Goal: Transaction & Acquisition: Purchase product/service

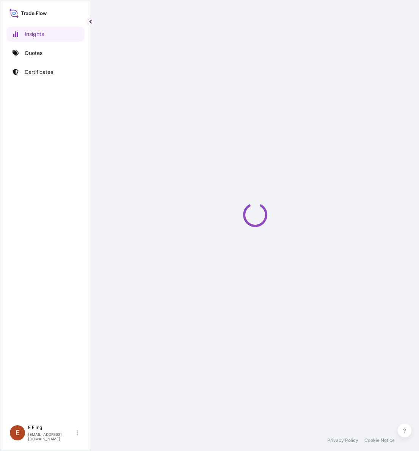
select select "2025"
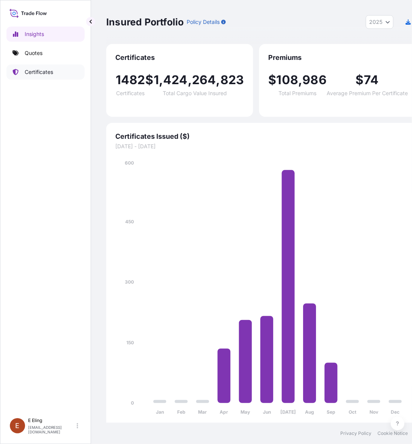
click at [35, 74] on p "Certificates" at bounding box center [39, 72] width 28 height 8
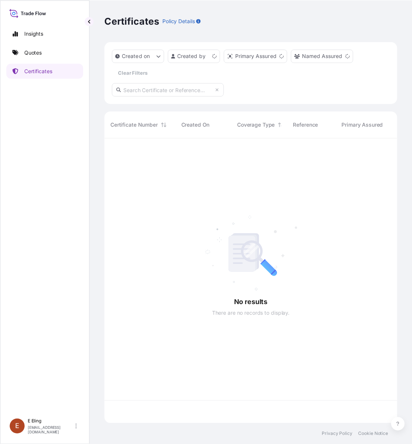
scroll to position [287, 291]
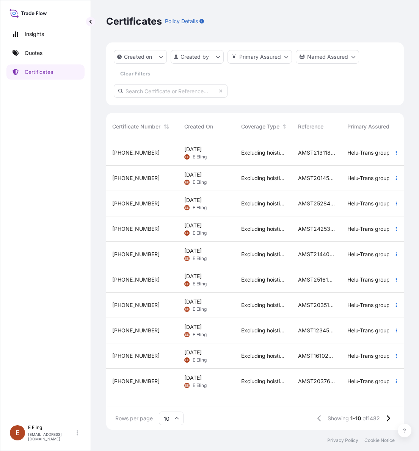
click at [183, 88] on input "text" at bounding box center [171, 91] width 114 height 14
paste input "AMST151457INCJ"
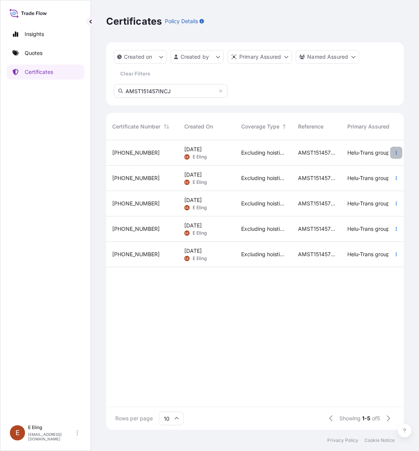
type input "AMST151457INCJ"
click at [401, 156] on button "button" at bounding box center [396, 153] width 12 height 12
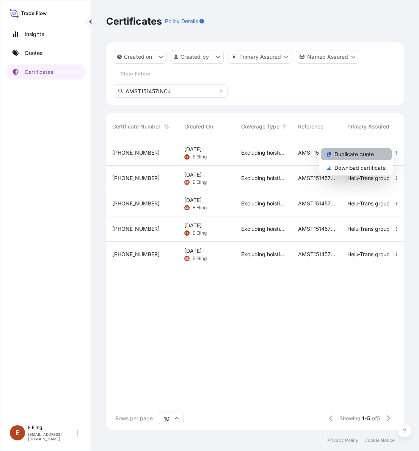
click at [380, 154] on link "Duplicate quote" at bounding box center [356, 154] width 71 height 12
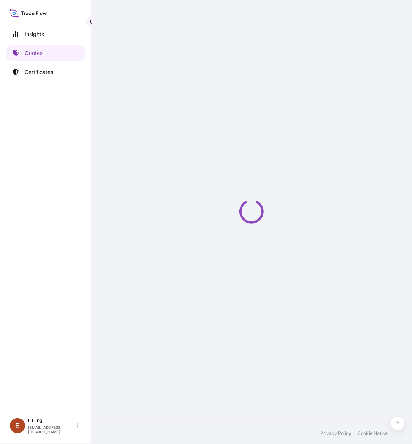
select select "STORAGE"
select select "Storage"
select select "[GEOGRAPHIC_DATA]"
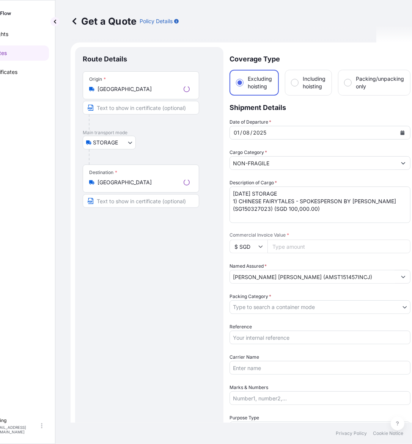
scroll to position [12, 0]
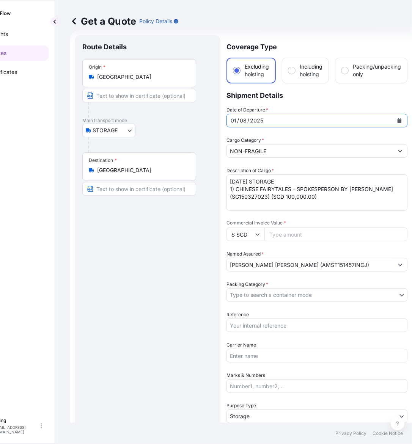
click at [397, 119] on icon "Calendar" at bounding box center [399, 120] width 5 height 5
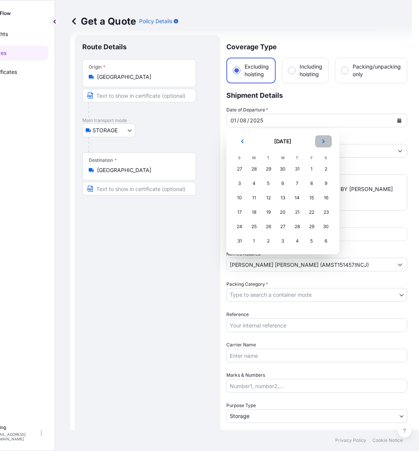
click at [326, 144] on button "Next" at bounding box center [323, 141] width 17 height 12
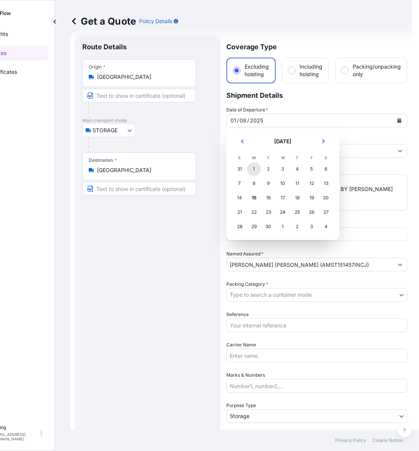
click at [255, 170] on div "1" at bounding box center [254, 169] width 14 height 14
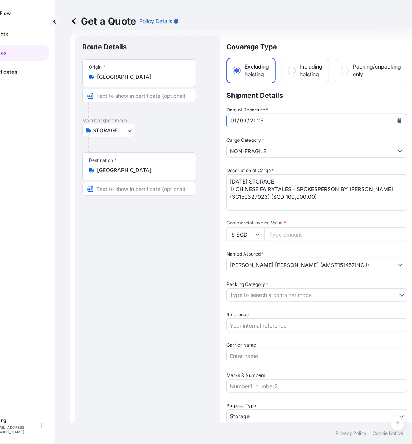
drag, startPoint x: 242, startPoint y: 178, endPoint x: 218, endPoint y: 177, distance: 23.5
click at [218, 177] on form "Route Details Place of loading Road / Inland Road / Inland Origin * Singapore M…" at bounding box center [241, 301] width 342 height 542
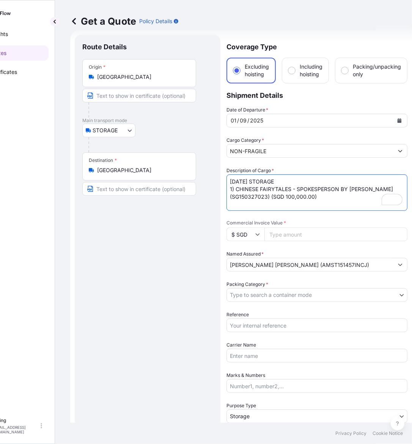
type textarea "SEP25 STORAGE 1) CHINESE FAIRYTALES - SPOKESPERSON BY YIN KUN (SG150327023) (SG…"
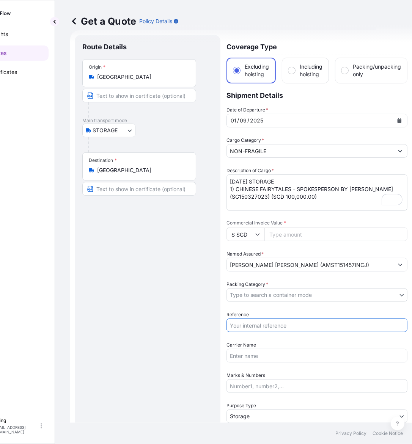
click at [282, 326] on input "Reference" at bounding box center [316, 326] width 181 height 14
paste input "James Tan"
click at [277, 328] on input "James Tan" at bounding box center [316, 326] width 181 height 14
drag, startPoint x: 289, startPoint y: 324, endPoint x: 162, endPoint y: 324, distance: 127.1
click at [162, 324] on form "Route Details Place of loading Road / Inland Road / Inland Origin * Singapore M…" at bounding box center [241, 301] width 342 height 542
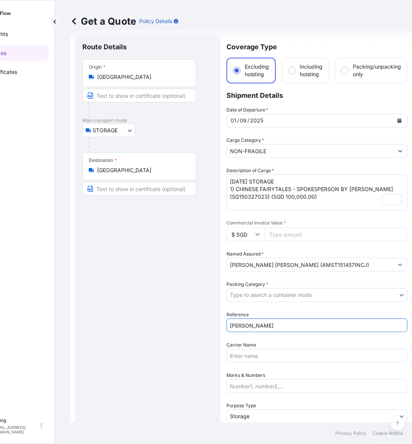
paste input "AMST151457INCJ"
type input "AMST151457INCJ"
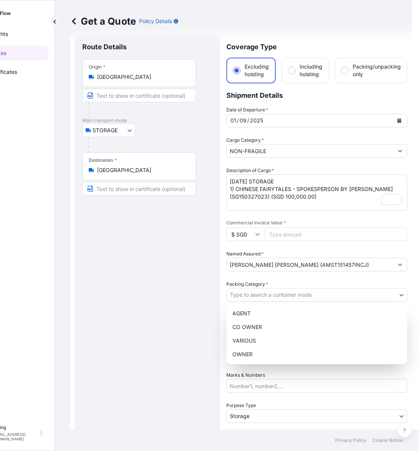
click at [264, 294] on body "Insights Quotes Certificates E E Eling eeling@helutrans.com Get a Quote Policy …" at bounding box center [170, 225] width 412 height 451
click at [253, 354] on div "OWNER" at bounding box center [316, 355] width 175 height 14
select select "27"
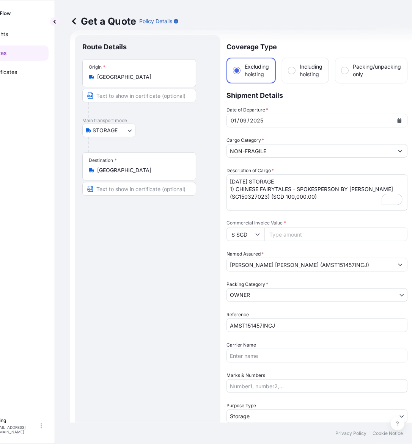
click at [317, 240] on input "Commercial Invoice Value *" at bounding box center [335, 235] width 143 height 14
paste input "100000.00"
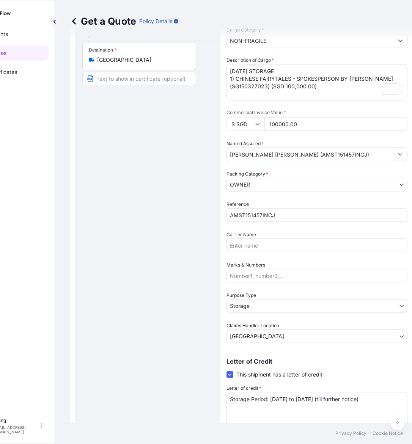
scroll to position [0, 0]
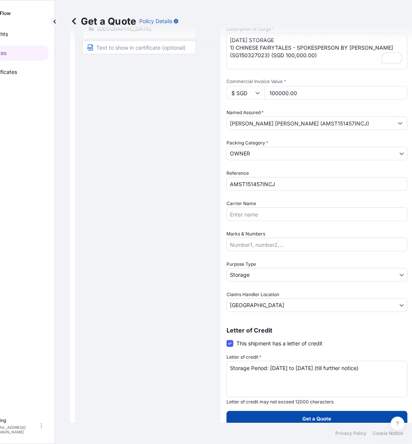
type input "100000.00"
click at [305, 415] on p "Get a Quote" at bounding box center [317, 419] width 29 height 8
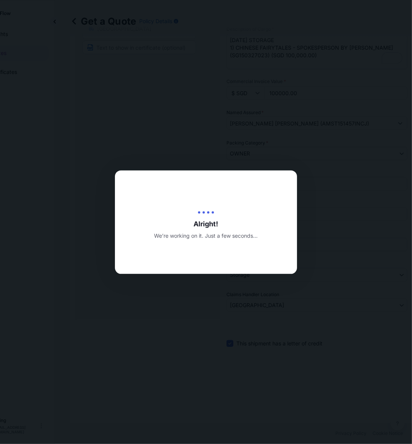
type input "[DATE]"
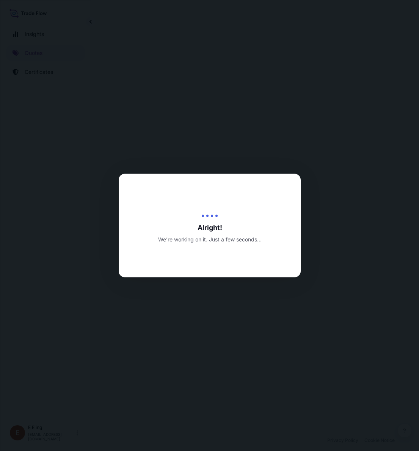
select select "STORAGE"
select select "Transit"
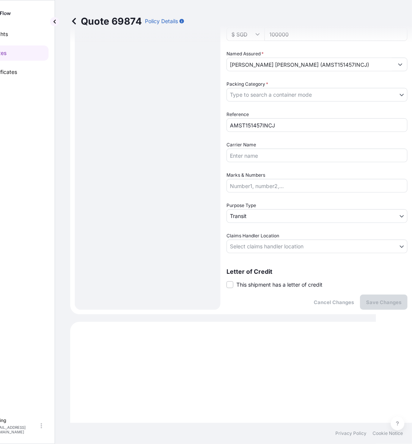
scroll to position [211, 0]
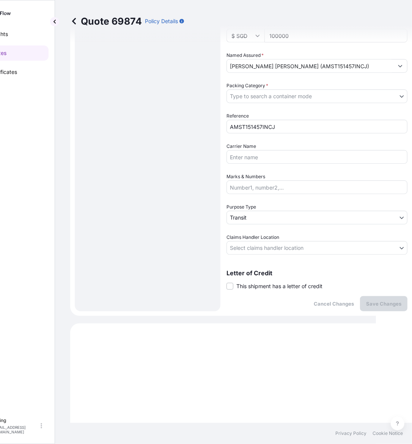
drag, startPoint x: 273, startPoint y: 287, endPoint x: 279, endPoint y: 292, distance: 7.2
click at [273, 287] on span "This shipment has a letter of credit" at bounding box center [279, 287] width 86 height 8
click at [226, 282] on input "This shipment has a letter of credit" at bounding box center [226, 282] width 0 height 0
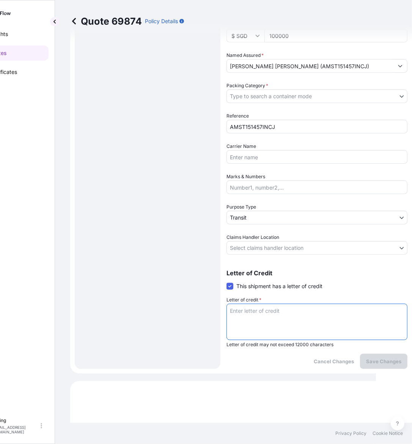
click at [282, 310] on textarea "Letter of credit *" at bounding box center [316, 322] width 181 height 36
paste textarea "Storage Period: [DATE] to [DATE] (till further notice)"
type textarea "Storage Period: [DATE] to [DATE] (till further notice)"
click at [283, 255] on div "Coverage Type Excluding hoisting Including hoisting Packing/unpacking only Ship…" at bounding box center [316, 102] width 181 height 533
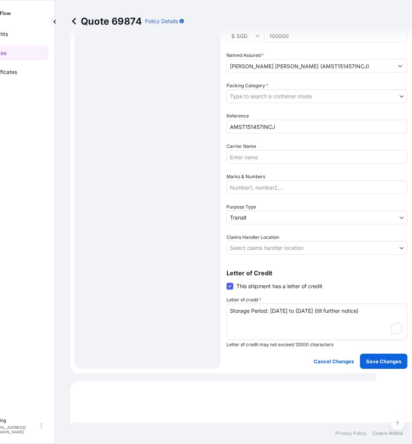
click at [283, 248] on body "Insights Quotes Certificates E E Eling eeling@helutrans.com Quote 69874 Policy …" at bounding box center [170, 222] width 412 height 444
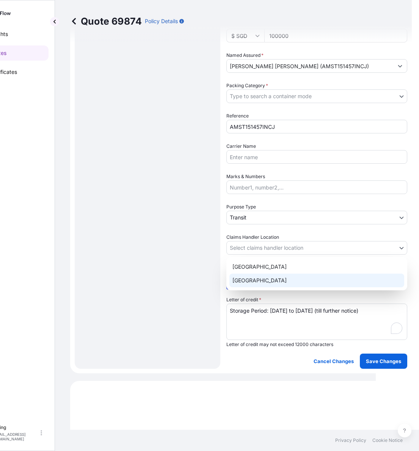
click at [268, 275] on div "[GEOGRAPHIC_DATA]" at bounding box center [316, 281] width 175 height 14
select select "[GEOGRAPHIC_DATA]"
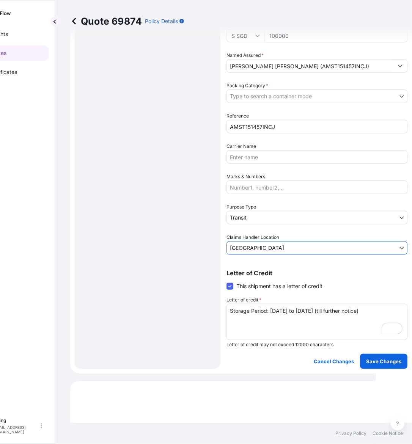
click at [264, 218] on body "Insights Quotes Certificates E E Eling eeling@helutrans.com Quote 69874 Policy …" at bounding box center [170, 222] width 412 height 444
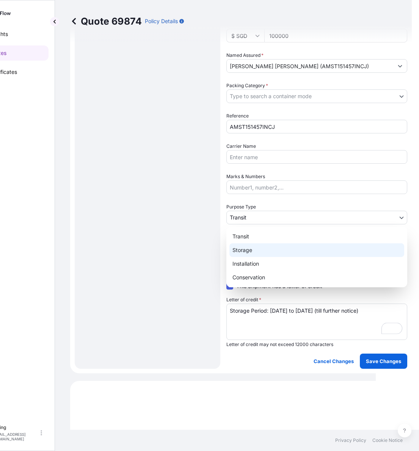
click at [251, 249] on div "Storage" at bounding box center [316, 251] width 175 height 14
select select "Storage"
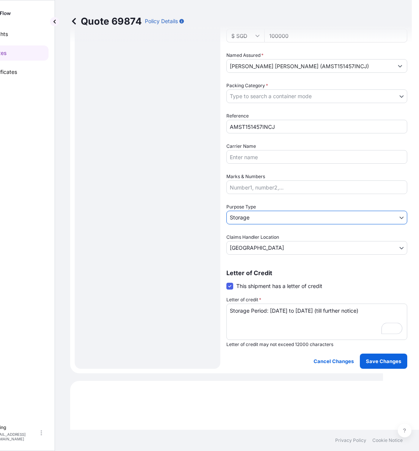
click at [264, 93] on body "Insights Quotes Certificates E E Eling eeling@helutrans.com Quote 69874 Policy …" at bounding box center [173, 225] width 419 height 451
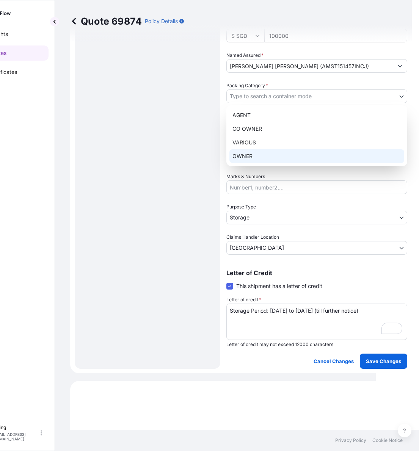
click at [259, 152] on div "OWNER" at bounding box center [316, 156] width 175 height 14
select select "27"
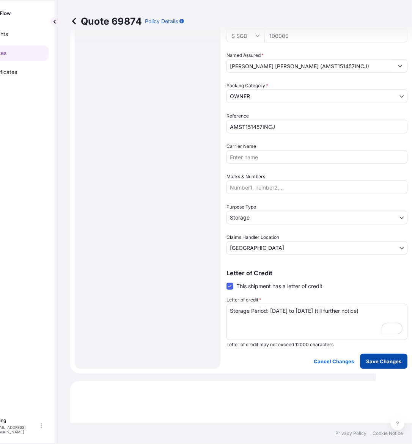
click at [374, 358] on p "Save Changes" at bounding box center [383, 362] width 35 height 8
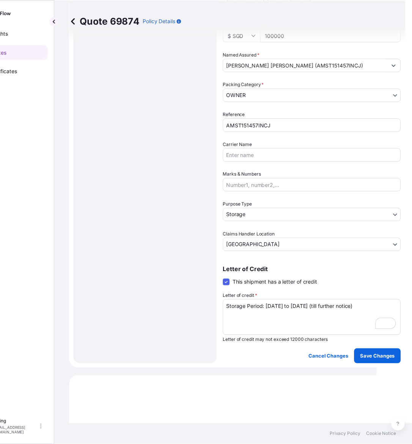
scroll to position [501, 0]
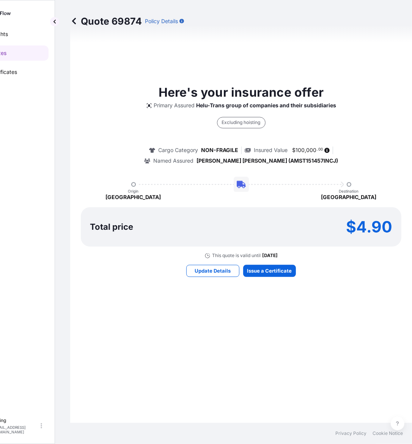
select select "STORAGE"
select select "Storage"
select select "[GEOGRAPHIC_DATA]"
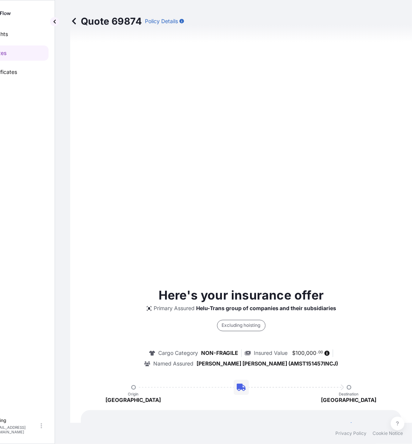
click at [265, 278] on div "Here's your insurance offer Primary Assured Helu-Trans group of companies and t…" at bounding box center [241, 383] width 321 height 735
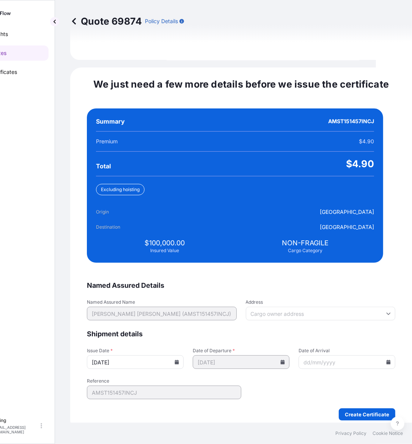
click at [183, 355] on div "[DATE]" at bounding box center [135, 362] width 97 height 14
click at [179, 360] on icon at bounding box center [177, 362] width 4 height 5
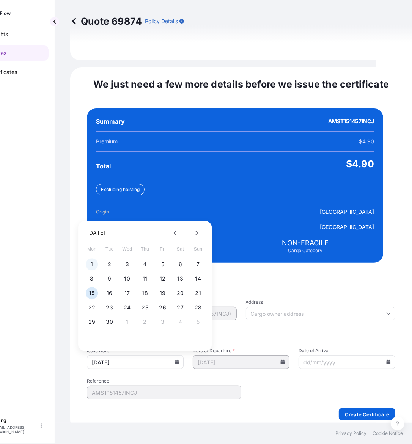
click at [94, 259] on button "1" at bounding box center [92, 265] width 12 height 12
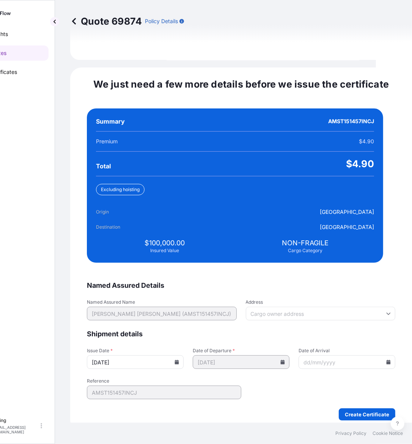
type input "[DATE]"
click at [387, 360] on icon at bounding box center [389, 362] width 4 height 5
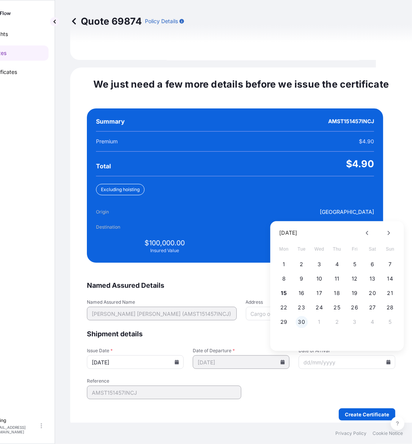
click at [302, 316] on button "30" at bounding box center [301, 322] width 12 height 12
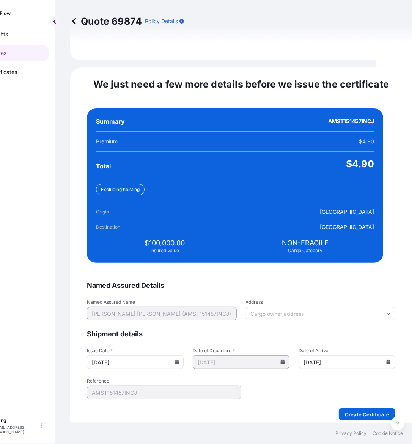
type input "[DATE]"
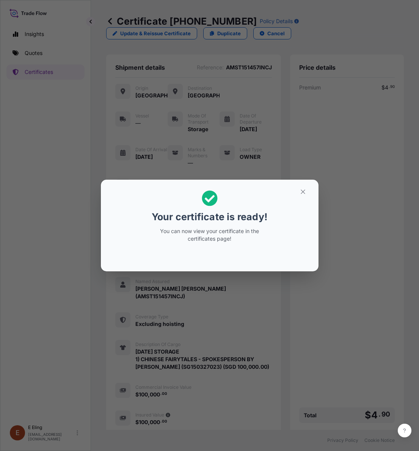
click at [294, 185] on section "Your certificate is ready! You can now view your certificate in the certificate…" at bounding box center [210, 226] width 218 height 92
click at [304, 193] on icon "button" at bounding box center [303, 192] width 7 height 7
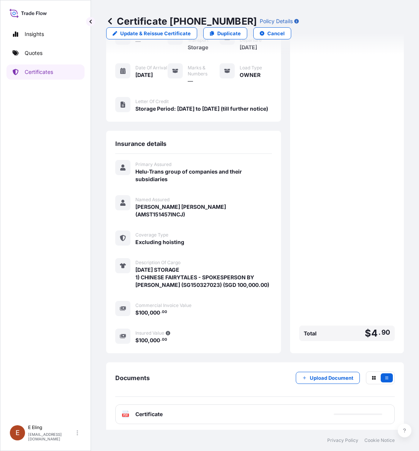
click at [207, 408] on div "PDF Certificate" at bounding box center [255, 415] width 280 height 20
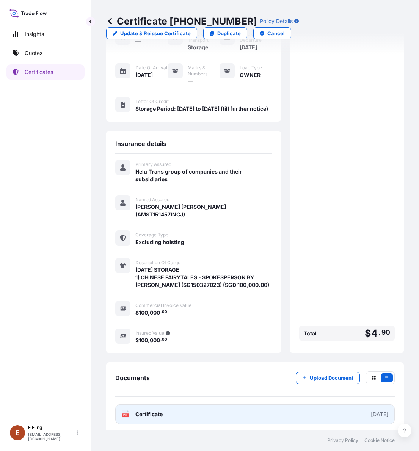
click at [200, 414] on link "PDF Certificate [DATE]" at bounding box center [255, 415] width 280 height 20
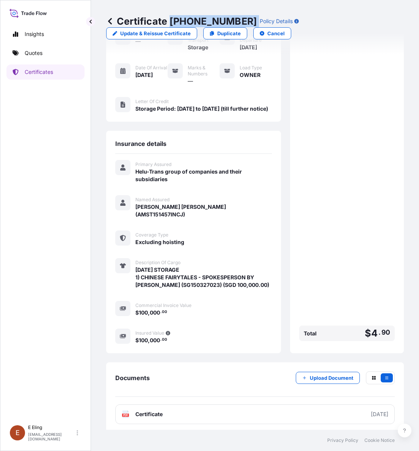
copy p "[PHONE_NUMBER]"
drag, startPoint x: 169, startPoint y: 20, endPoint x: 240, endPoint y: 22, distance: 70.6
click at [240, 22] on div "Certificate 31504-1495-1 Policy Details" at bounding box center [202, 21] width 193 height 12
click at [332, 374] on p "Upload Document" at bounding box center [332, 378] width 44 height 8
click at [401, 161] on div "Certificate 31504-1495-1 Policy Details Update & Reissue Certificate Duplicate …" at bounding box center [255, 215] width 328 height 430
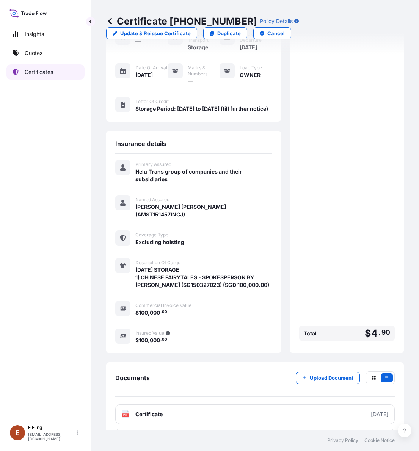
click at [25, 74] on p "Certificates" at bounding box center [39, 72] width 28 height 8
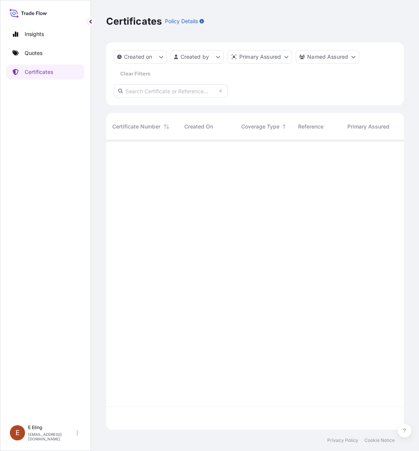
scroll to position [287, 291]
paste input "AMST251502INLR"
click at [196, 93] on input "AMST251502INLR" at bounding box center [171, 91] width 114 height 14
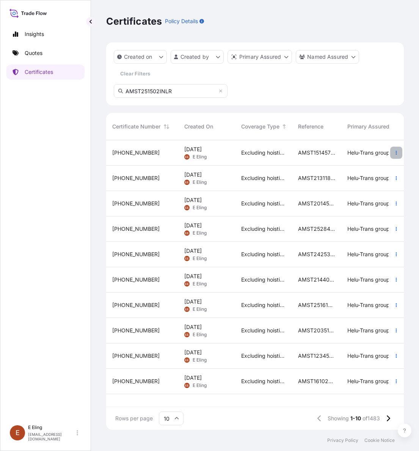
type input "AMST251502INLR"
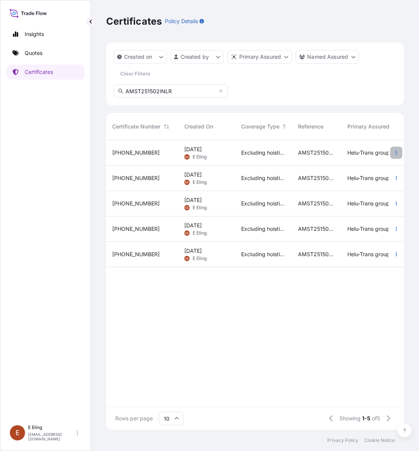
click at [396, 151] on icon "button" at bounding box center [396, 153] width 1 height 4
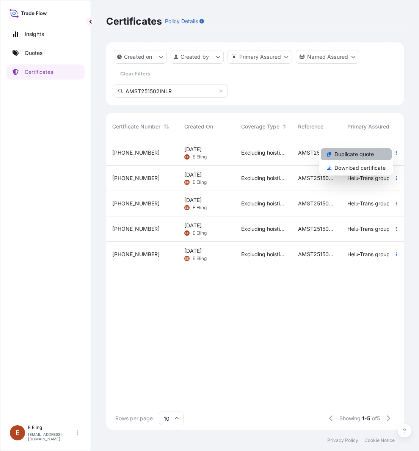
click at [362, 154] on p "Duplicate quote" at bounding box center [354, 155] width 39 height 8
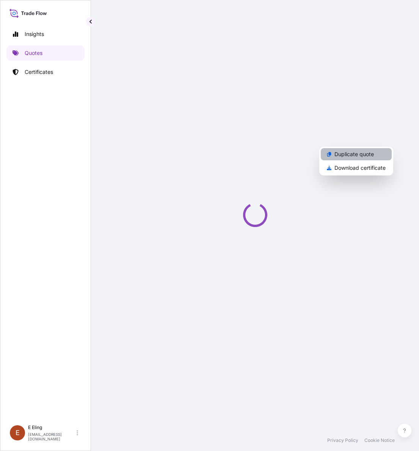
select select "STORAGE"
select select "Storage"
select select "[GEOGRAPHIC_DATA]"
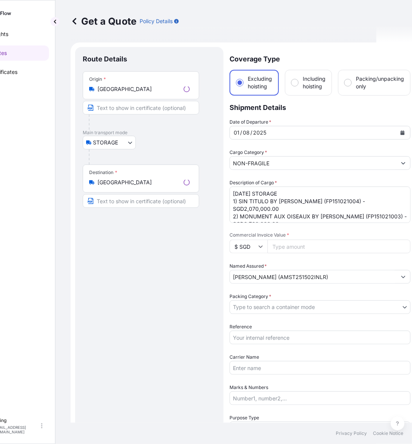
scroll to position [12, 0]
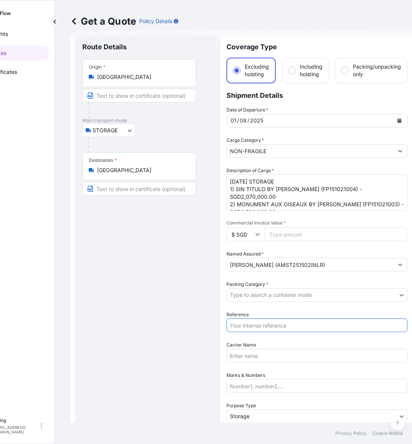
click at [262, 322] on input "Reference" at bounding box center [316, 326] width 181 height 14
paste input "AMST251502INLR"
type input "AMST251502INLR"
click at [268, 298] on body "Insights Quotes Certificates E E Eling eeling@helutrans.com Get a Quote Policy …" at bounding box center [170, 222] width 412 height 444
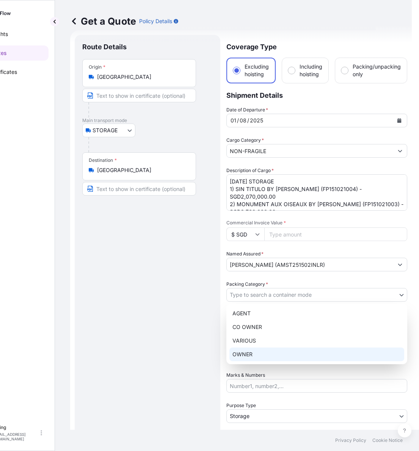
click at [256, 350] on div "OWNER" at bounding box center [316, 355] width 175 height 14
select select "27"
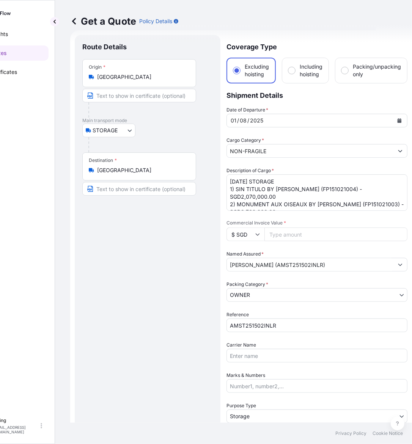
click at [321, 232] on input "Commercial Invoice Value *" at bounding box center [335, 235] width 143 height 14
paste input "16146000.00"
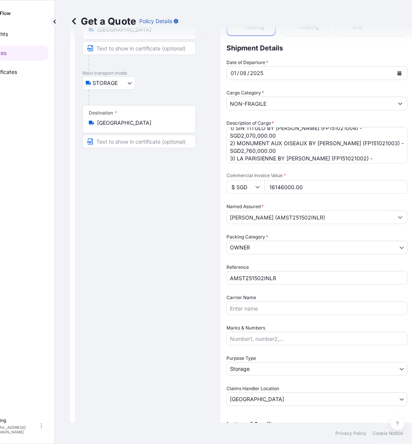
scroll to position [0, 0]
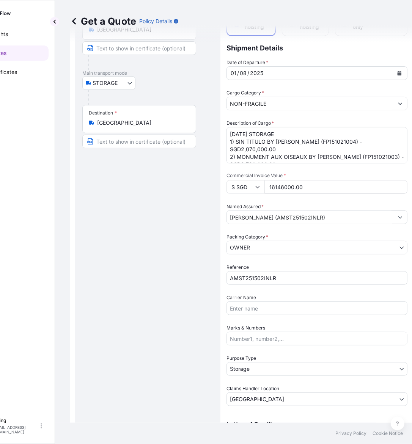
type input "16146000.00"
click at [398, 72] on icon "Calendar" at bounding box center [400, 73] width 4 height 5
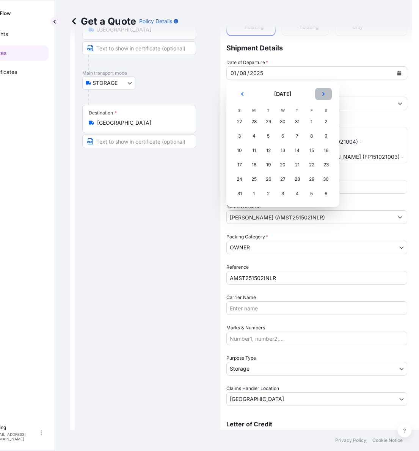
click at [324, 95] on icon "Next" at bounding box center [323, 94] width 5 height 5
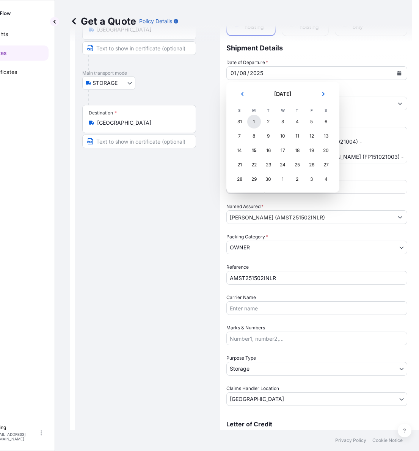
click at [253, 122] on div "1" at bounding box center [254, 122] width 14 height 14
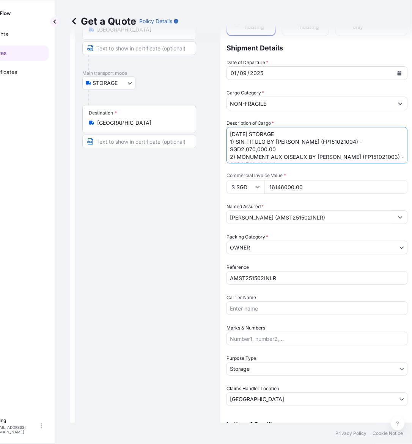
scroll to position [60, 0]
drag, startPoint x: 242, startPoint y: 132, endPoint x: 220, endPoint y: 133, distance: 22.0
click at [220, 133] on form "Route Details Place of loading Road / Inland Road / Inland Origin * Singapore M…" at bounding box center [241, 254] width 342 height 542
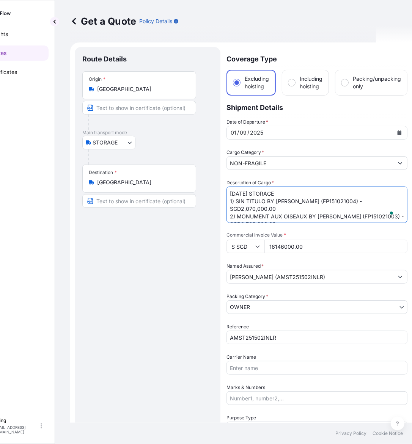
scroll to position [154, 0]
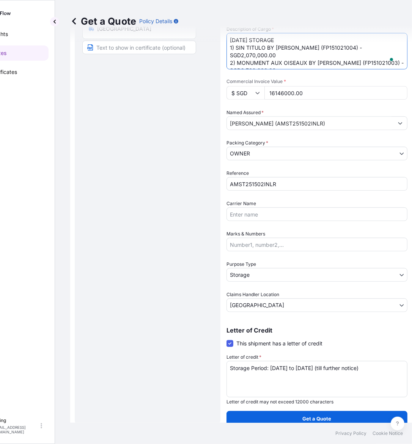
type textarea "SEP25 STORAGE 1) SIN TITULO BY ALBERT OEHLEN (FP151021004) - SGD2,070,000.00 2)…"
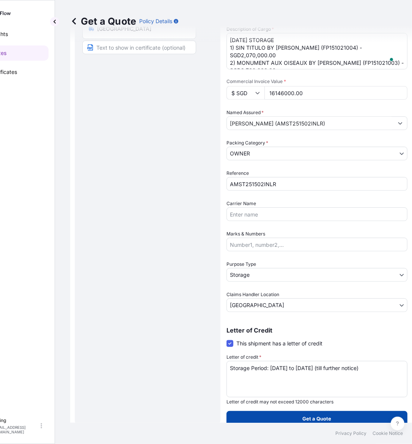
click at [312, 418] on p "Get a Quote" at bounding box center [317, 419] width 29 height 8
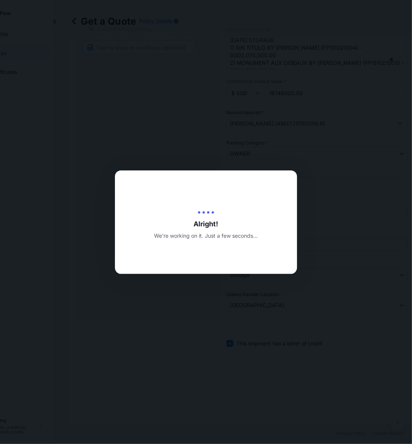
type input "[DATE]"
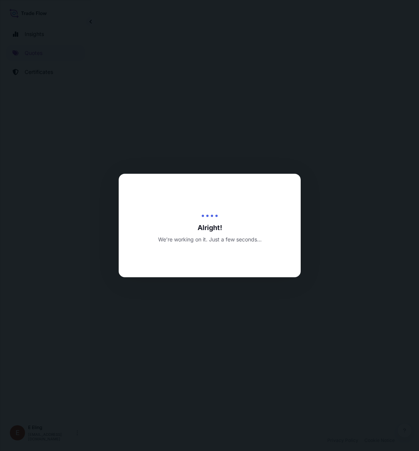
select select "STORAGE"
select select "Transit"
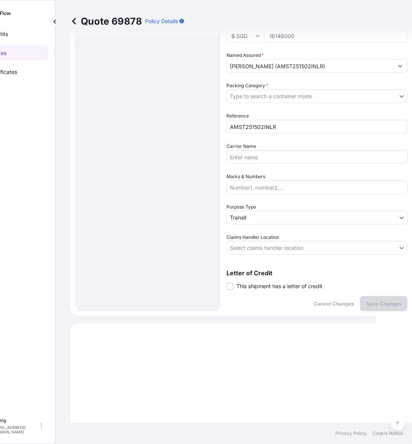
click at [264, 283] on span "This shipment has a letter of credit" at bounding box center [279, 287] width 86 height 8
click at [226, 282] on input "This shipment has a letter of credit" at bounding box center [226, 282] width 0 height 0
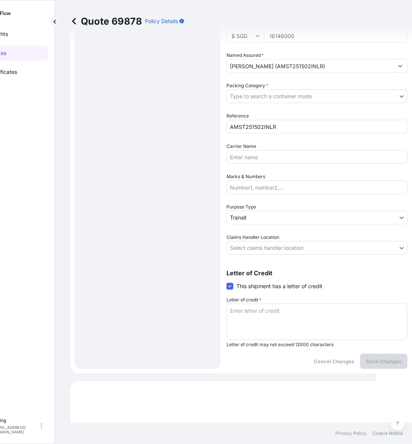
click at [259, 316] on textarea "Letter of credit *" at bounding box center [316, 322] width 181 height 36
paste textarea "Storage Period: [DATE] to [DATE] (till further notice)"
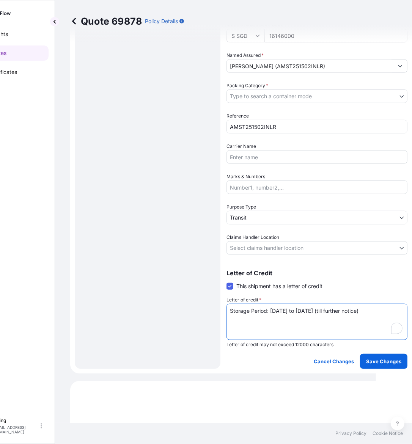
type textarea "Storage Period: [DATE] to [DATE] (till further notice)"
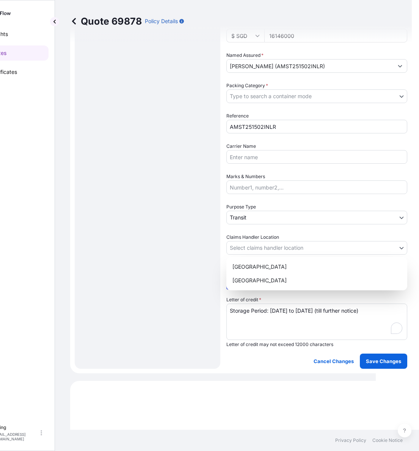
click at [262, 243] on body "Insights Quotes Certificates E E Eling eeling@helutrans.com Quote 69878 Policy …" at bounding box center [170, 225] width 412 height 451
click at [250, 278] on div "[GEOGRAPHIC_DATA]" at bounding box center [316, 281] width 175 height 14
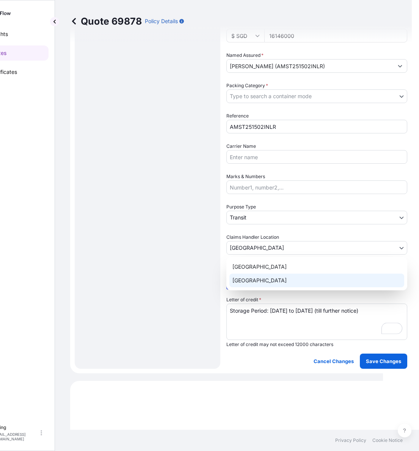
select select "[GEOGRAPHIC_DATA]"
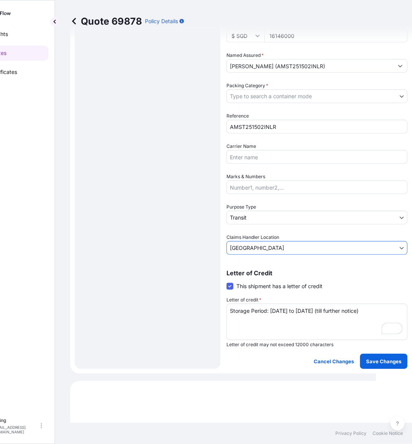
click at [247, 217] on body "Insights Quotes Certificates E E Eling eeling@helutrans.com Quote 69878 Policy …" at bounding box center [170, 222] width 412 height 444
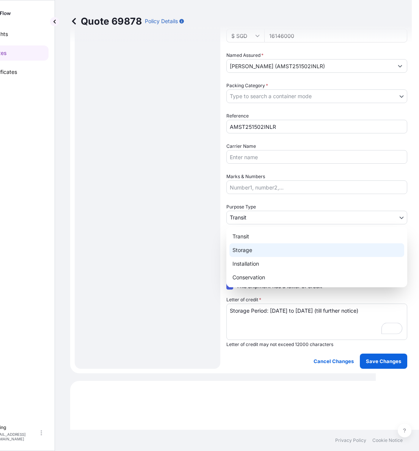
click at [250, 251] on div "Storage" at bounding box center [316, 251] width 175 height 14
select select "Storage"
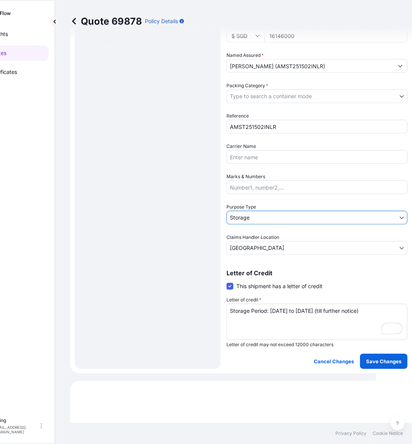
click at [265, 97] on body "Insights Quotes Certificates E E Eling eeling@helutrans.com Quote 69878 Policy …" at bounding box center [170, 222] width 412 height 444
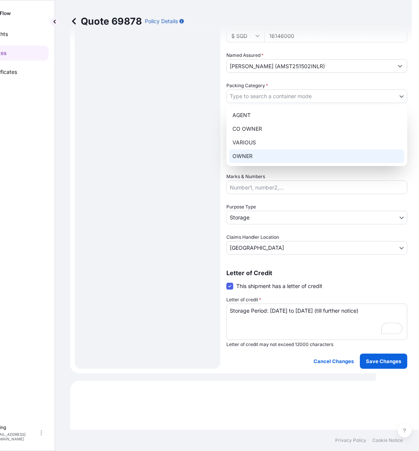
click at [270, 152] on div "OWNER" at bounding box center [316, 156] width 175 height 14
select select "27"
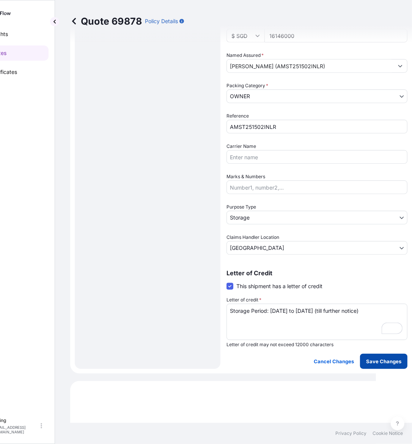
click at [394, 361] on p "Save Changes" at bounding box center [383, 362] width 35 height 8
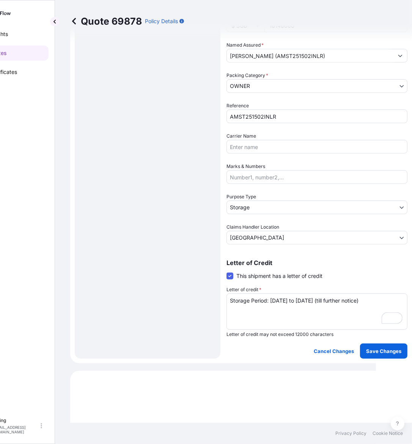
select select "STORAGE"
select select "Storage"
select select "[GEOGRAPHIC_DATA]"
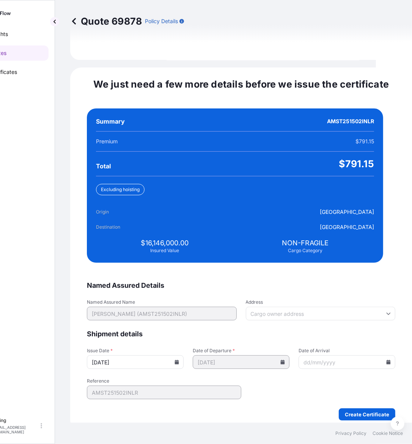
click at [179, 360] on icon at bounding box center [177, 362] width 4 height 5
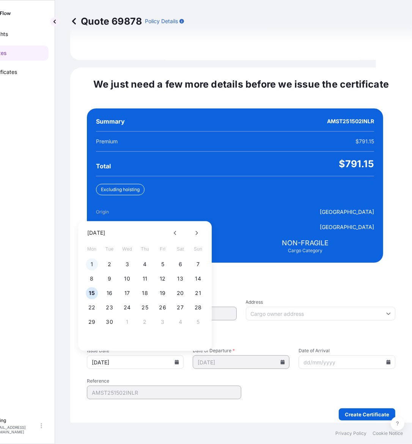
click at [91, 259] on button "1" at bounding box center [92, 265] width 12 height 12
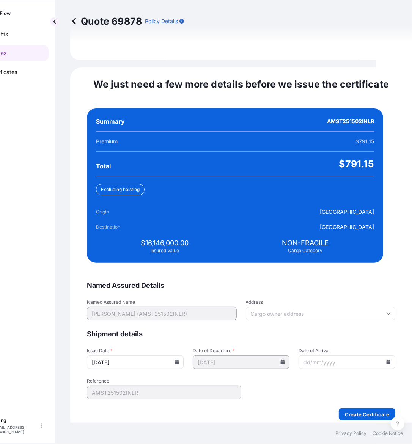
type input "[DATE]"
click at [386, 360] on icon at bounding box center [388, 362] width 5 height 5
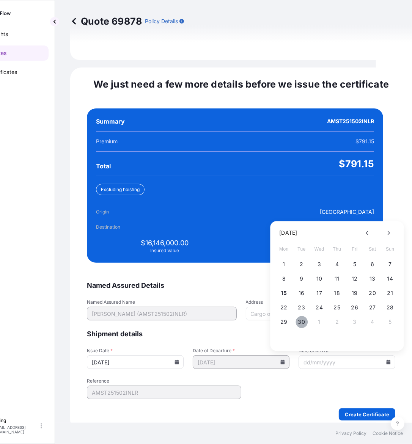
click at [300, 316] on button "30" at bounding box center [301, 322] width 12 height 12
type input "[DATE]"
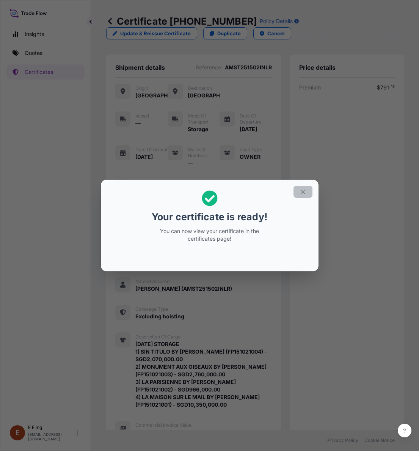
click at [302, 186] on button "button" at bounding box center [303, 192] width 19 height 12
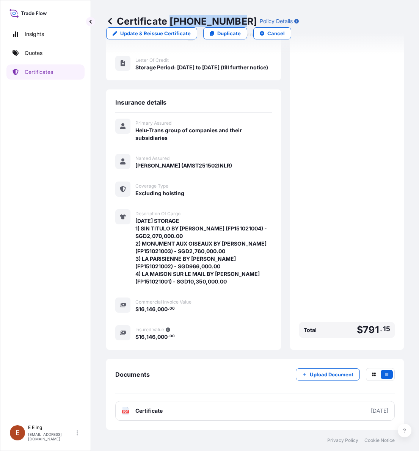
copy p "[PHONE_NUMBER]"
drag, startPoint x: 173, startPoint y: 20, endPoint x: 322, endPoint y: 0, distance: 150.0
click at [237, 20] on p "Certificate 31504-1496-1" at bounding box center [181, 21] width 151 height 12
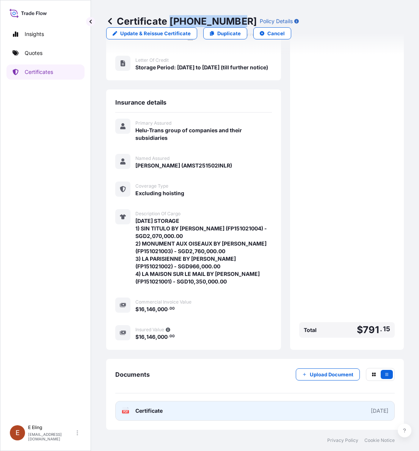
click at [203, 410] on link "PDF Certificate [DATE]" at bounding box center [255, 411] width 280 height 20
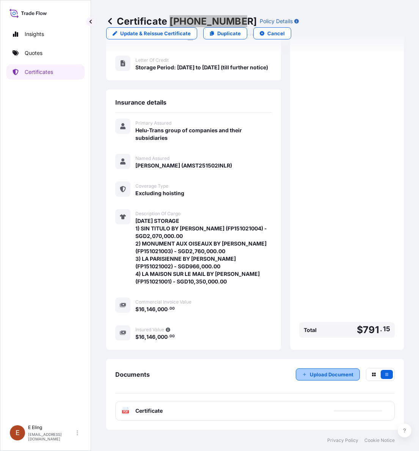
click at [348, 376] on button "Upload Document" at bounding box center [328, 375] width 64 height 12
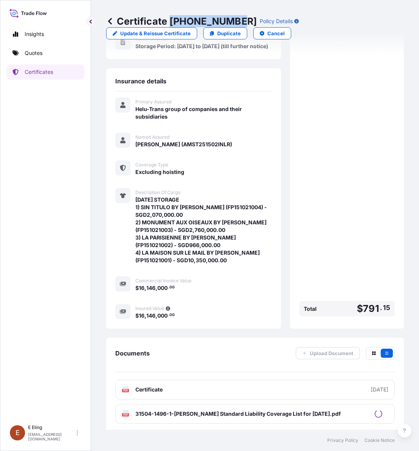
scroll to position [152, 0]
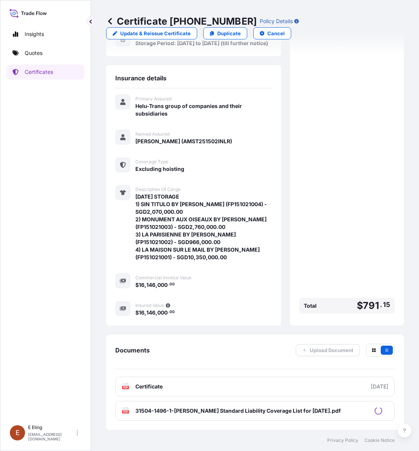
click at [344, 222] on div "Premium $ 791 . 15 Total $ 791 . 15" at bounding box center [347, 126] width 96 height 380
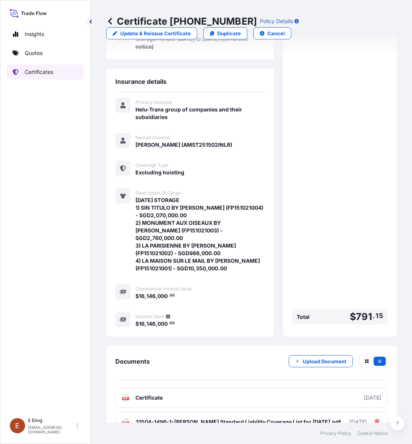
click at [52, 71] on p "Certificates" at bounding box center [39, 72] width 28 height 8
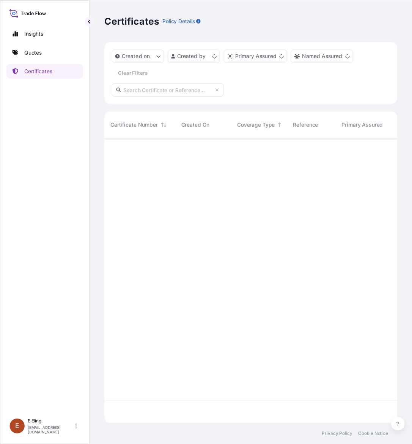
scroll to position [287, 291]
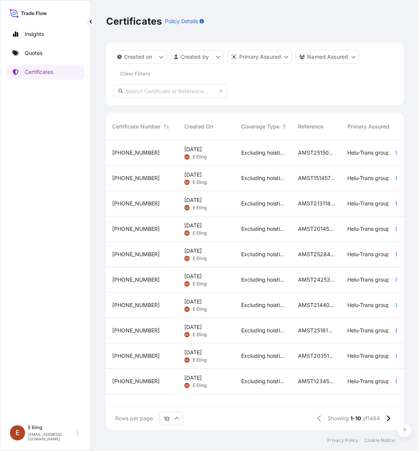
click at [187, 93] on input "text" at bounding box center [171, 91] width 114 height 14
paste input "AMST184410MMMM"
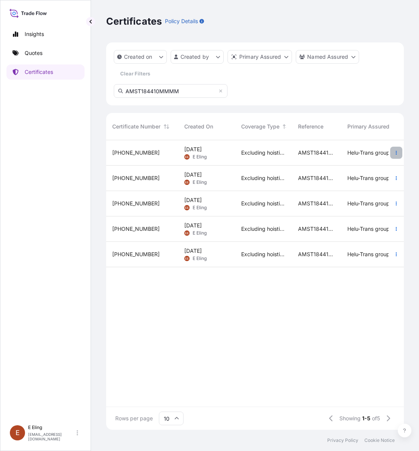
type input "AMST184410MMMM"
click at [398, 150] on button "button" at bounding box center [396, 153] width 12 height 12
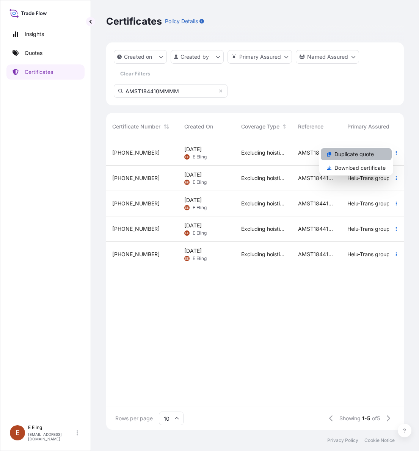
click at [363, 157] on p "Duplicate quote" at bounding box center [354, 155] width 39 height 8
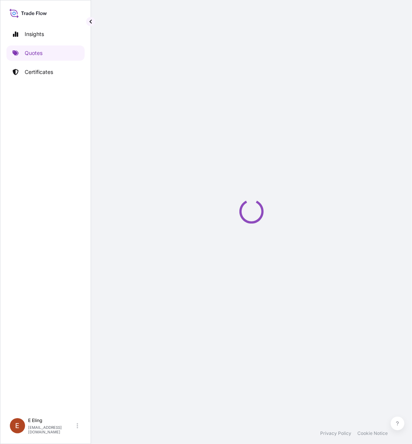
scroll to position [12, 0]
select select "STORAGE"
select select "Storage"
select select "[GEOGRAPHIC_DATA]"
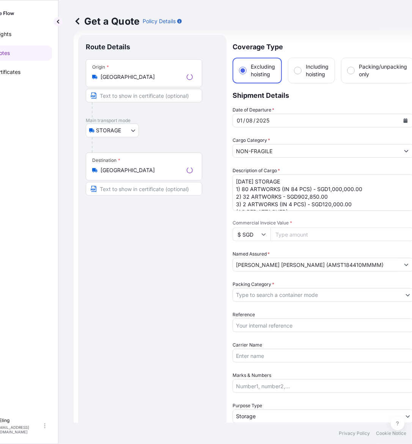
scroll to position [0, 36]
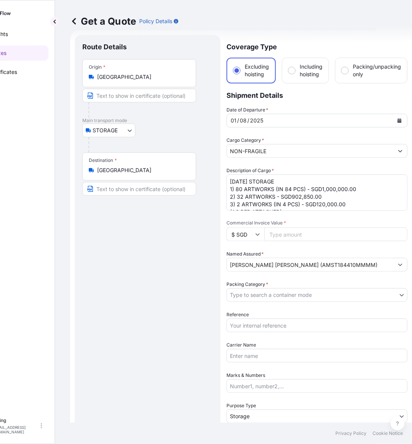
click at [394, 115] on div "01 / 08 / 2025" at bounding box center [316, 121] width 181 height 14
click at [398, 118] on icon "Calendar" at bounding box center [400, 120] width 4 height 5
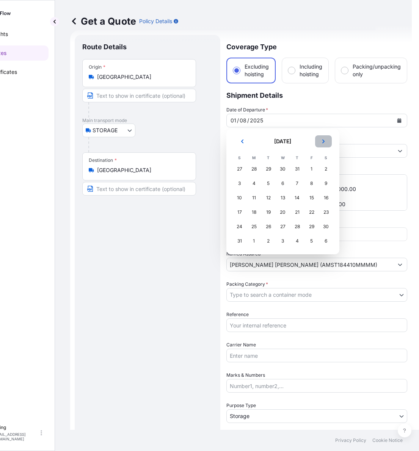
click at [323, 146] on button "Next" at bounding box center [323, 141] width 17 height 12
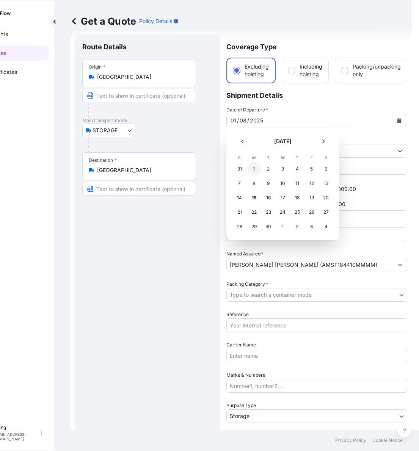
click at [256, 168] on div "1" at bounding box center [254, 169] width 14 height 14
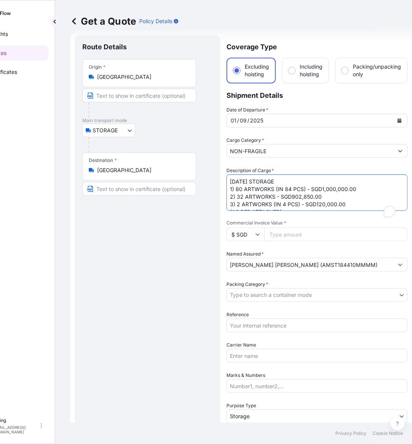
scroll to position [12, 0]
drag, startPoint x: 240, startPoint y: 178, endPoint x: 218, endPoint y: 179, distance: 21.6
click at [218, 179] on form "Route Details Place of loading Road / Inland Road / Inland Origin * Singapore M…" at bounding box center [241, 301] width 342 height 542
type textarea "SEP25 STORAGE 1) 80 ARTWORKS (IN 84 PCS) - SGD1,000,000.00 2) 32 ARTWORKS - SGD…"
click at [268, 298] on body "September 2025 Selected Date: Monday, 1 September 2025 Insights Quotes Certific…" at bounding box center [170, 222] width 412 height 444
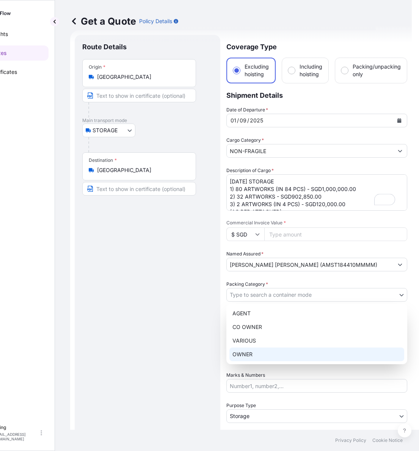
click at [255, 357] on div "OWNER" at bounding box center [316, 355] width 175 height 14
select select "27"
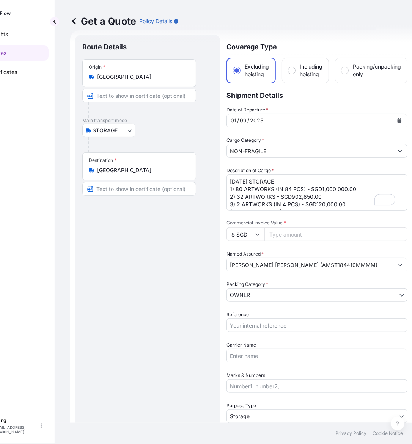
click at [259, 336] on div "Date of Departure * 01 / 09 / 2025 Cargo Category * NON-FRAGILE Description of …" at bounding box center [316, 279] width 181 height 347
click at [262, 326] on input "Reference" at bounding box center [316, 326] width 181 height 14
paste input "AMST184410MMMM"
type input "AMST184410MMMM"
click at [291, 234] on input "Commercial Invoice Value *" at bounding box center [335, 235] width 143 height 14
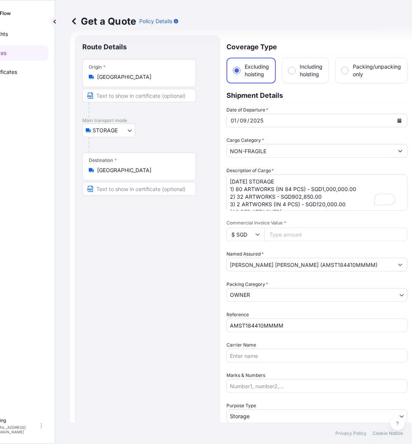
paste input "2022850.00"
type input "2022850.00"
click at [322, 206] on textarea "AUG25 STORAGE 1) 80 ARTWORKS (IN 84 PCS) - SGD1,000,000.00 2) 32 ARTWORKS - SGD…" at bounding box center [316, 192] width 181 height 36
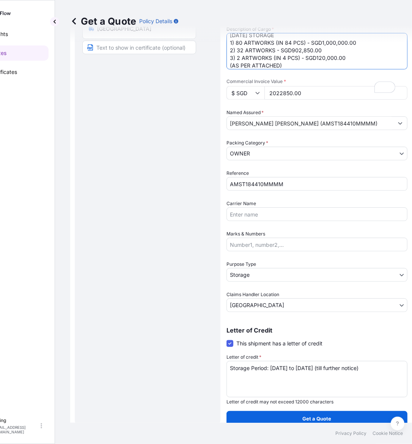
scroll to position [154, 0]
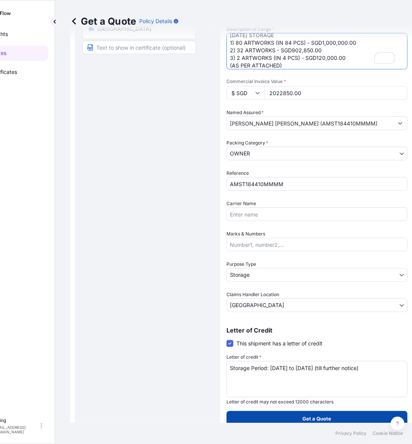
click at [313, 418] on p "Get a Quote" at bounding box center [317, 419] width 29 height 8
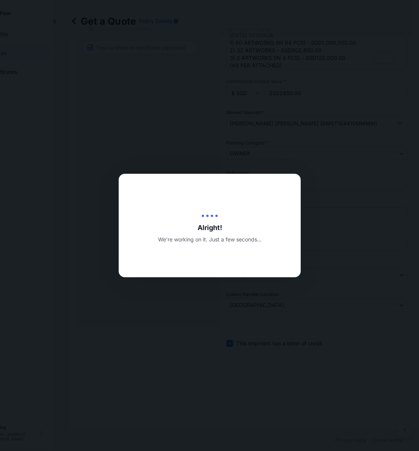
type input "[DATE]"
select select "STORAGE"
select select "Transit"
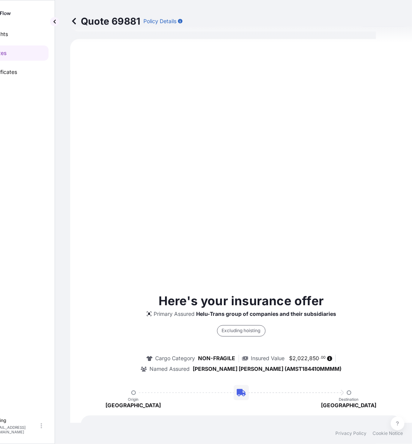
scroll to position [258, 0]
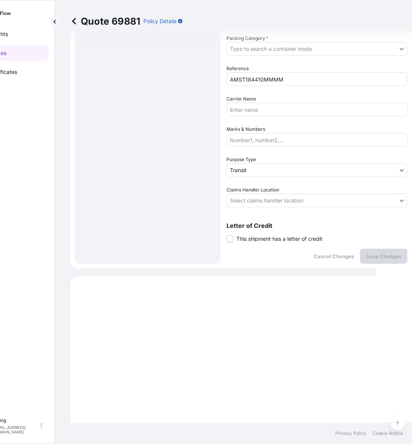
click at [255, 235] on span "This shipment has a letter of credit" at bounding box center [279, 239] width 86 height 8
click at [226, 235] on input "This shipment has a letter of credit" at bounding box center [226, 235] width 0 height 0
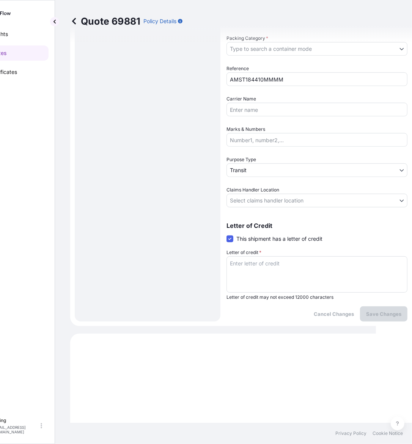
drag, startPoint x: 256, startPoint y: 264, endPoint x: 266, endPoint y: 236, distance: 29.8
click at [256, 263] on textarea "Letter of credit *" at bounding box center [316, 274] width 181 height 36
paste textarea "Storage Period: [DATE] to [DATE] (till further notice)"
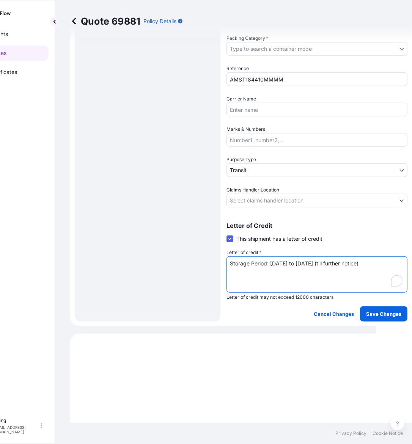
type textarea "Storage Period: [DATE] to [DATE] (till further notice)"
click at [262, 196] on body "Insights Quotes Certificates E E Eling eeling@helutrans.com Quote 69881 Policy …" at bounding box center [170, 222] width 412 height 444
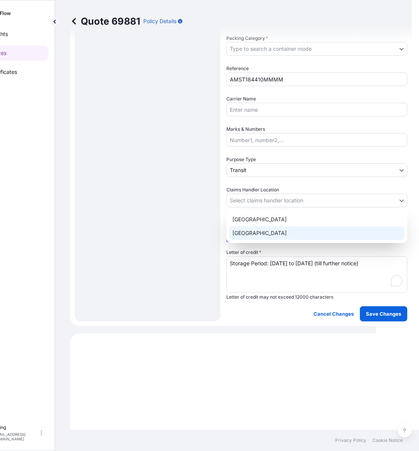
click at [253, 234] on div "[GEOGRAPHIC_DATA]" at bounding box center [316, 233] width 175 height 14
select select "[GEOGRAPHIC_DATA]"
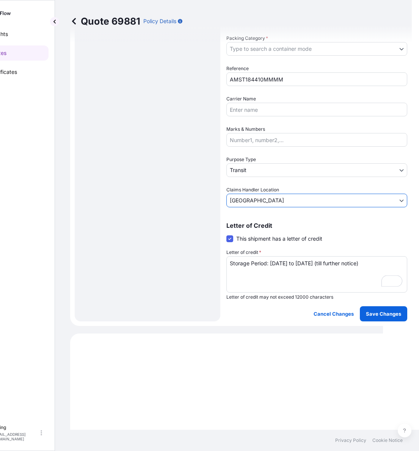
click at [262, 166] on body "Insights Quotes Certificates E E Eling eeling@helutrans.com Quote 69881 Policy …" at bounding box center [173, 225] width 419 height 451
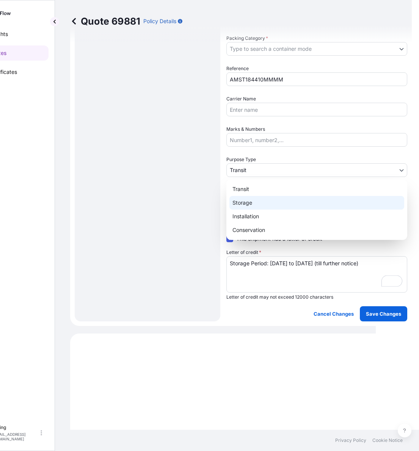
click at [262, 207] on div "Storage" at bounding box center [316, 203] width 175 height 14
select select "Storage"
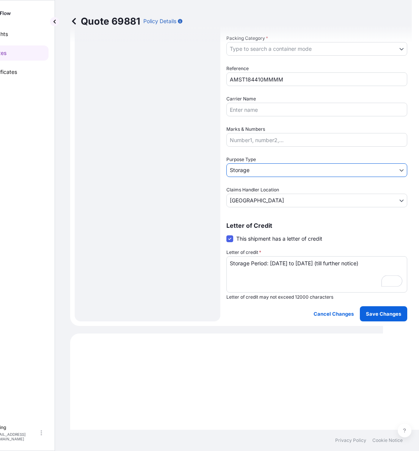
click at [264, 50] on body "Insights Quotes Certificates E E Eling eeling@helutrans.com Quote 69881 Policy …" at bounding box center [173, 225] width 419 height 451
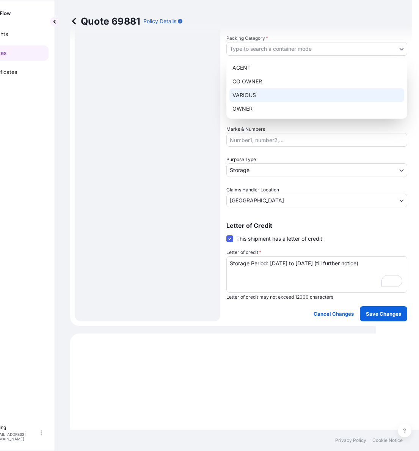
click at [257, 104] on div "OWNER" at bounding box center [316, 109] width 175 height 14
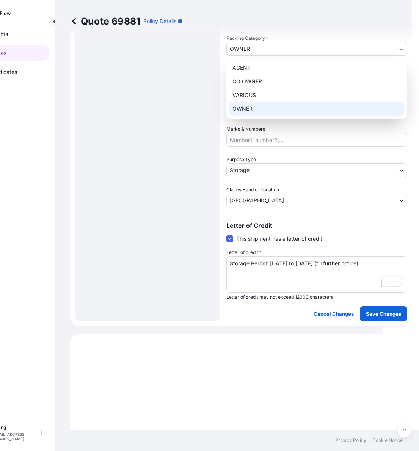
select select "27"
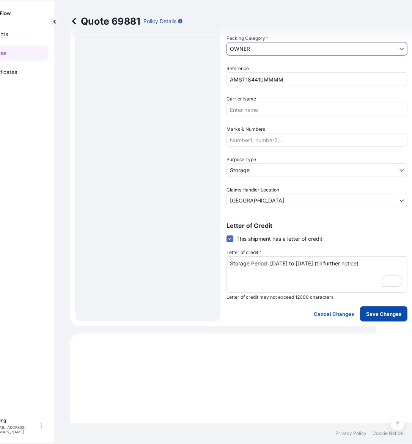
click at [381, 316] on p "Save Changes" at bounding box center [383, 314] width 35 height 8
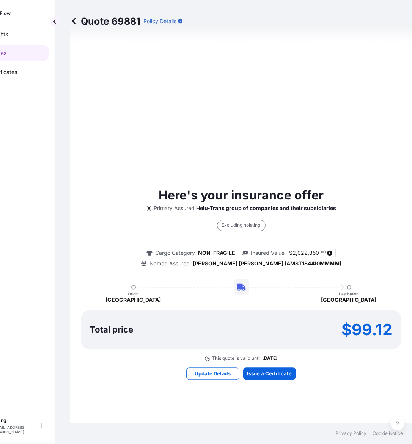
select select "STORAGE"
select select "Storage"
select select "[GEOGRAPHIC_DATA]"
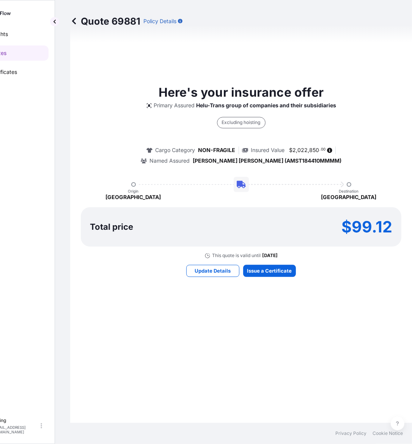
click at [259, 261] on div "Here's your insurance offer Primary Assured Helu-Trans group of companies and t…" at bounding box center [241, 180] width 321 height 735
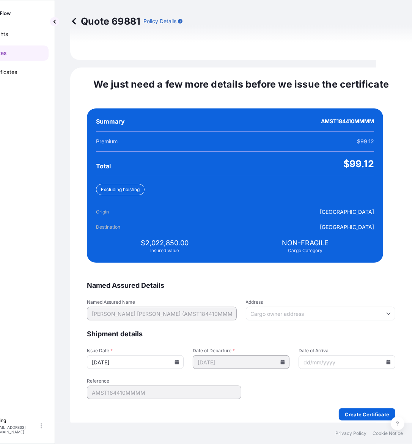
click at [179, 360] on icon at bounding box center [177, 362] width 4 height 5
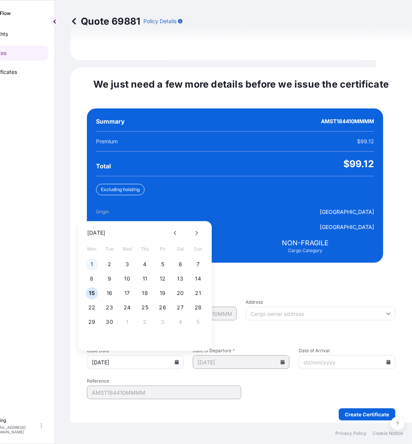
click at [94, 259] on button "1" at bounding box center [92, 265] width 12 height 12
type input "[DATE]"
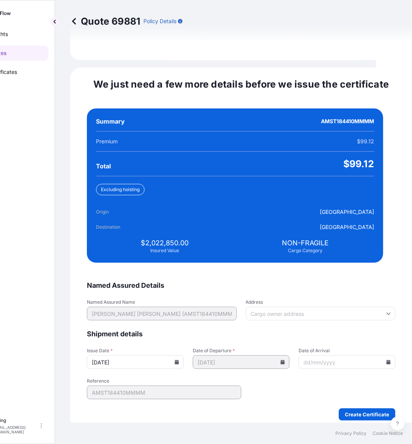
click at [386, 360] on icon at bounding box center [388, 362] width 5 height 5
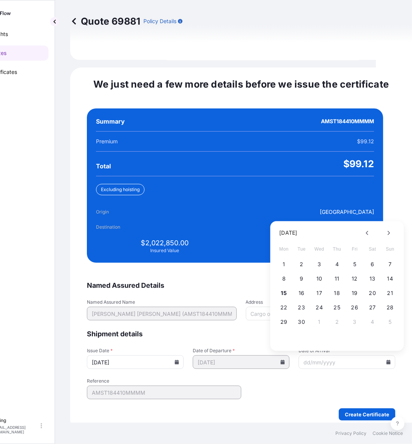
click at [387, 360] on icon at bounding box center [389, 362] width 4 height 5
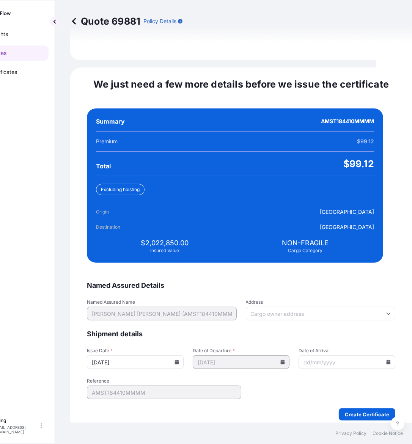
click at [386, 360] on icon at bounding box center [388, 362] width 5 height 5
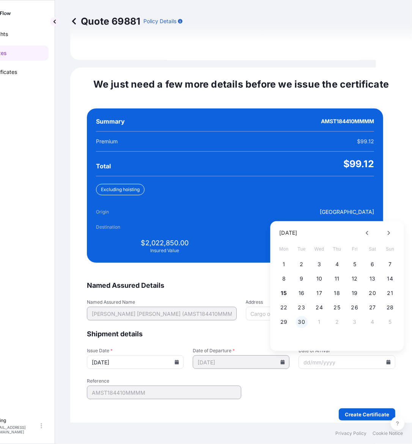
click at [302, 316] on button "30" at bounding box center [301, 322] width 12 height 12
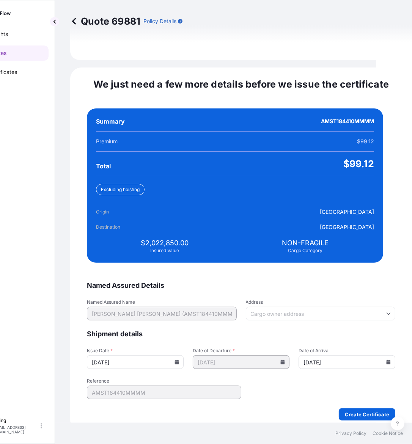
type input "[DATE]"
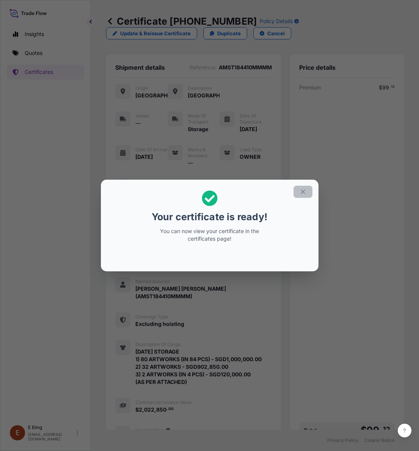
click at [294, 191] on button "button" at bounding box center [303, 192] width 19 height 12
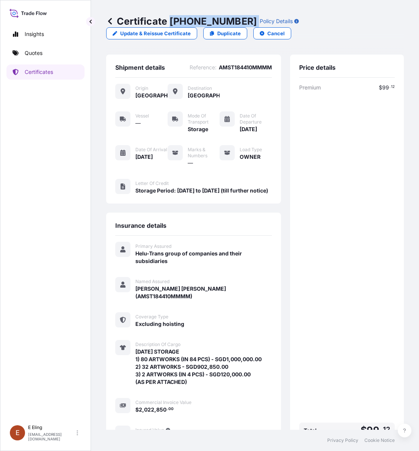
drag, startPoint x: 172, startPoint y: 23, endPoint x: 267, endPoint y: 23, distance: 94.8
click at [238, 23] on div "Certificate 31504-1497-1 Policy Details" at bounding box center [202, 21] width 193 height 12
copy p "[PHONE_NUMBER]"
click at [401, 323] on div "Certificate 31504-1497-1 Policy Details Update & Reissue Certificate Duplicate …" at bounding box center [255, 215] width 328 height 430
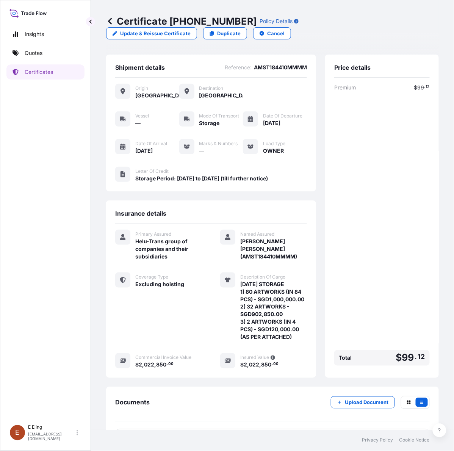
scroll to position [33, 0]
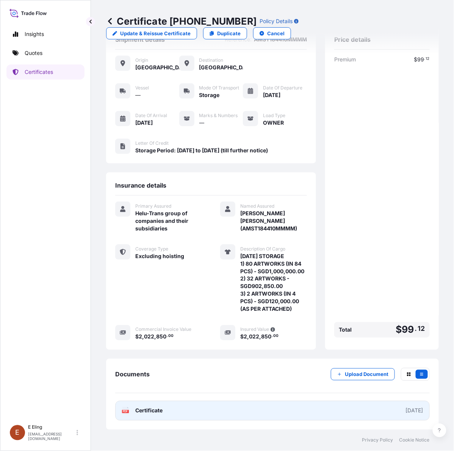
click at [251, 419] on link "PDF Certificate [DATE]" at bounding box center [272, 411] width 315 height 20
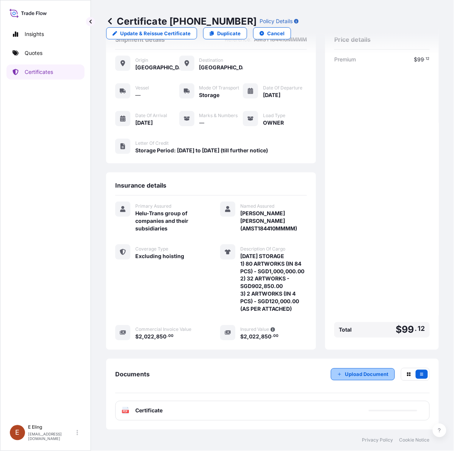
click at [345, 376] on p "Upload Document" at bounding box center [367, 375] width 44 height 8
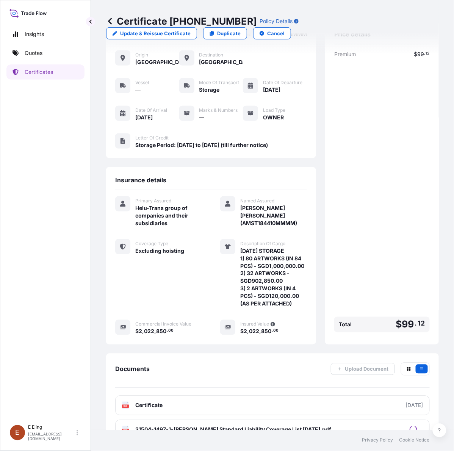
scroll to position [58, 0]
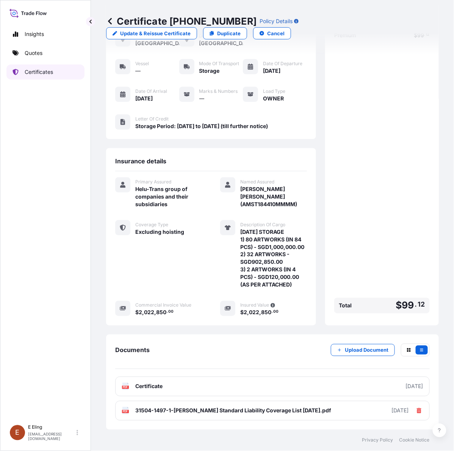
click at [46, 71] on p "Certificates" at bounding box center [39, 72] width 28 height 8
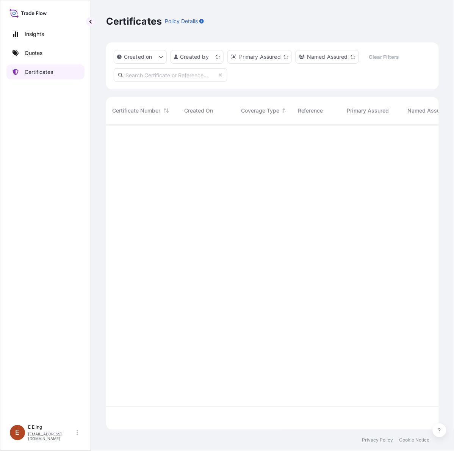
scroll to position [303, 326]
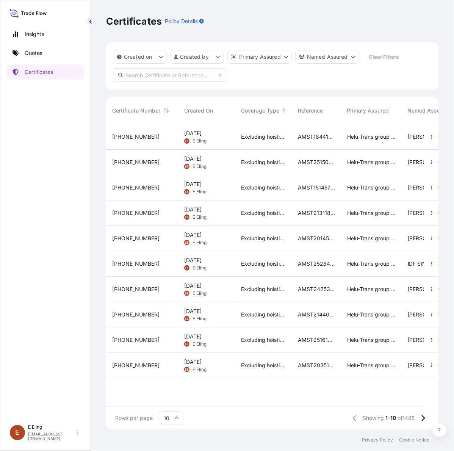
click at [201, 67] on div "Created on Created by Primary Assured Named Assured Clear Filters" at bounding box center [272, 65] width 333 height 47
click at [202, 75] on input "text" at bounding box center [171, 75] width 114 height 14
paste input "AMST252502AKAK"
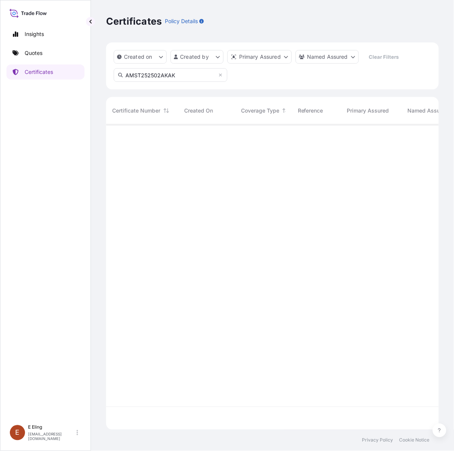
type input "AMST252502AKAK"
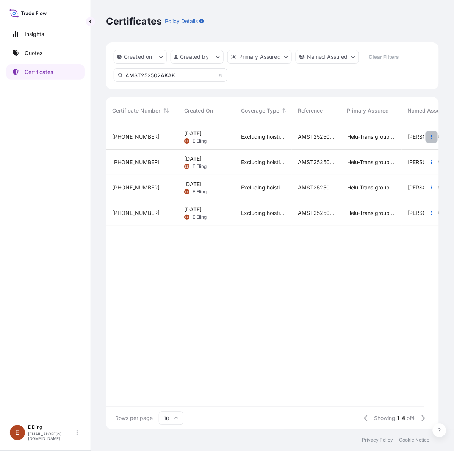
click at [419, 137] on icon "button" at bounding box center [432, 137] width 5 height 5
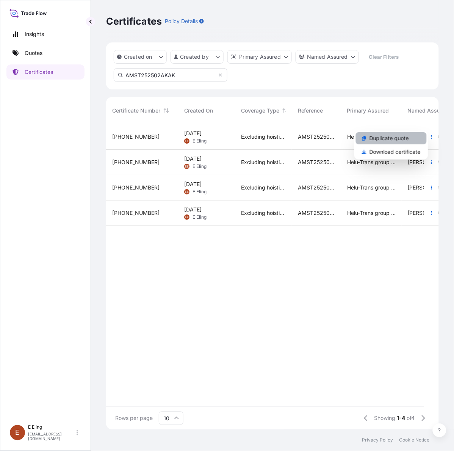
click at [385, 139] on p "Duplicate quote" at bounding box center [389, 139] width 39 height 8
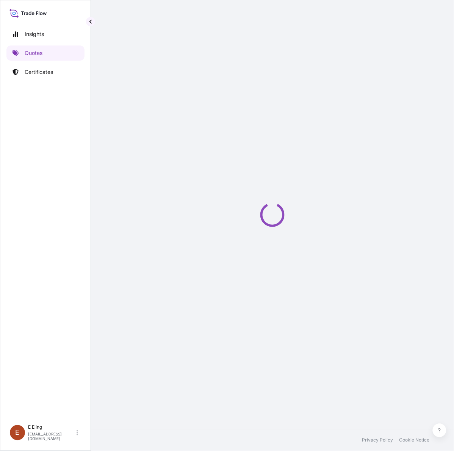
select select "STORAGE"
select select "Storage"
select select "[GEOGRAPHIC_DATA]"
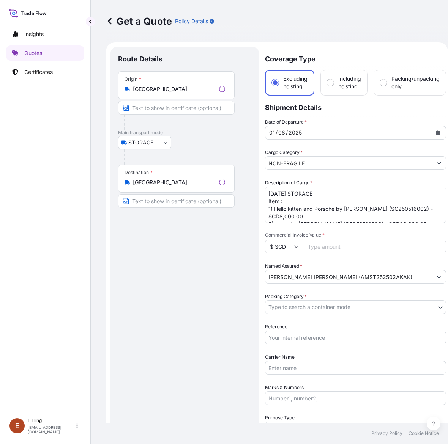
scroll to position [12, 0]
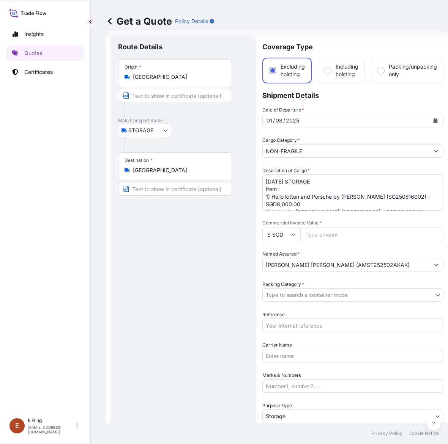
click at [419, 120] on button "Calendar" at bounding box center [435, 121] width 12 height 12
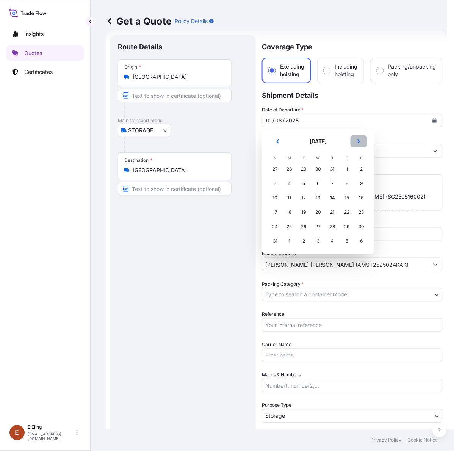
click at [357, 140] on icon "Next" at bounding box center [359, 141] width 5 height 5
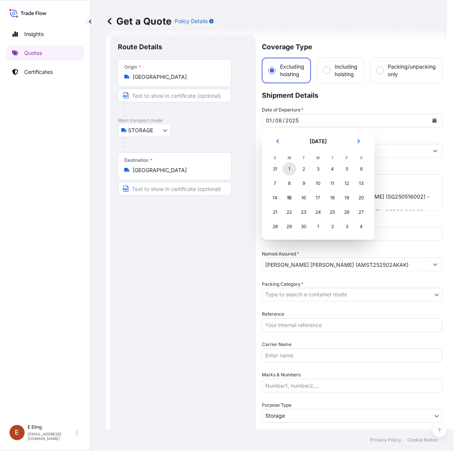
click at [294, 170] on div "1" at bounding box center [290, 169] width 14 height 14
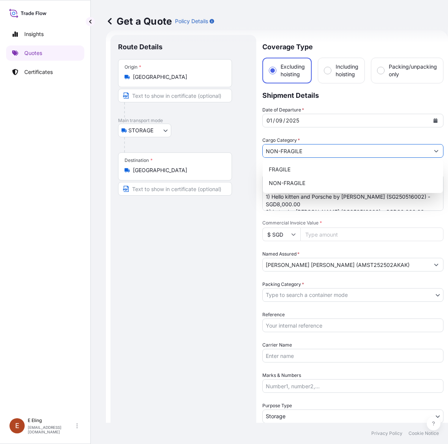
click at [296, 147] on input "NON-FRAGILE" at bounding box center [345, 151] width 167 height 14
drag, startPoint x: 251, startPoint y: 207, endPoint x: 256, endPoint y: 203, distance: 6.8
click at [255, 204] on div "Route Details Place of loading Road / [GEOGRAPHIC_DATA] / Inland Origin * [GEOG…" at bounding box center [183, 301] width 146 height 533
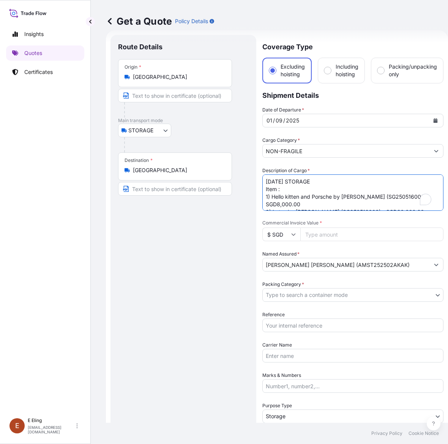
drag, startPoint x: 278, startPoint y: 181, endPoint x: 252, endPoint y: 182, distance: 25.8
click at [252, 182] on form "Route Details Place of loading Road / Inland Road / Inland Origin * Singapore M…" at bounding box center [277, 301] width 342 height 542
type textarea "SEP25 STORAGE Item : 1) Hello kitten and Porsche by Andre Tan (SG250516002) - S…"
click at [311, 329] on input "Reference" at bounding box center [352, 326] width 181 height 14
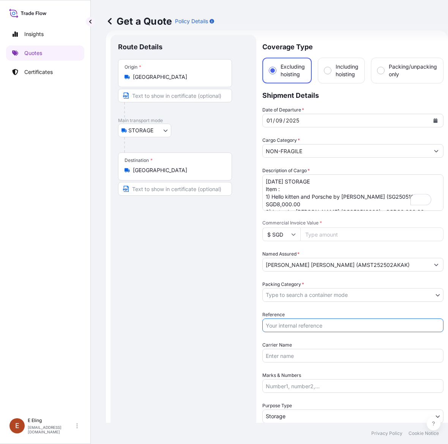
paste input "AMST252502AKAK"
type input "AMST252502AKAK"
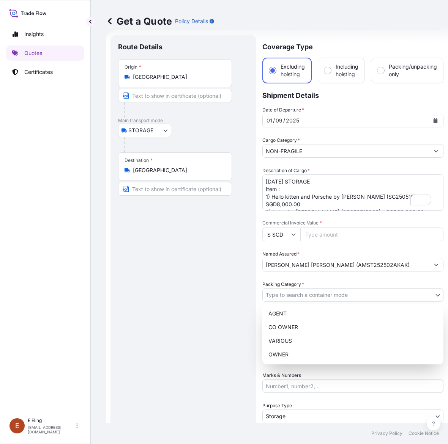
click at [305, 298] on body "2 options available. Insights Quotes Certificates E E Eling eeling@helutrans.co…" at bounding box center [220, 222] width 441 height 444
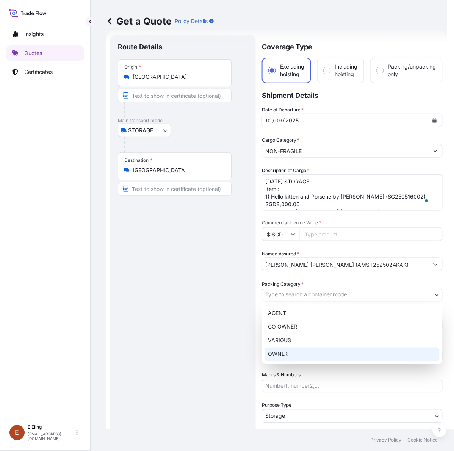
click at [297, 350] on div "OWNER" at bounding box center [352, 355] width 175 height 14
select select "27"
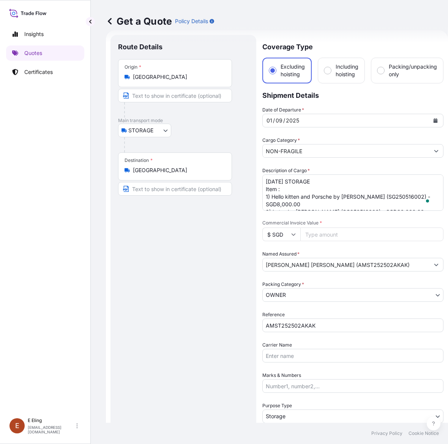
click at [327, 232] on input "Commercial Invoice Value *" at bounding box center [371, 235] width 143 height 14
paste input "281000.00"
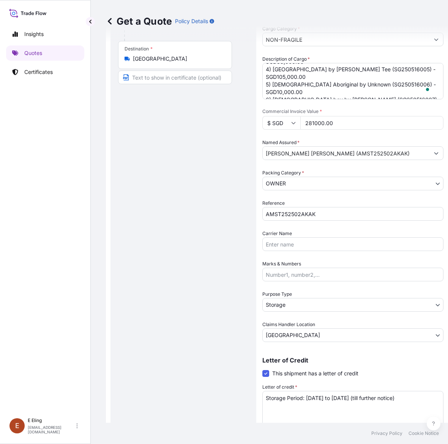
scroll to position [154, 0]
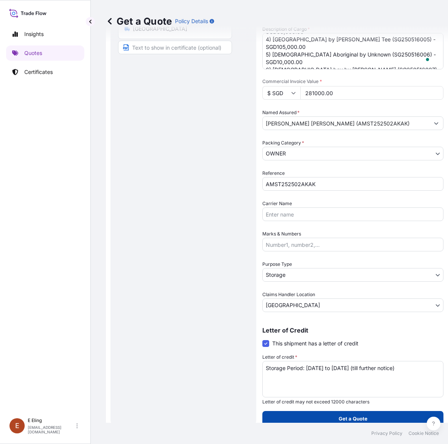
type input "281000.00"
click at [340, 418] on p "Get a Quote" at bounding box center [352, 419] width 29 height 8
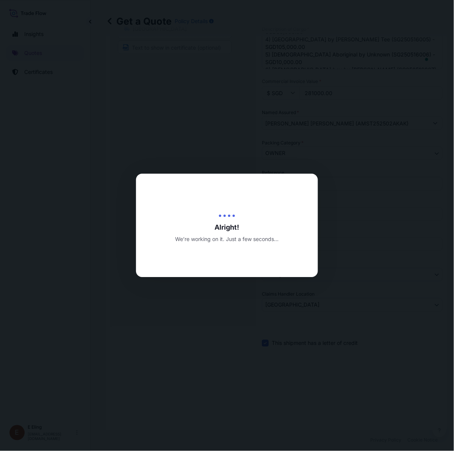
type input "[DATE]"
select select "STORAGE"
select select "Transit"
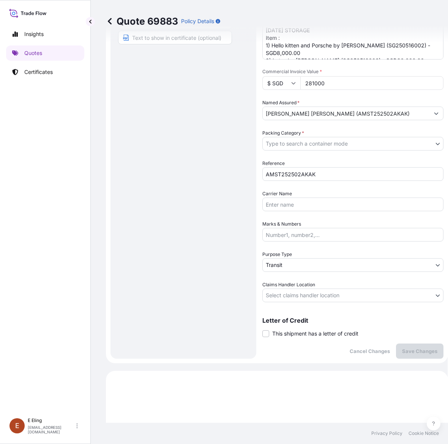
click at [304, 339] on div "Coverage Type Excluding hoisting Including hoisting Packing/unpacking only Ship…" at bounding box center [352, 121] width 181 height 475
click at [304, 330] on span "This shipment has a letter of credit" at bounding box center [315, 334] width 86 height 8
click at [262, 330] on input "This shipment has a letter of credit" at bounding box center [262, 330] width 0 height 0
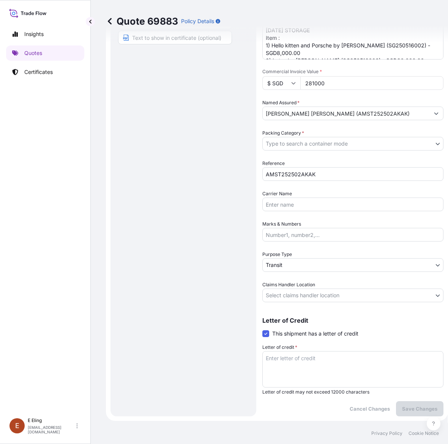
click at [300, 356] on textarea "Letter of credit *" at bounding box center [352, 369] width 181 height 36
paste textarea "Storage Period: [DATE] to [DATE] (till further notice)"
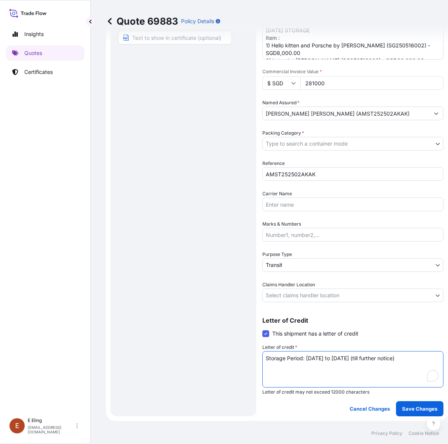
type textarea "Storage Period: [DATE] to [DATE] (till further notice)"
drag, startPoint x: 302, startPoint y: 274, endPoint x: 302, endPoint y: 287, distance: 12.9
click at [302, 275] on div "Date of Departure * 01 / 09 / 2025 Cargo Category * NON-FRAGILE Description of …" at bounding box center [352, 128] width 181 height 347
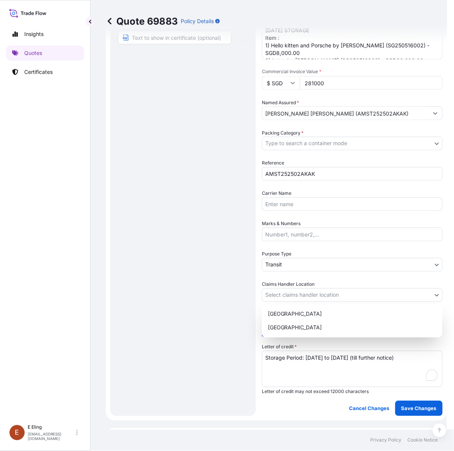
click at [301, 300] on body "Insights Quotes Certificates E E Eling eeling@helutrans.com Quote 69883 Policy …" at bounding box center [224, 225] width 448 height 451
click at [296, 325] on div "[GEOGRAPHIC_DATA]" at bounding box center [352, 328] width 175 height 14
select select "[GEOGRAPHIC_DATA]"
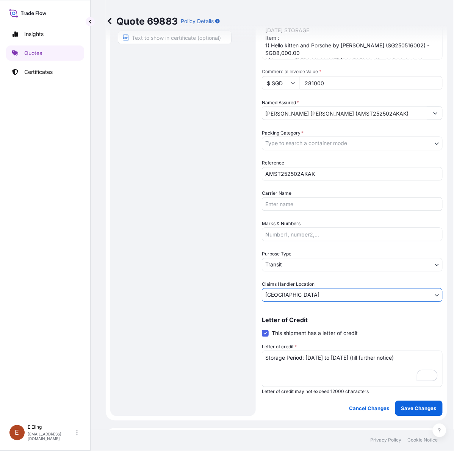
click at [303, 262] on body "Insights Quotes Certificates E E Eling eeling@helutrans.com Quote 69883 Policy …" at bounding box center [227, 225] width 454 height 451
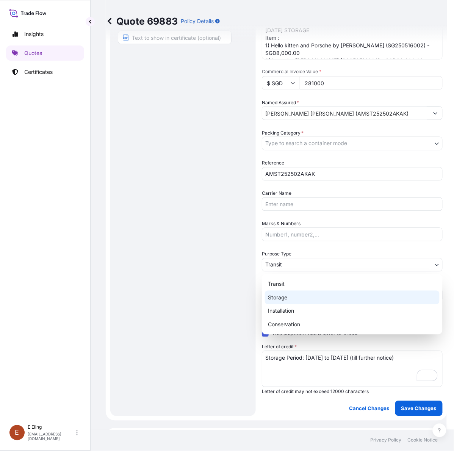
click at [297, 294] on div "Storage" at bounding box center [352, 298] width 175 height 14
select select "Storage"
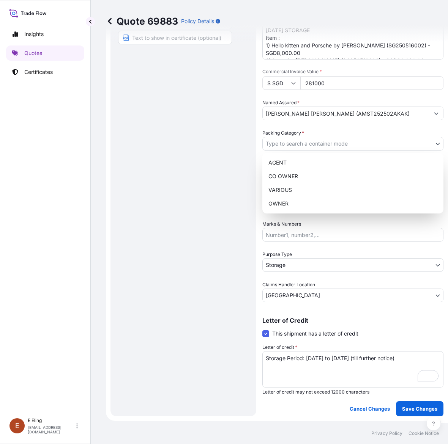
click at [303, 139] on body "Insights Quotes Certificates E E Eling eeling@helutrans.com Quote 69883 Policy …" at bounding box center [220, 222] width 441 height 444
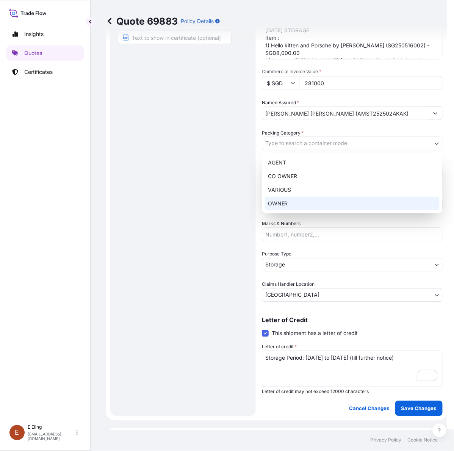
click at [292, 204] on div "OWNER" at bounding box center [352, 204] width 175 height 14
select select "27"
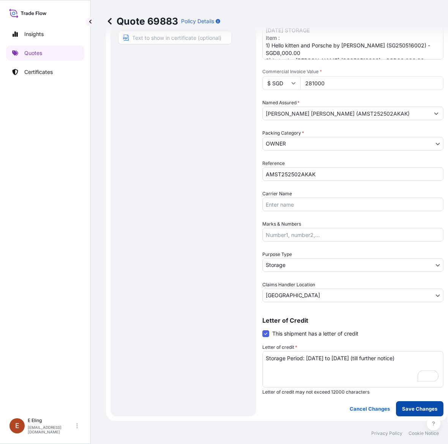
click at [414, 406] on p "Save Changes" at bounding box center [419, 409] width 35 height 8
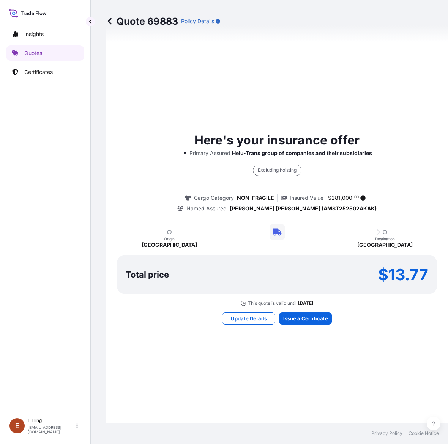
select select "STORAGE"
select select "Storage"
select select "[GEOGRAPHIC_DATA]"
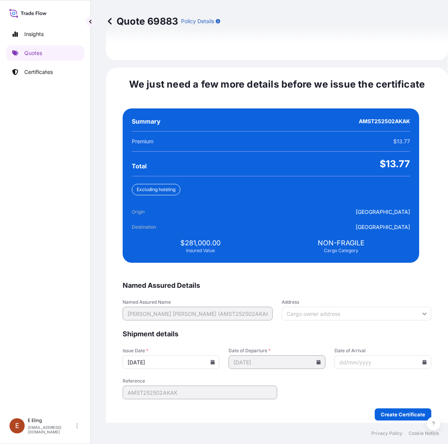
click at [215, 360] on icon at bounding box center [213, 362] width 4 height 5
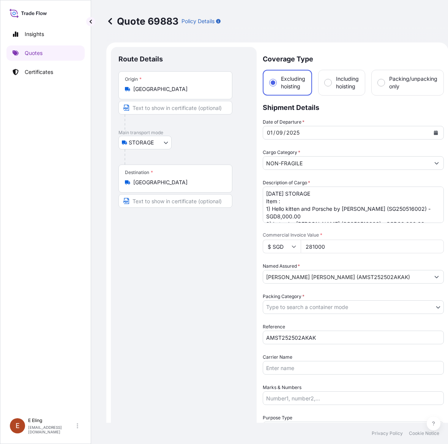
select select "STORAGE"
select select "Storage"
select select "[GEOGRAPHIC_DATA]"
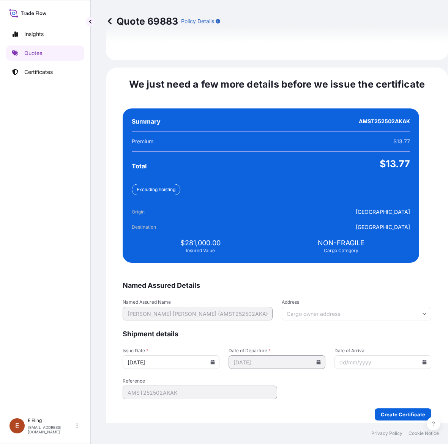
click at [422, 360] on icon at bounding box center [424, 362] width 4 height 5
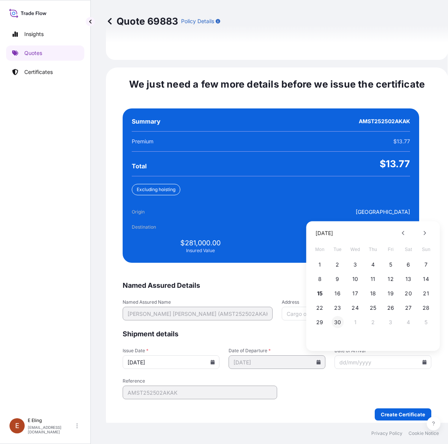
click at [336, 317] on button "30" at bounding box center [337, 322] width 12 height 12
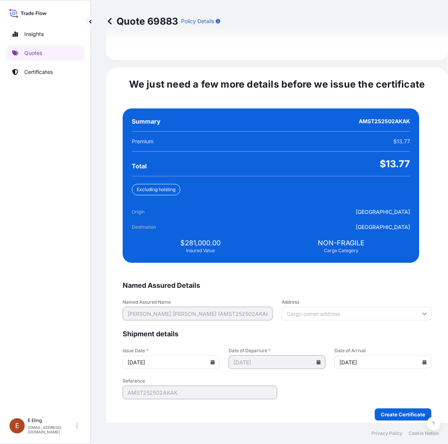
type input "[DATE]"
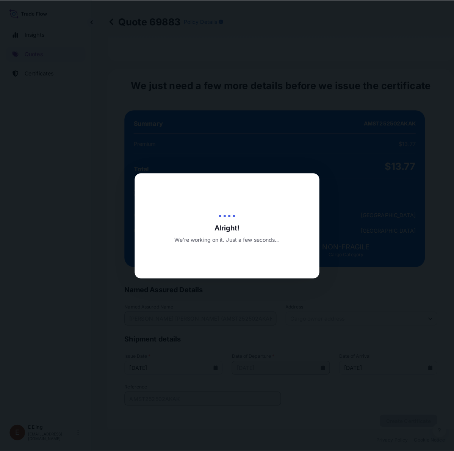
scroll to position [0, 0]
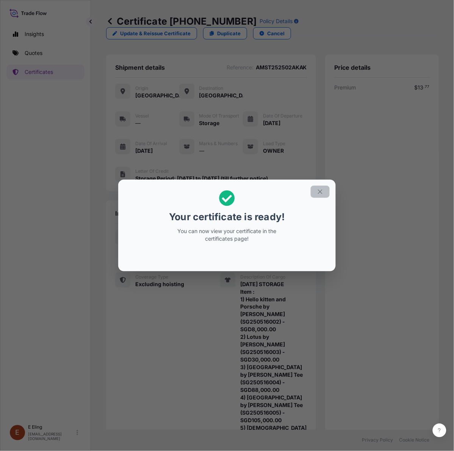
click at [324, 192] on button "button" at bounding box center [320, 192] width 19 height 12
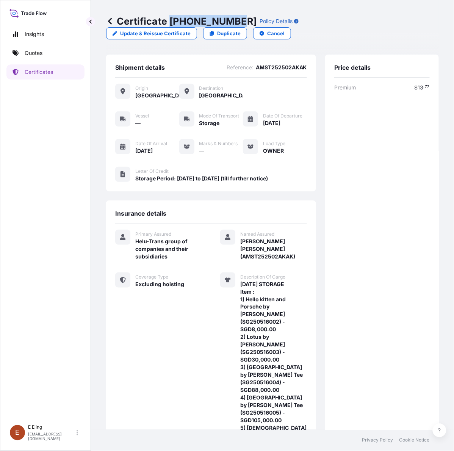
drag, startPoint x: 170, startPoint y: 20, endPoint x: 236, endPoint y: 18, distance: 66.0
click at [236, 18] on p "Certificate 31504-1498-1" at bounding box center [181, 21] width 151 height 12
copy p "[PHONE_NUMBER]"
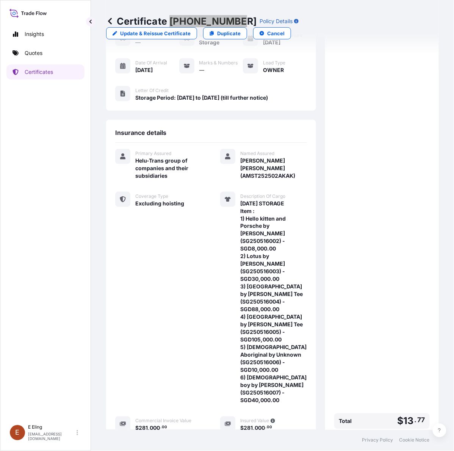
scroll to position [155, 0]
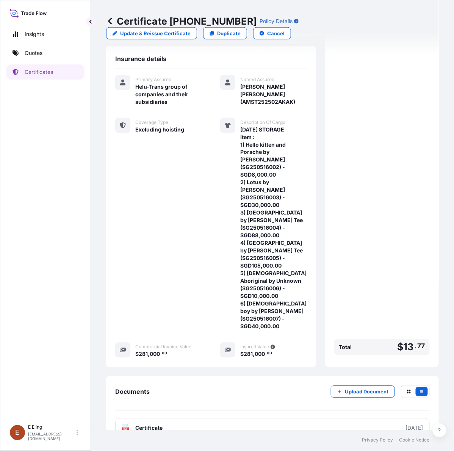
click at [409, 275] on div "Premium $ 13 . 77 Total $ 13 . 77" at bounding box center [383, 143] width 96 height 429
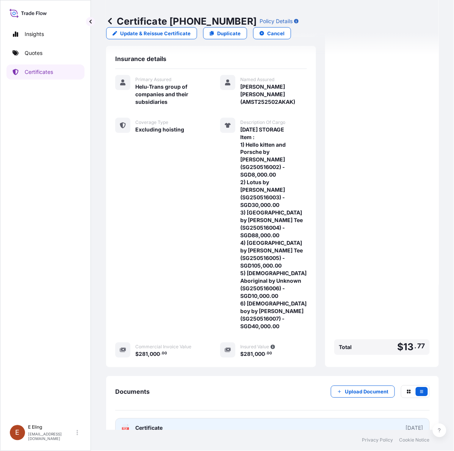
click at [306, 419] on link "PDF Certificate [DATE]" at bounding box center [272, 429] width 315 height 20
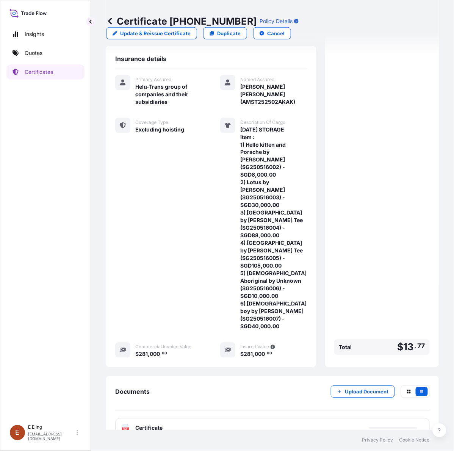
click at [397, 223] on div "Premium $ 13 . 77 Total $ 13 . 77" at bounding box center [383, 143] width 96 height 429
click at [351, 386] on button "Upload Document" at bounding box center [363, 392] width 64 height 12
click at [35, 72] on p "Certificates" at bounding box center [39, 72] width 28 height 8
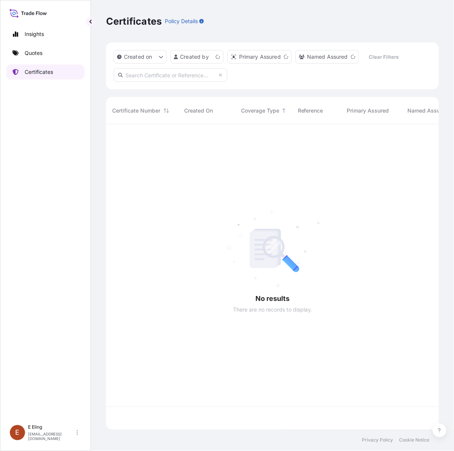
scroll to position [303, 326]
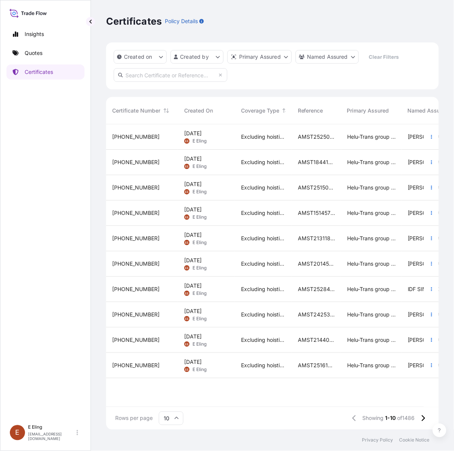
click at [163, 82] on div "Created on Created by Primary Assured Named Assured Clear Filters" at bounding box center [272, 65] width 333 height 47
click at [215, 77] on input "text" at bounding box center [171, 75] width 114 height 14
paste input "AMST202329SWSW 0"
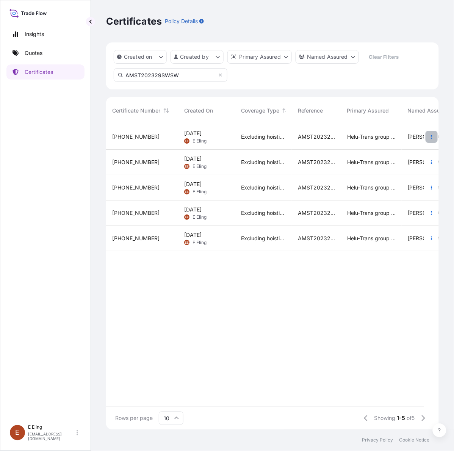
type input "AMST202329SWSW"
click at [428, 137] on button "button" at bounding box center [432, 137] width 12 height 12
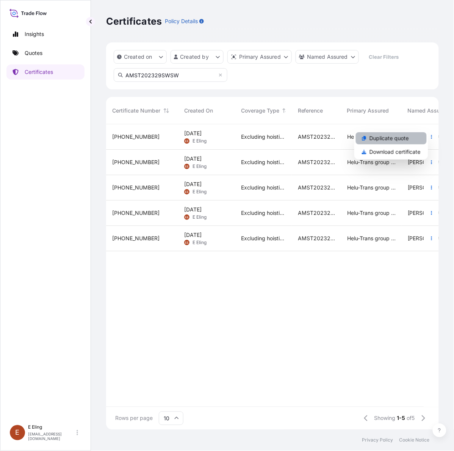
click at [394, 143] on link "Duplicate quote" at bounding box center [391, 138] width 71 height 12
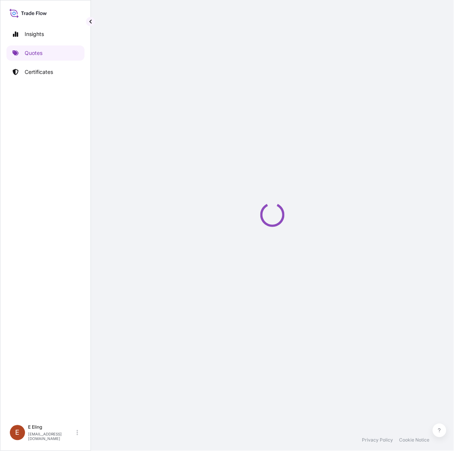
select select "STORAGE"
select select "Storage"
select select "[GEOGRAPHIC_DATA]"
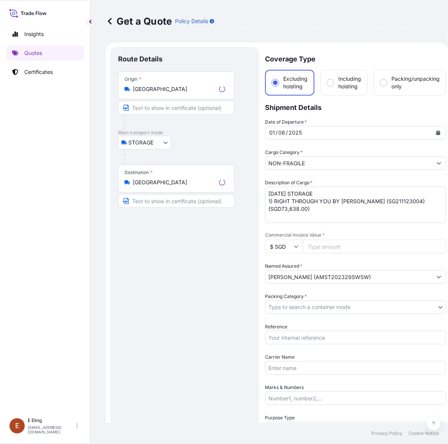
scroll to position [12, 0]
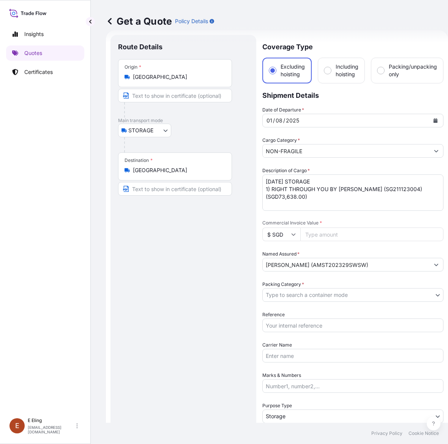
click at [300, 317] on div "Reference" at bounding box center [352, 321] width 181 height 21
click at [300, 319] on input "Reference" at bounding box center [352, 326] width 181 height 14
paste input "AMST202329SWSW 0"
type input "AMST202329SWSW 0"
click at [310, 292] on body "Insights Quotes Certificates E E Eling eeling@helutrans.com Get a Quote Policy …" at bounding box center [224, 222] width 448 height 444
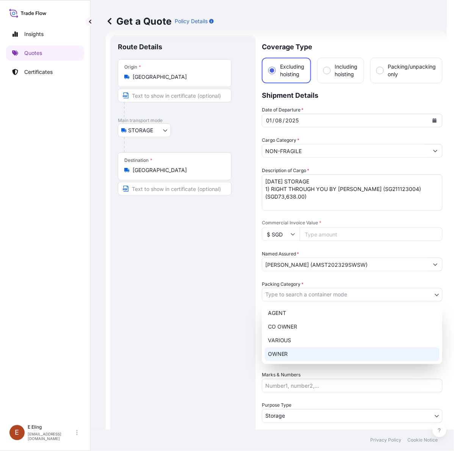
click at [295, 357] on div "OWNER" at bounding box center [352, 355] width 175 height 14
select select "27"
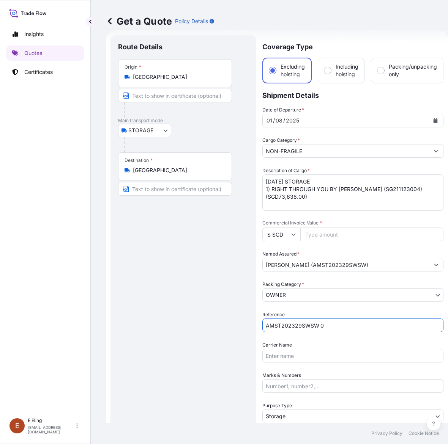
click at [329, 325] on input "AMST202329SWSW 0" at bounding box center [352, 326] width 181 height 14
type input "AMST202329SWSW"
drag, startPoint x: 276, startPoint y: 181, endPoint x: 259, endPoint y: 181, distance: 17.1
click at [259, 181] on form "Route Details Place of loading Road / Inland Road / Inland Origin * Singapore M…" at bounding box center [277, 301] width 342 height 542
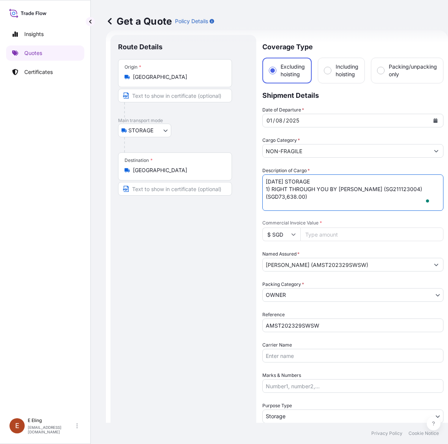
type textarea "SEP25 STORAGE 1) RIGHT THROUGH YOU BY TOMOKAZU MATSUYAMA (SG211123004) (SGD73,6…"
click at [439, 116] on button "Calendar" at bounding box center [435, 121] width 12 height 12
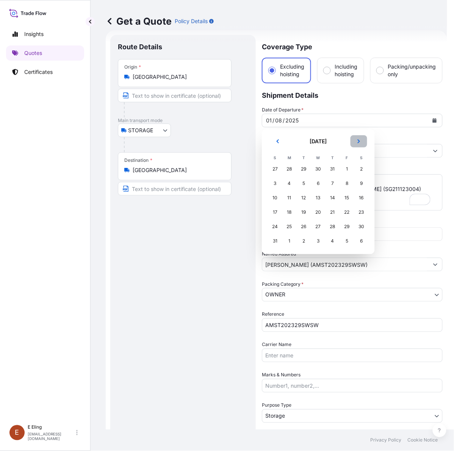
click at [361, 139] on icon "Next" at bounding box center [359, 141] width 5 height 5
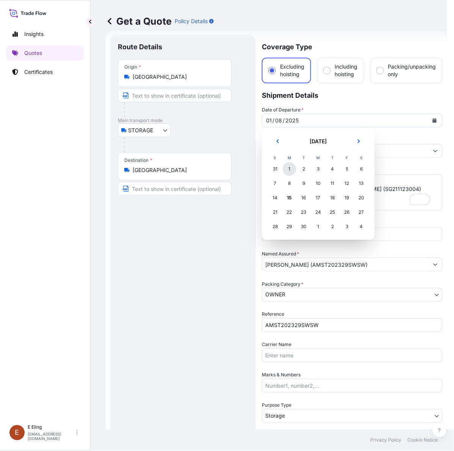
click at [293, 167] on div "1" at bounding box center [290, 169] width 14 height 14
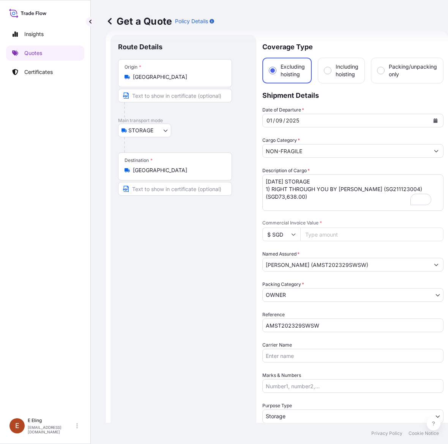
click at [350, 231] on input "Commercial Invoice Value *" at bounding box center [371, 235] width 143 height 14
paste input "73638.0"
type input "73638.0"
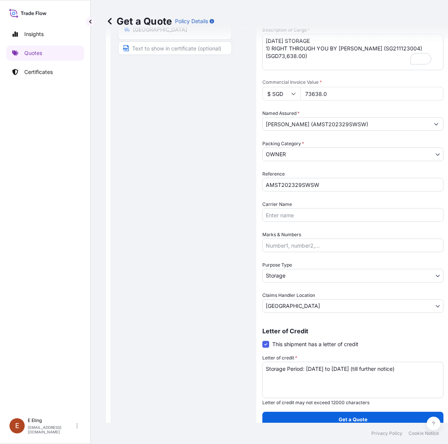
scroll to position [0, 0]
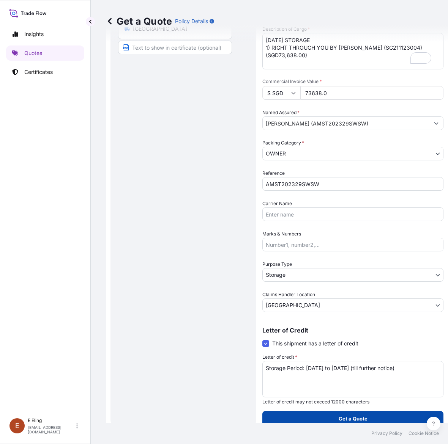
click at [350, 415] on p "Get a Quote" at bounding box center [352, 419] width 29 height 8
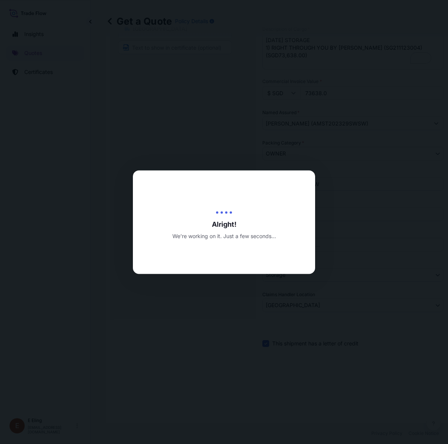
type input "[DATE]"
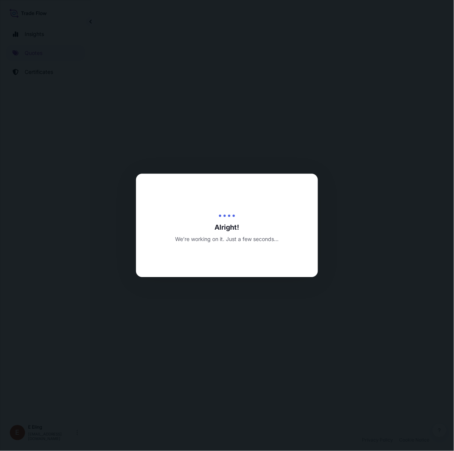
select select "STORAGE"
select select "Transit"
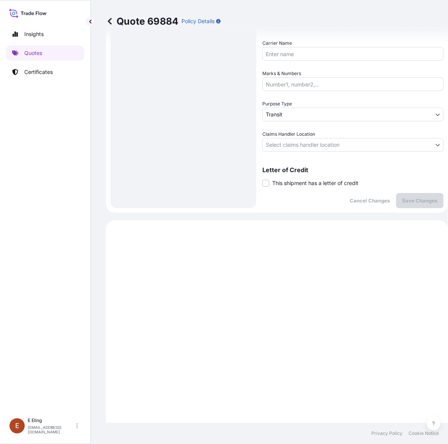
scroll to position [163, 0]
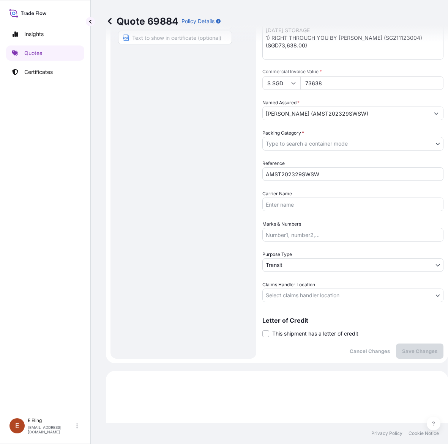
click at [311, 338] on div "Coverage Type Excluding hoisting Including hoisting Packing/unpacking only Ship…" at bounding box center [352, 121] width 181 height 475
drag, startPoint x: 315, startPoint y: 331, endPoint x: 317, endPoint y: 348, distance: 17.2
click at [315, 332] on span "This shipment has a letter of credit" at bounding box center [315, 334] width 86 height 8
click at [262, 330] on input "This shipment has a letter of credit" at bounding box center [262, 330] width 0 height 0
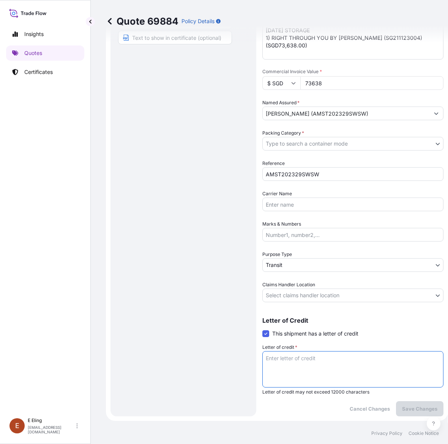
click at [317, 357] on textarea "Letter of credit *" at bounding box center [352, 369] width 181 height 36
paste textarea "Storage Period: [DATE] to [DATE] (till further notice)"
type textarea "Storage Period: [DATE] to [DATE] (till further notice)"
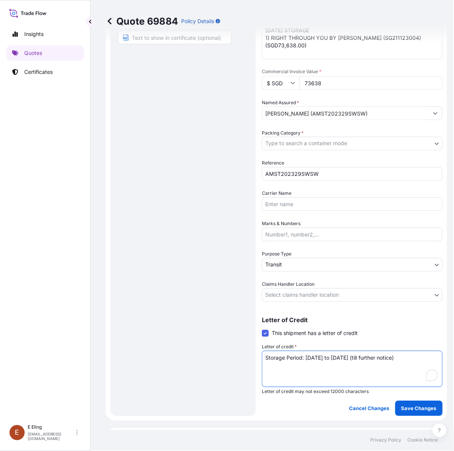
click at [324, 298] on body "Insights Quotes Certificates E E Eling eeling@helutrans.com Quote 69884 Policy …" at bounding box center [227, 225] width 454 height 451
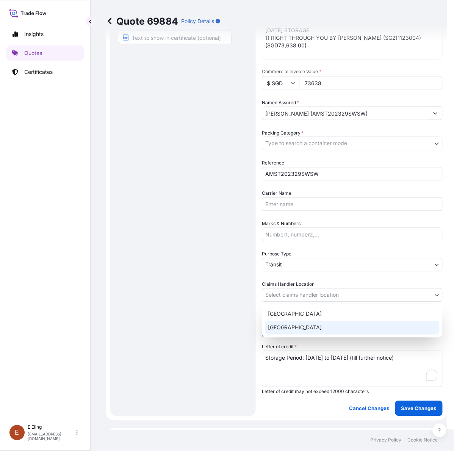
click at [311, 331] on div "[GEOGRAPHIC_DATA]" at bounding box center [352, 328] width 175 height 14
select select "[GEOGRAPHIC_DATA]"
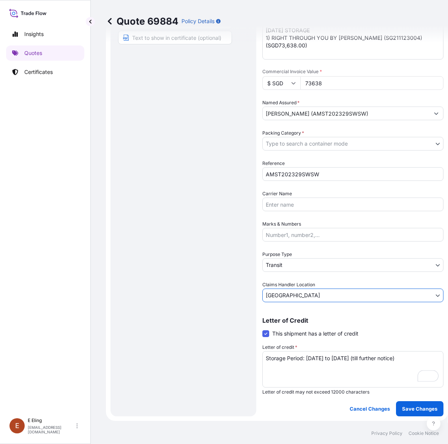
click at [291, 255] on span "Purpose Type" at bounding box center [277, 255] width 30 height 8
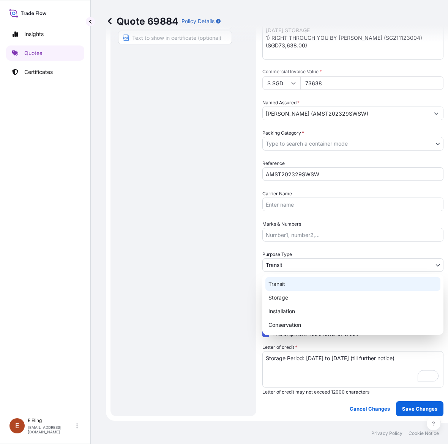
click at [291, 260] on body "Insights Quotes Certificates E E Eling eeling@helutrans.com Quote 69884 Policy …" at bounding box center [220, 222] width 441 height 444
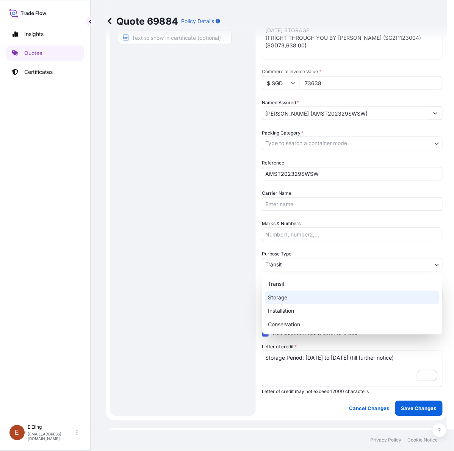
click at [293, 303] on div "Storage" at bounding box center [352, 298] width 175 height 14
select select "Storage"
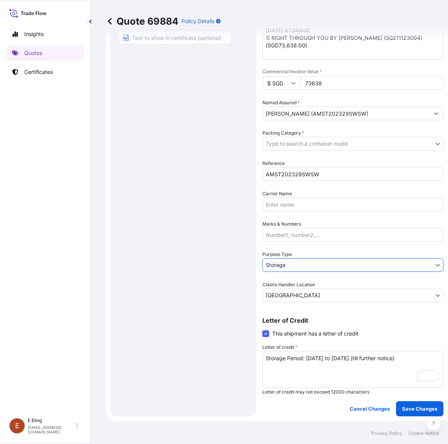
click at [292, 141] on body "Insights Quotes Certificates E E Eling eeling@helutrans.com Quote 69884 Policy …" at bounding box center [224, 222] width 448 height 444
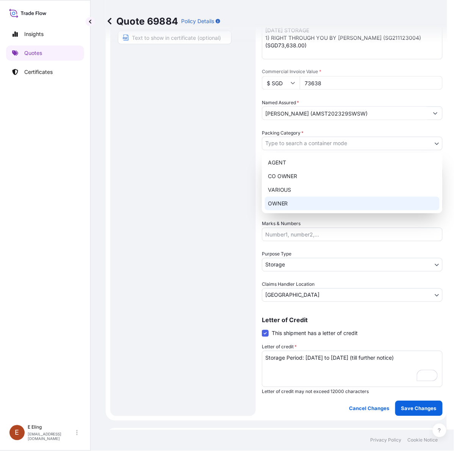
click at [291, 205] on div "OWNER" at bounding box center [352, 204] width 175 height 14
select select "27"
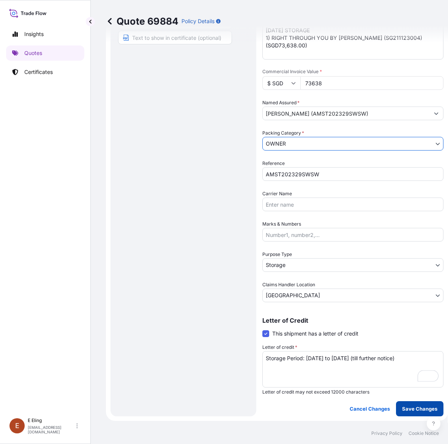
click at [418, 407] on p "Save Changes" at bounding box center [419, 409] width 35 height 8
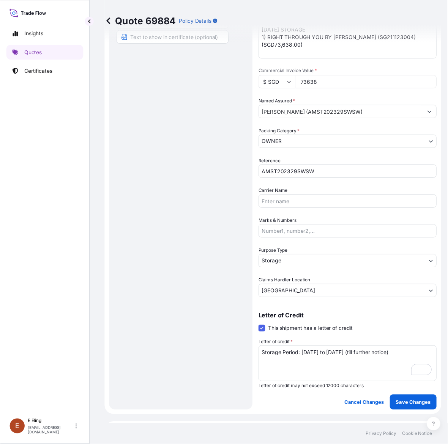
scroll to position [469, 0]
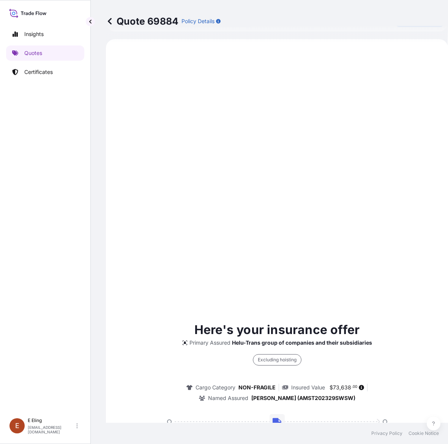
select select "STORAGE"
select select "Storage"
select select "[GEOGRAPHIC_DATA]"
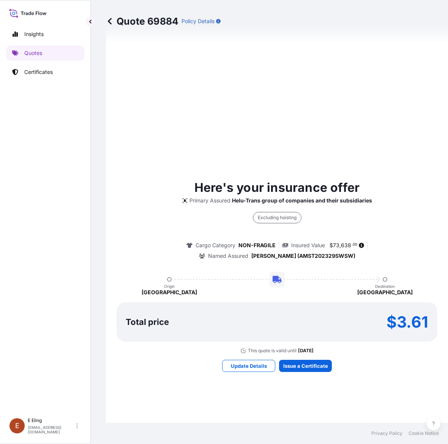
click at [310, 372] on div "Here's your insurance offer Primary Assured Helu-Trans group of companies and t…" at bounding box center [276, 274] width 321 height 735
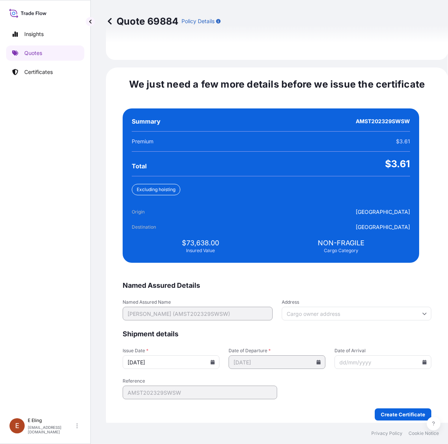
click at [219, 356] on input "[DATE]" at bounding box center [171, 362] width 97 height 14
click at [217, 355] on div "[DATE]" at bounding box center [171, 362] width 97 height 14
click at [215, 360] on icon at bounding box center [213, 362] width 4 height 5
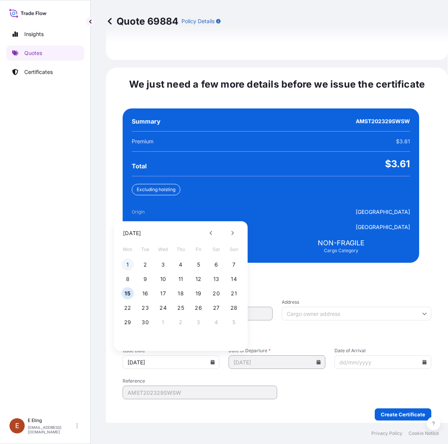
click at [129, 259] on button "1" at bounding box center [127, 265] width 12 height 12
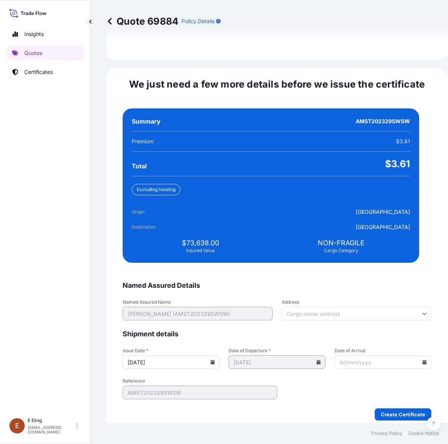
type input "[DATE]"
click at [422, 360] on icon at bounding box center [424, 362] width 5 height 5
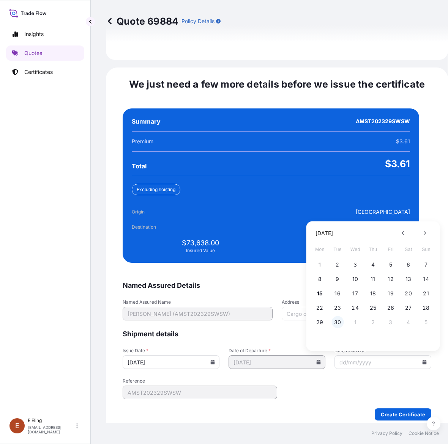
click at [336, 318] on button "30" at bounding box center [337, 322] width 12 height 12
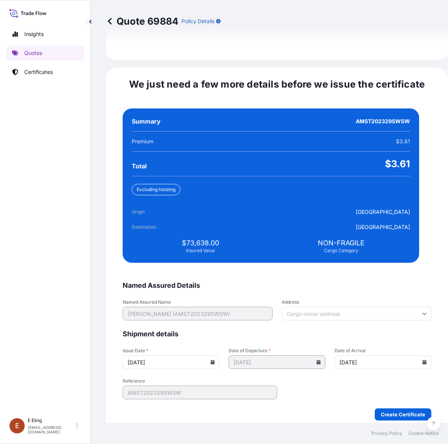
type input "[DATE]"
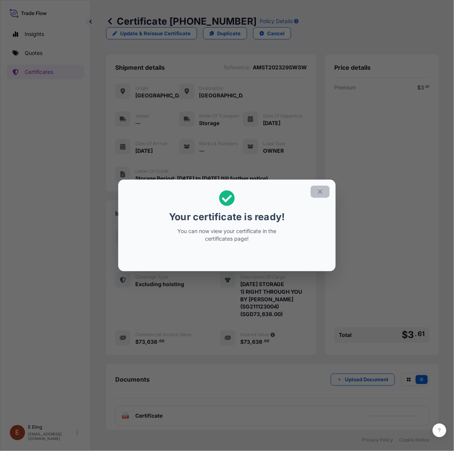
click at [321, 192] on button "button" at bounding box center [320, 192] width 19 height 12
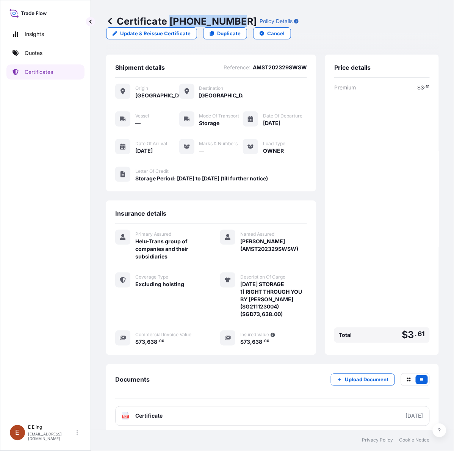
drag, startPoint x: 171, startPoint y: 21, endPoint x: 237, endPoint y: 23, distance: 66.0
click at [237, 23] on p "Certificate 31504-1499-1" at bounding box center [181, 21] width 151 height 12
copy p "[PHONE_NUMBER]"
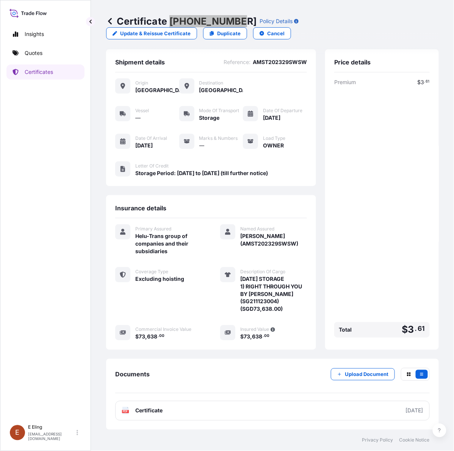
scroll to position [11, 0]
drag, startPoint x: 199, startPoint y: 14, endPoint x: 189, endPoint y: 14, distance: 10.6
click at [199, 14] on div "Certificate 31504-1499-1 Policy Details Update & Reissue Certificate Duplicate …" at bounding box center [272, 27] width 333 height 55
drag, startPoint x: 171, startPoint y: 22, endPoint x: 237, endPoint y: 22, distance: 65.6
click at [237, 22] on p "Certificate 31504-1499-1" at bounding box center [181, 21] width 151 height 12
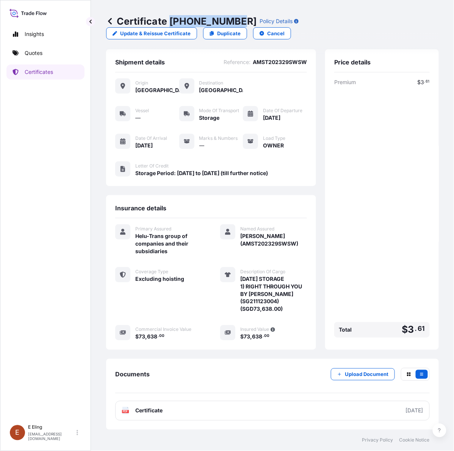
copy p "[PHONE_NUMBER]"
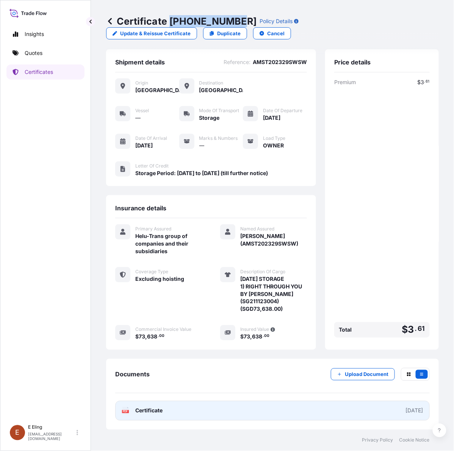
click at [334, 415] on link "PDF Certificate [DATE]" at bounding box center [272, 411] width 315 height 20
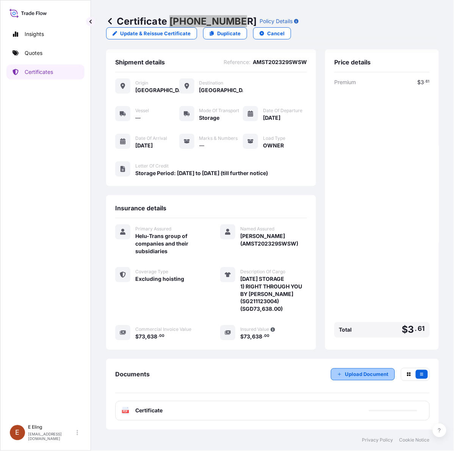
click at [354, 378] on p "Upload Document" at bounding box center [367, 375] width 44 height 8
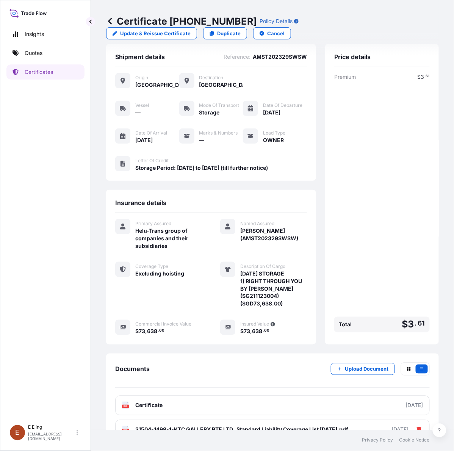
click at [45, 352] on div "Insights Quotes Certificates" at bounding box center [45, 221] width 78 height 402
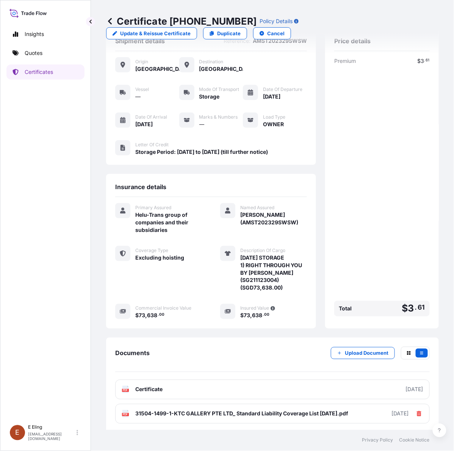
scroll to position [35, 0]
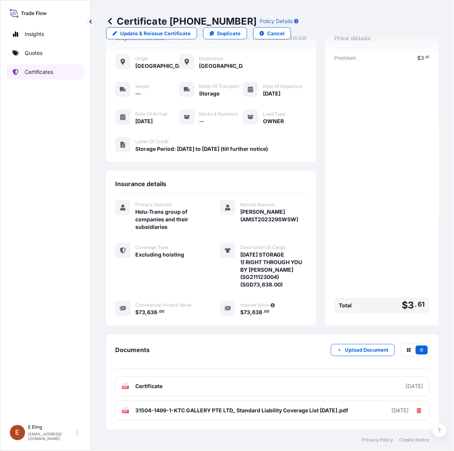
click at [63, 72] on link "Certificates" at bounding box center [45, 71] width 78 height 15
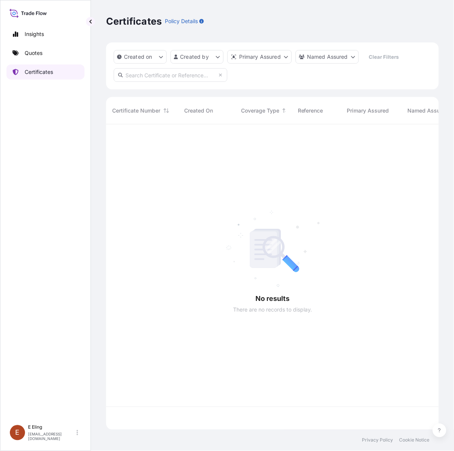
scroll to position [303, 326]
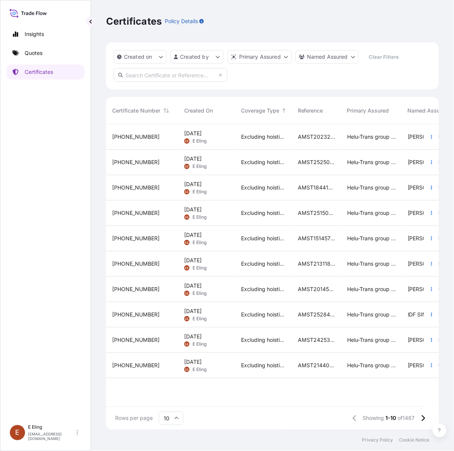
click at [196, 72] on input "text" at bounding box center [171, 75] width 114 height 14
paste input "AMST184017MMSW"
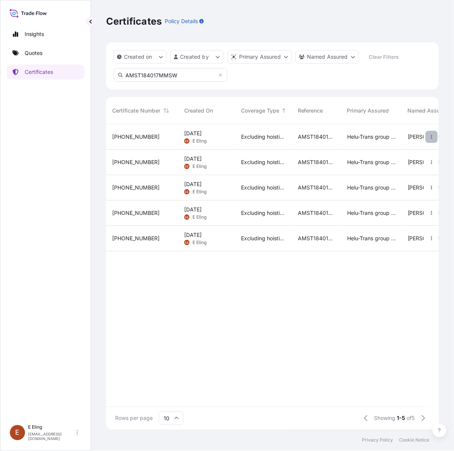
type input "AMST184017MMSW"
click at [430, 135] on icon "button" at bounding box center [432, 137] width 5 height 5
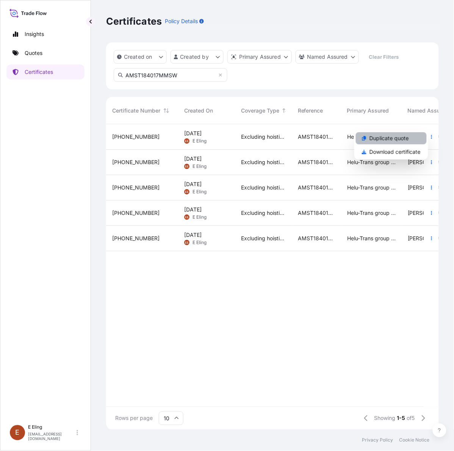
click at [401, 135] on p "Duplicate quote" at bounding box center [389, 139] width 39 height 8
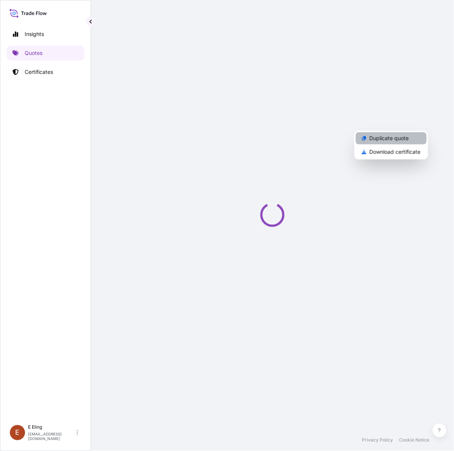
select select "STORAGE"
select select "Storage"
select select "[GEOGRAPHIC_DATA]"
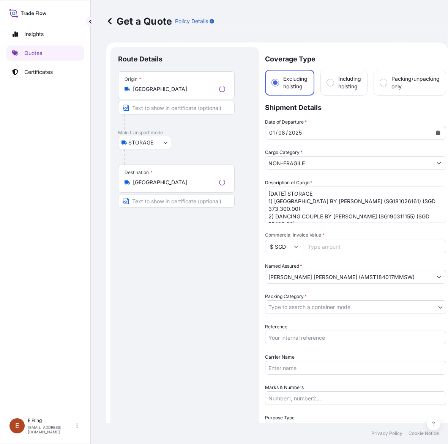
scroll to position [12, 0]
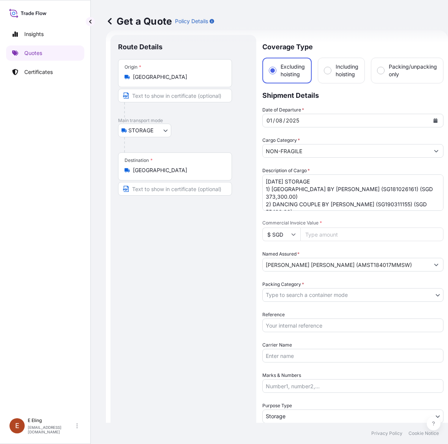
click at [435, 118] on icon "Calendar" at bounding box center [435, 120] width 5 height 5
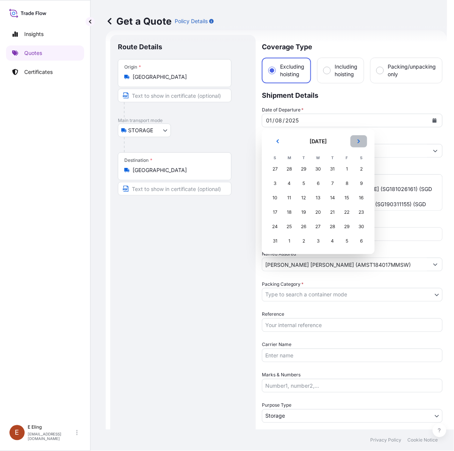
click at [359, 137] on button "Next" at bounding box center [359, 141] width 17 height 12
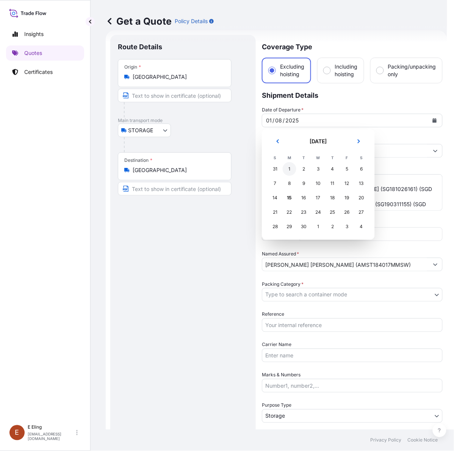
click at [288, 170] on div "1" at bounding box center [290, 169] width 14 height 14
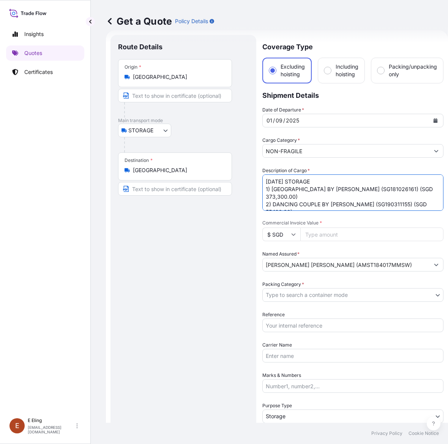
drag, startPoint x: 277, startPoint y: 177, endPoint x: 250, endPoint y: 178, distance: 27.7
click at [250, 178] on form "Route Details Place of loading Road / Inland Road / Inland Origin * Singapore M…" at bounding box center [277, 301] width 342 height 542
type textarea "SEP25 STORAGE 1) SAINT TROPEZ BY BERNARD BUFFET (SG181026161) (SGD 373,300.00) …"
click at [327, 302] on div "Date of Departure * 01 / 09 / 2025 Cargo Category * NON-FRAGILE Description of …" at bounding box center [352, 279] width 181 height 347
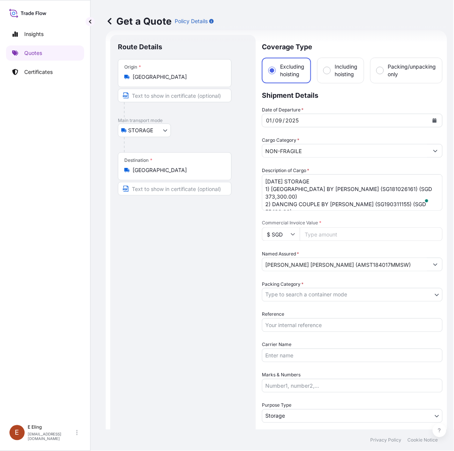
click at [325, 297] on body "September 2025 Selected Date: Monday, 1 September 2025 Insights Quotes Certific…" at bounding box center [227, 225] width 454 height 451
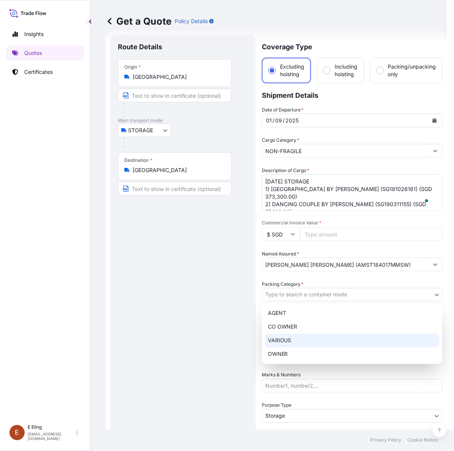
click at [300, 350] on div "OWNER" at bounding box center [352, 355] width 175 height 14
select select "27"
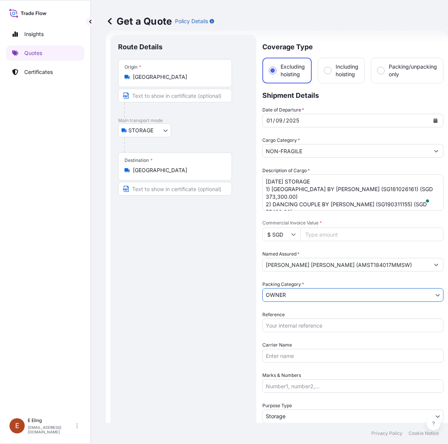
click at [298, 325] on input "Reference" at bounding box center [352, 326] width 181 height 14
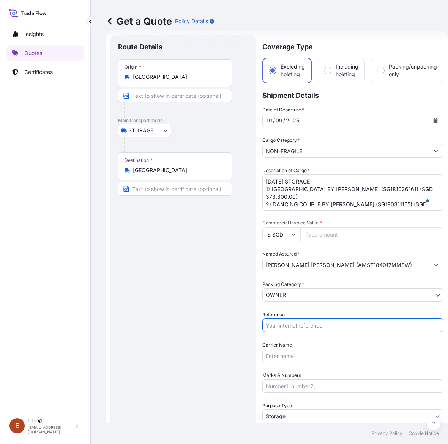
paste input "AMST184017MMSW"
type input "AMST184017MMSW"
click at [321, 233] on input "Commercial Invoice Value *" at bounding box center [371, 235] width 143 height 14
paste input "984220.00"
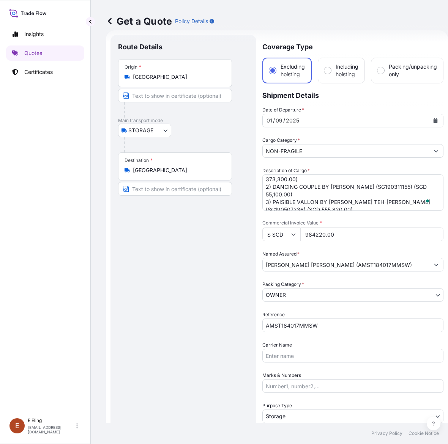
scroll to position [24, 0]
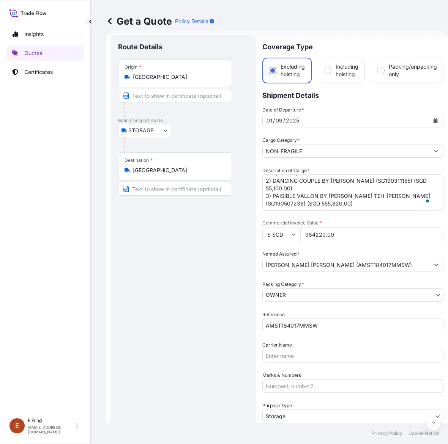
type input "984220.00"
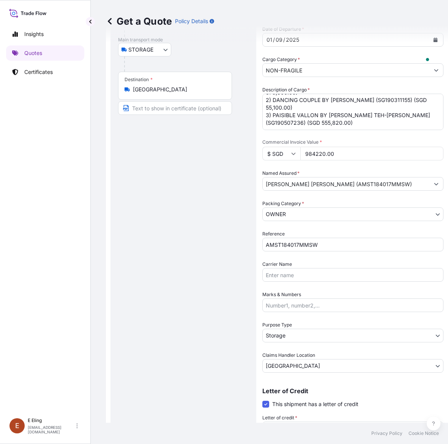
scroll to position [93, 0]
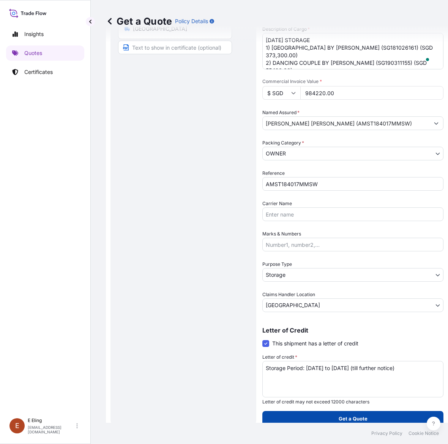
click at [353, 416] on p "Get a Quote" at bounding box center [352, 419] width 29 height 8
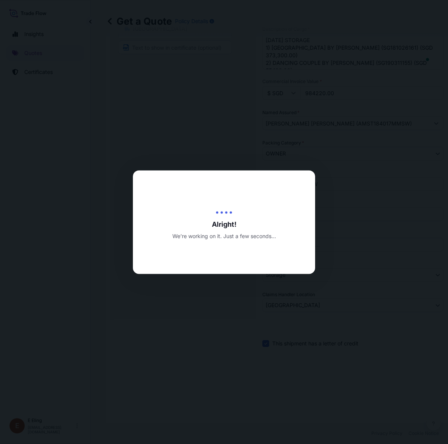
type input "[DATE]"
select select "STORAGE"
select select "Transit"
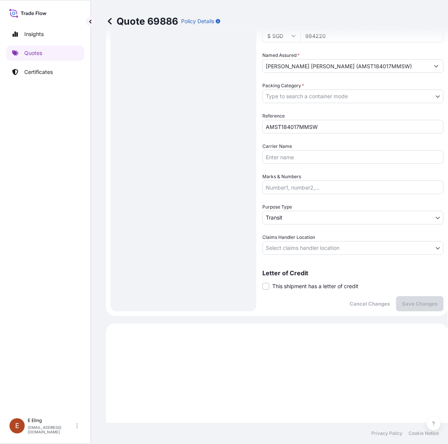
click at [289, 292] on div "Coverage Type Excluding hoisting Including hoisting Packing/unpacking only Ship…" at bounding box center [352, 73] width 181 height 475
click at [289, 290] on div "Coverage Type Excluding hoisting Including hoisting Packing/unpacking only Ship…" at bounding box center [352, 73] width 181 height 475
click at [289, 289] on div "Coverage Type Excluding hoisting Including hoisting Packing/unpacking only Ship…" at bounding box center [352, 73] width 181 height 475
click at [291, 285] on span "This shipment has a letter of credit" at bounding box center [315, 287] width 86 height 8
click at [262, 282] on input "This shipment has a letter of credit" at bounding box center [262, 282] width 0 height 0
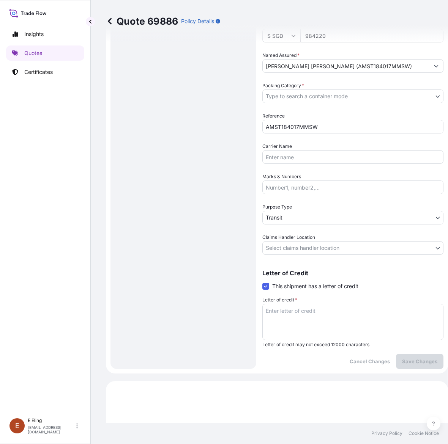
click at [291, 316] on textarea "Letter of credit *" at bounding box center [352, 322] width 181 height 36
paste textarea "Storage Period: [DATE] to [DATE] (till further notice)"
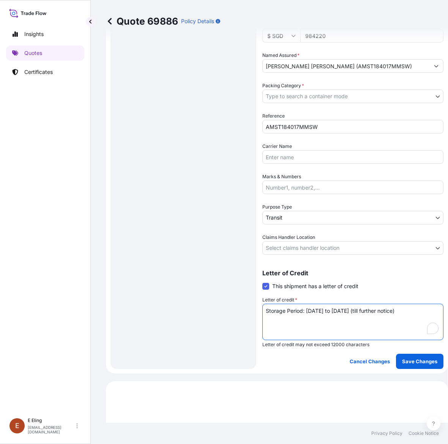
type textarea "Storage Period: [DATE] to [DATE] (till further notice)"
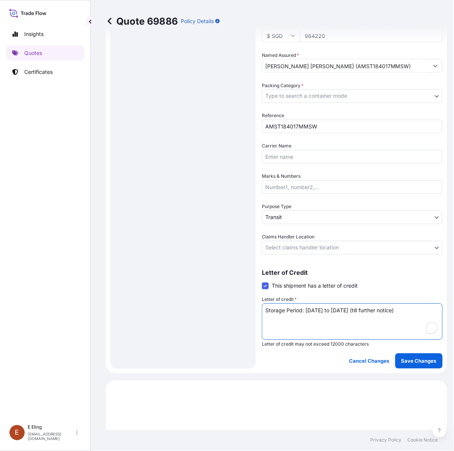
click at [298, 251] on body "Insights Quotes Certificates E E Eling eeling@helutrans.com Quote 69886 Policy …" at bounding box center [227, 225] width 454 height 451
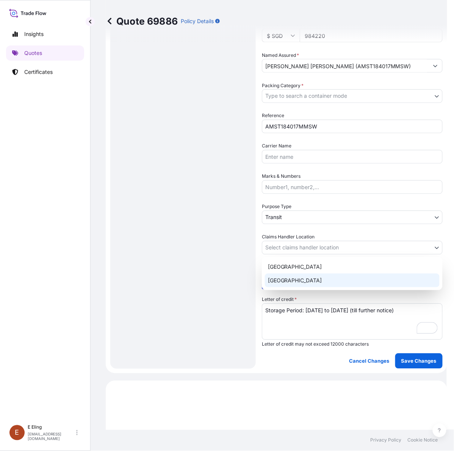
click at [289, 275] on div "[GEOGRAPHIC_DATA]" at bounding box center [352, 281] width 175 height 14
select select "[GEOGRAPHIC_DATA]"
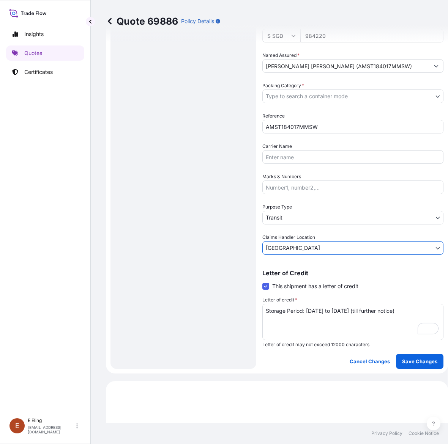
click at [288, 215] on body "Insights Quotes Certificates E E Eling eeling@helutrans.com Quote 69886 Policy …" at bounding box center [224, 222] width 448 height 444
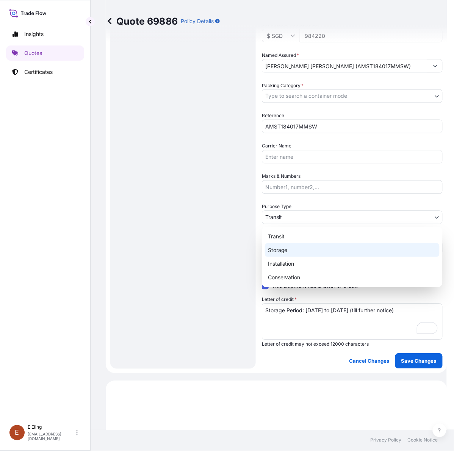
click at [283, 245] on div "Storage" at bounding box center [352, 251] width 175 height 14
select select "Storage"
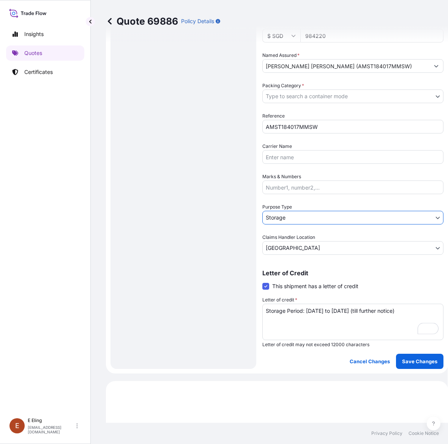
click at [312, 96] on body "Insights Quotes Certificates E E Eling eeling@helutrans.com Quote 69886 Policy …" at bounding box center [224, 222] width 448 height 444
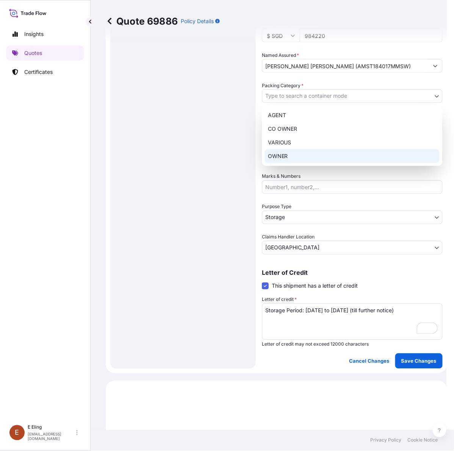
click at [302, 157] on div "OWNER" at bounding box center [352, 156] width 175 height 14
select select "27"
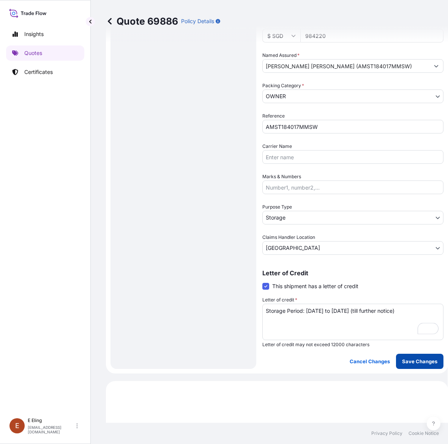
click at [431, 360] on p "Save Changes" at bounding box center [419, 362] width 35 height 8
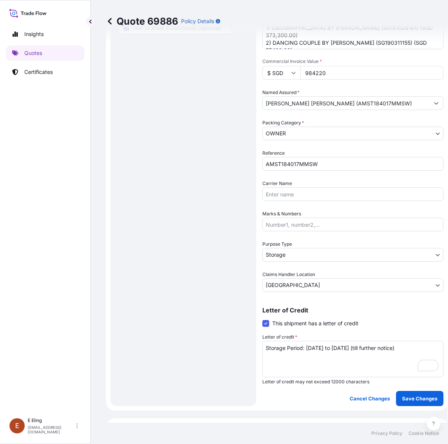
select select "STORAGE"
select select "Storage"
select select "[GEOGRAPHIC_DATA]"
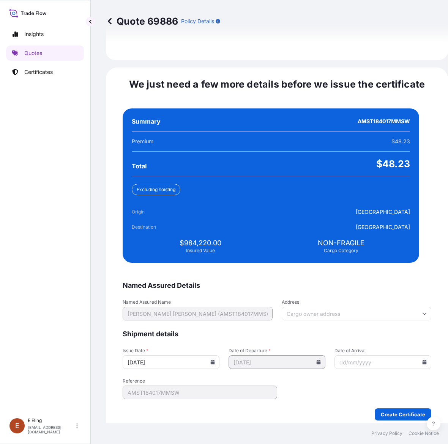
click at [215, 355] on input "[DATE]" at bounding box center [171, 362] width 97 height 14
click at [215, 360] on icon at bounding box center [213, 362] width 4 height 5
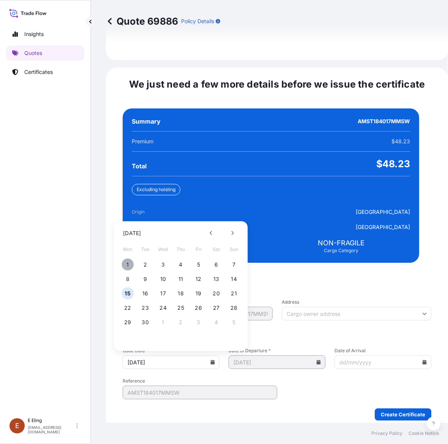
click at [127, 260] on button "1" at bounding box center [127, 265] width 12 height 12
type input "[DATE]"
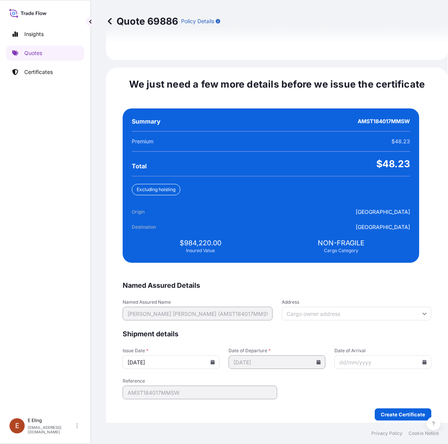
click at [422, 360] on icon at bounding box center [424, 362] width 5 height 5
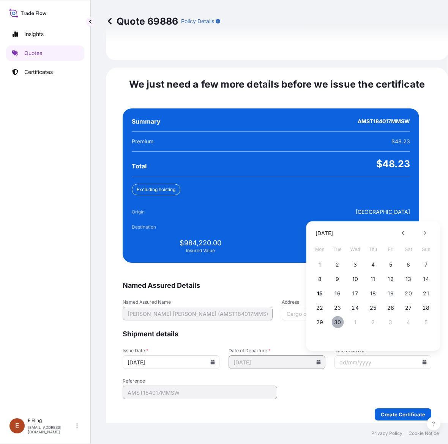
click at [335, 316] on button "30" at bounding box center [337, 322] width 12 height 12
type input "[DATE]"
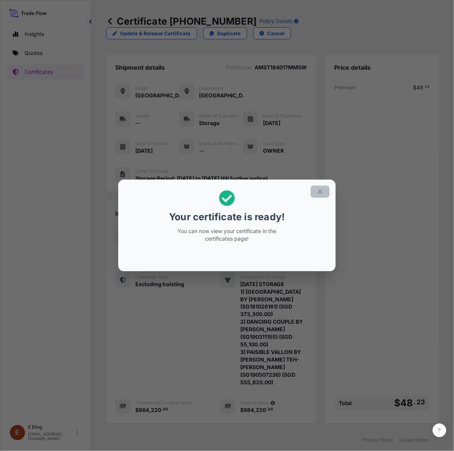
click at [317, 193] on icon "button" at bounding box center [320, 192] width 7 height 7
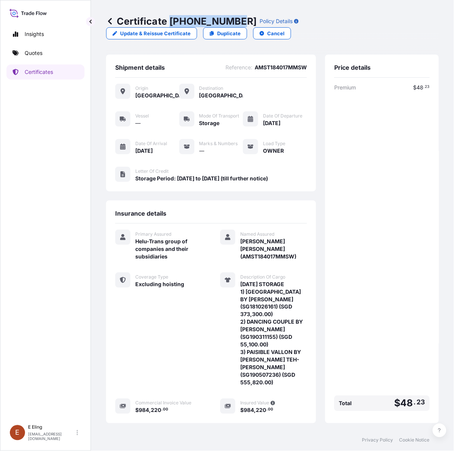
drag, startPoint x: 170, startPoint y: 21, endPoint x: 237, endPoint y: 23, distance: 67.5
click at [237, 23] on p "Certificate 31504-1500-1" at bounding box center [181, 21] width 151 height 12
click at [172, 17] on p "Certificate 31504-1500-1" at bounding box center [181, 21] width 151 height 12
drag, startPoint x: 171, startPoint y: 20, endPoint x: 253, endPoint y: 25, distance: 82.9
click at [237, 20] on p "Certificate 31504-1500-1" at bounding box center [181, 21] width 151 height 12
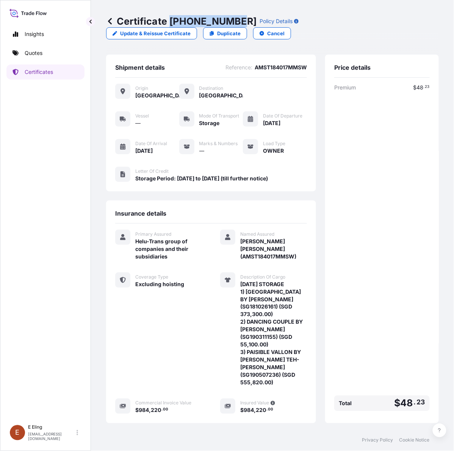
copy p "[PHONE_NUMBER]"
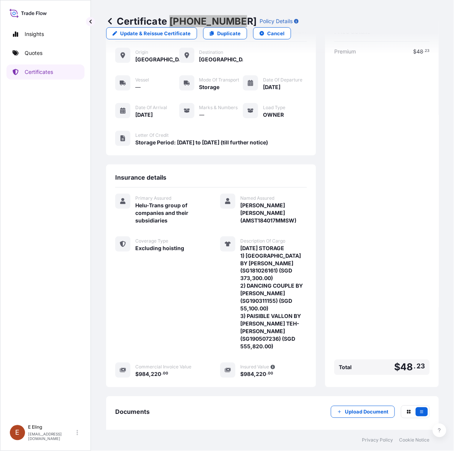
scroll to position [64, 0]
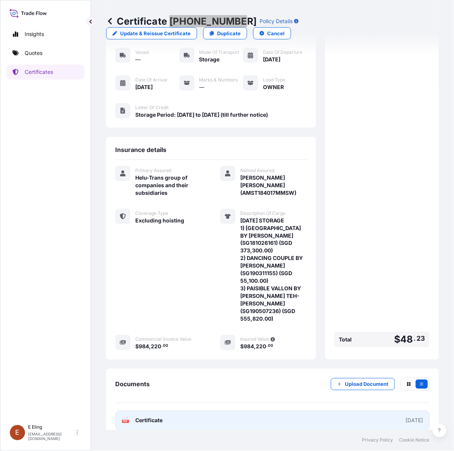
click at [265, 416] on link "PDF Certificate [DATE]" at bounding box center [272, 421] width 315 height 20
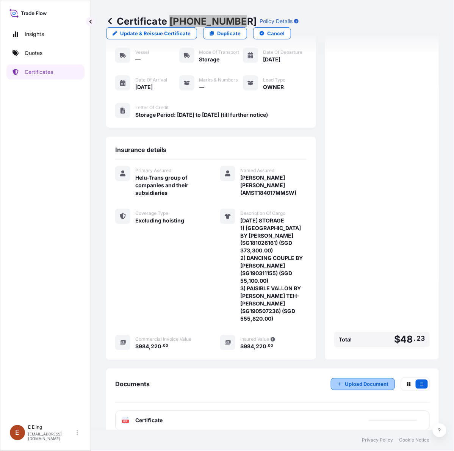
click at [364, 381] on p "Upload Document" at bounding box center [367, 385] width 44 height 8
drag, startPoint x: 194, startPoint y: 357, endPoint x: 207, endPoint y: 355, distance: 13.4
click at [195, 358] on div "Shipment details Reference : AMST184017MMSW Origin Singapore Destination Singap…" at bounding box center [272, 227] width 333 height 473
click at [58, 71] on link "Certificates" at bounding box center [45, 71] width 78 height 15
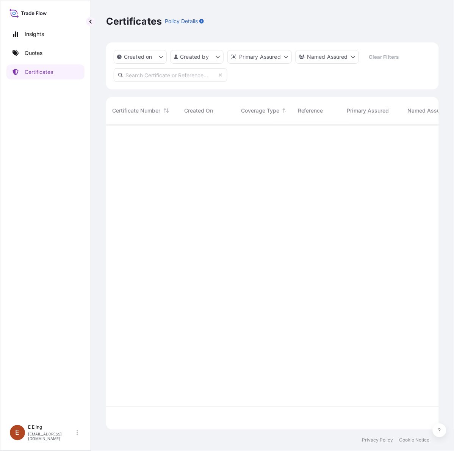
scroll to position [303, 326]
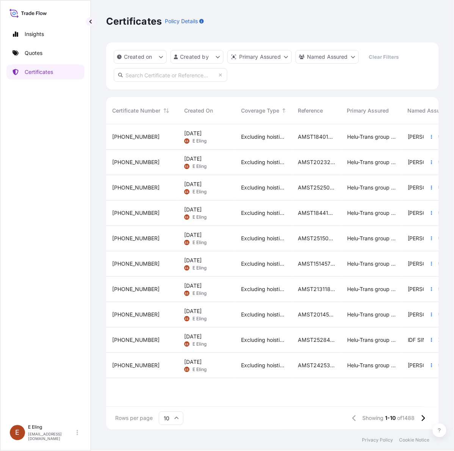
click at [158, 76] on input "text" at bounding box center [171, 75] width 114 height 14
paste input "AMST164369BCHT"
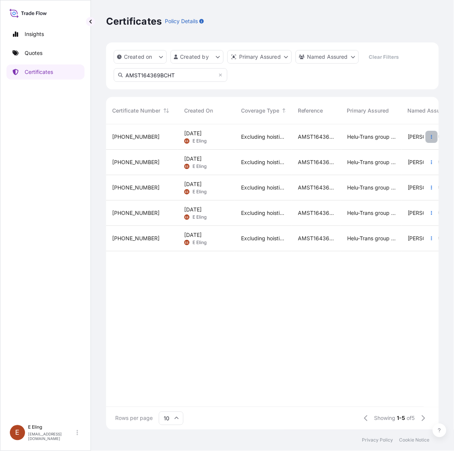
type input "AMST164369BCHT"
click at [431, 139] on icon "button" at bounding box center [432, 137] width 5 height 5
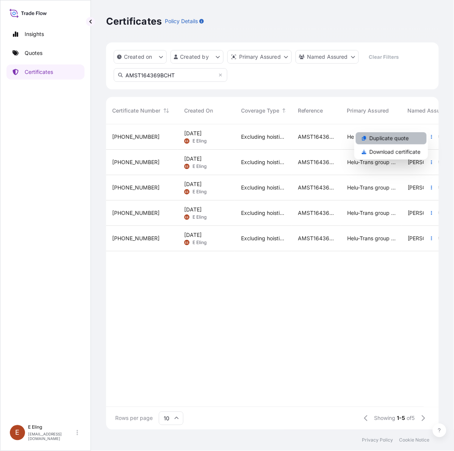
click at [415, 143] on link "Duplicate quote" at bounding box center [391, 138] width 71 height 12
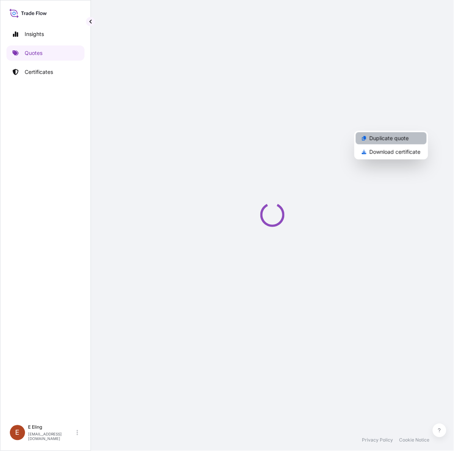
select select "STORAGE"
select select "Storage"
select select "[GEOGRAPHIC_DATA]"
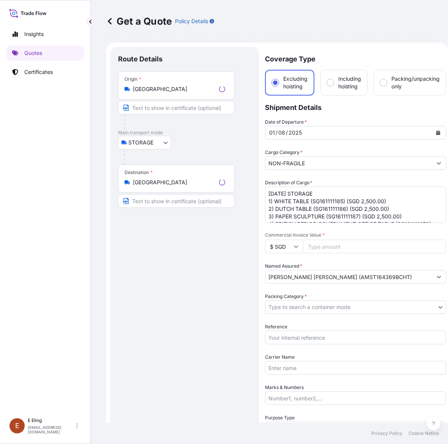
scroll to position [12, 0]
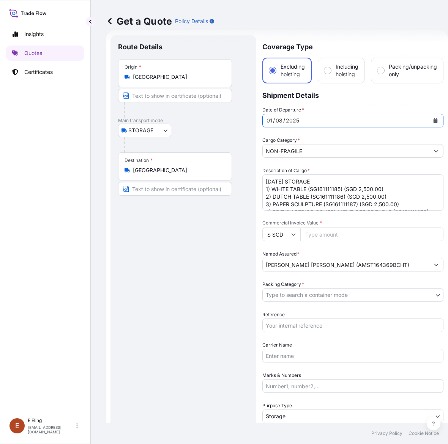
click at [433, 120] on icon "Calendar" at bounding box center [435, 120] width 5 height 5
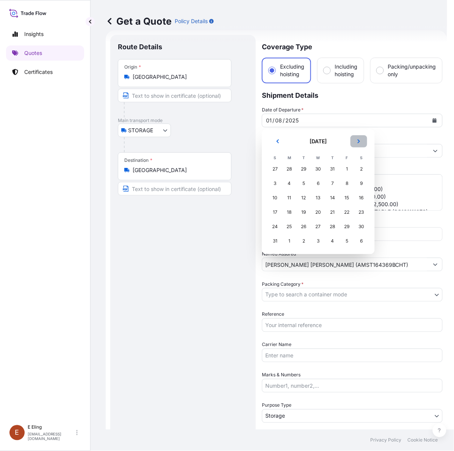
click at [362, 143] on button "Next" at bounding box center [359, 141] width 17 height 12
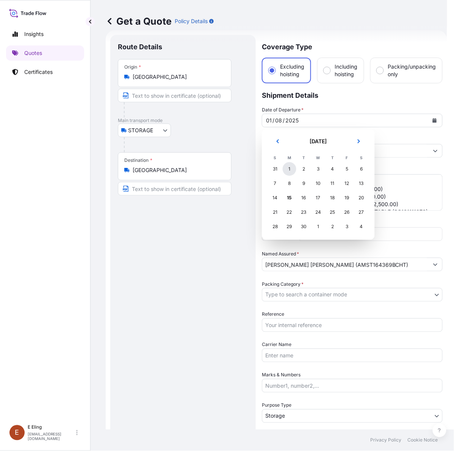
click at [290, 171] on div "1" at bounding box center [290, 169] width 14 height 14
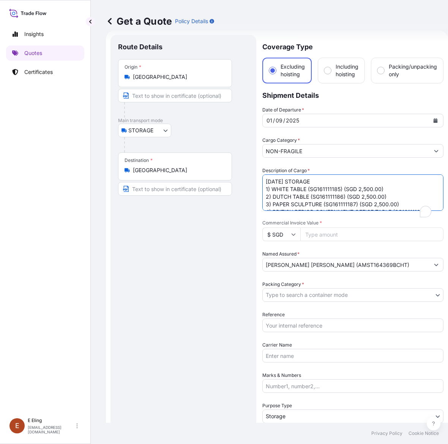
drag, startPoint x: 276, startPoint y: 179, endPoint x: 264, endPoint y: 179, distance: 12.5
click at [264, 179] on textarea "AUG25 STORAGE 1) WHITE TABLE (SG161111185) (SGD 2,500.00) 2) DUTCH TABLE (SG161…" at bounding box center [352, 192] width 181 height 36
type textarea "SEP25 STORAGE 1) WHITE TABLE (SG161111185) (SGD 2,500.00) 2) DUTCH TABLE (SG161…"
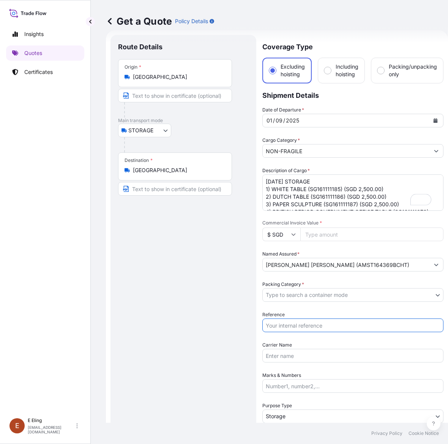
click at [310, 321] on input "Reference" at bounding box center [352, 326] width 181 height 14
paste input "[DATE]"
type input "[DATE]"
click at [36, 69] on p "Certificates" at bounding box center [38, 72] width 28 height 8
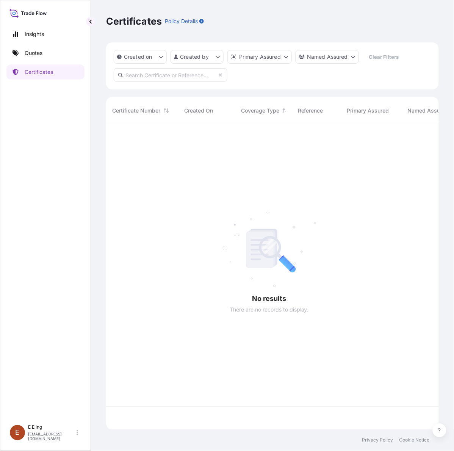
scroll to position [303, 326]
click at [182, 78] on input "text" at bounding box center [171, 75] width 114 height 14
paste input "AMST224982JSJS"
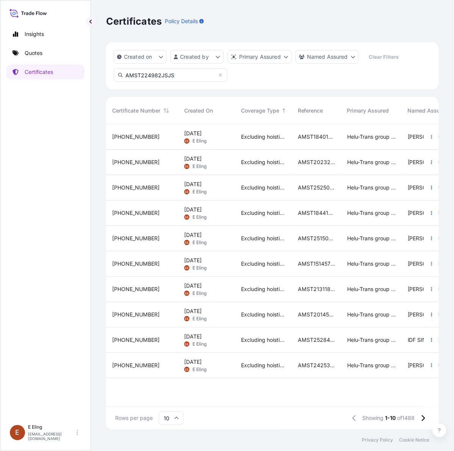
click at [181, 77] on input "AMST224982JSJS" at bounding box center [171, 75] width 114 height 14
click at [185, 77] on input "AMST224982JSJS" at bounding box center [171, 75] width 114 height 14
click at [188, 78] on input "AMST224982JSJS" at bounding box center [171, 75] width 114 height 14
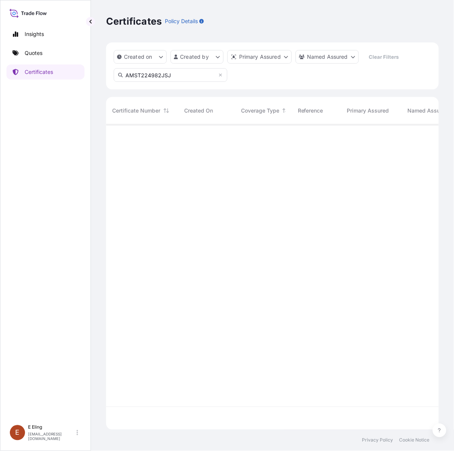
type input "AMST224982JSJ"
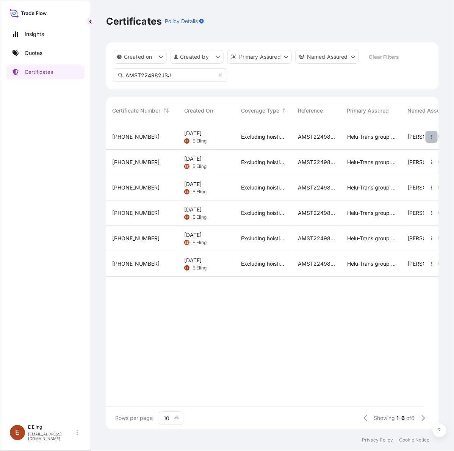
click at [430, 137] on icon "button" at bounding box center [432, 137] width 5 height 5
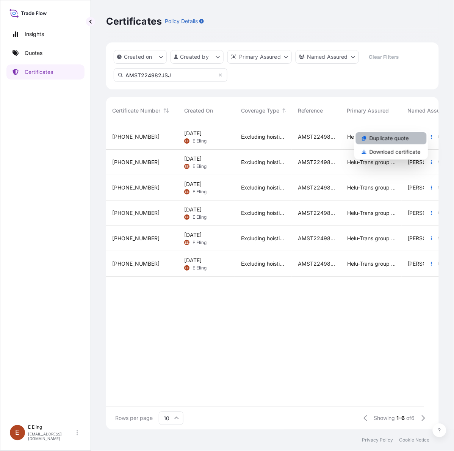
click at [406, 139] on p "Duplicate quote" at bounding box center [389, 139] width 39 height 8
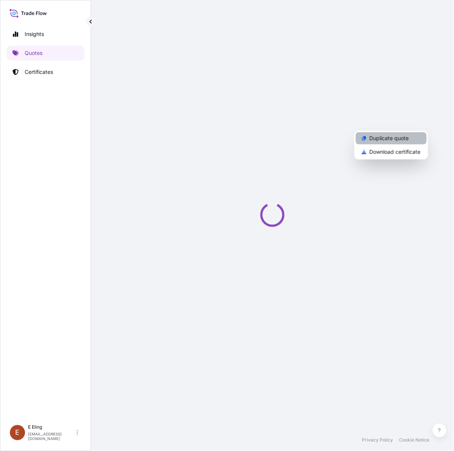
select select "STORAGE"
select select "Storage"
select select "[GEOGRAPHIC_DATA]"
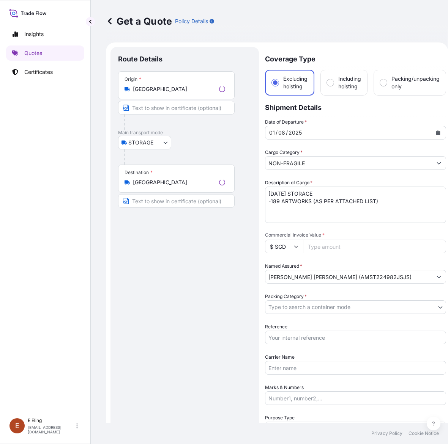
scroll to position [12, 0]
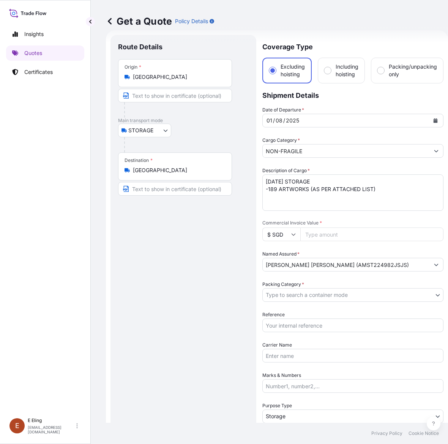
click at [435, 118] on icon "Calendar" at bounding box center [435, 120] width 5 height 5
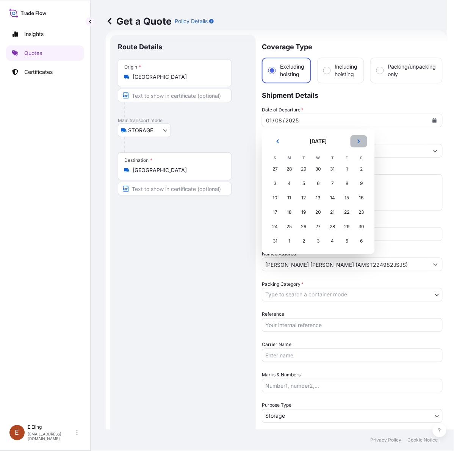
click at [357, 140] on icon "Next" at bounding box center [359, 141] width 5 height 5
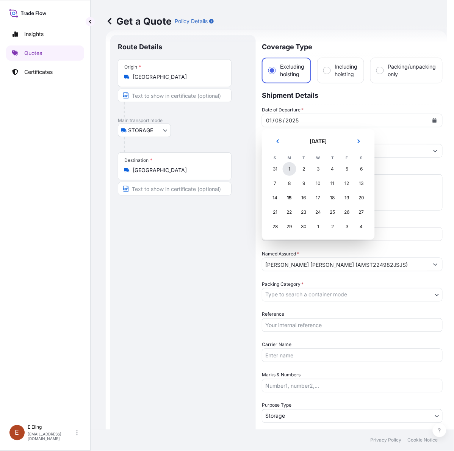
click at [290, 171] on div "1" at bounding box center [290, 169] width 14 height 14
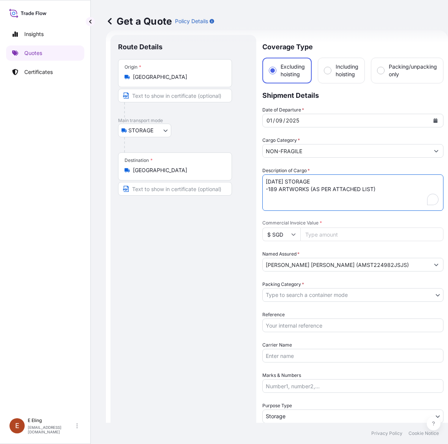
drag, startPoint x: 275, startPoint y: 182, endPoint x: 251, endPoint y: 181, distance: 23.9
click at [251, 181] on form "Route Details Place of loading Road / Inland Road / Inland Origin * Singapore M…" at bounding box center [277, 301] width 342 height 542
type textarea "SEP25 STORAGE -189 ARTWORKS (AS PER ATTACHED LIST)"
drag, startPoint x: 307, startPoint y: 323, endPoint x: 307, endPoint y: 319, distance: 4.2
click at [307, 323] on input "Reference" at bounding box center [352, 326] width 181 height 14
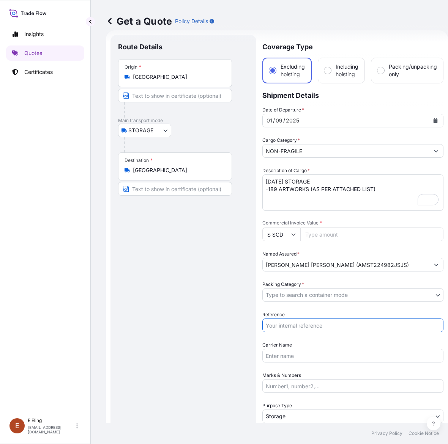
paste input "AMST224982JSJS"
type input "AMST224982JSJS"
click at [307, 292] on body "September 2025 Insights Quotes Certificates E E Eling eeling@helutrans.com Get …" at bounding box center [224, 222] width 448 height 444
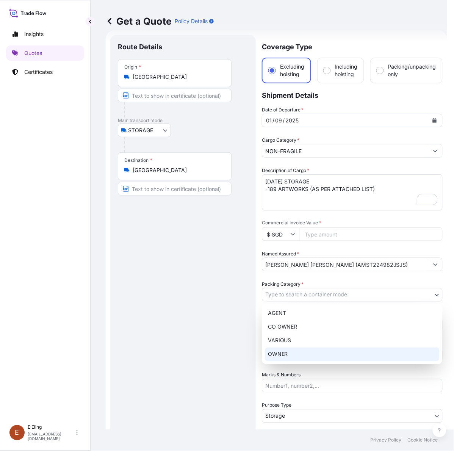
click at [293, 354] on div "OWNER" at bounding box center [352, 355] width 175 height 14
select select "27"
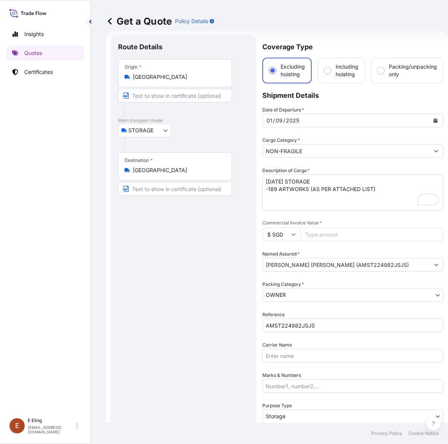
click at [332, 234] on input "Commercial Invoice Value *" at bounding box center [371, 235] width 143 height 14
paste input "1801743.54"
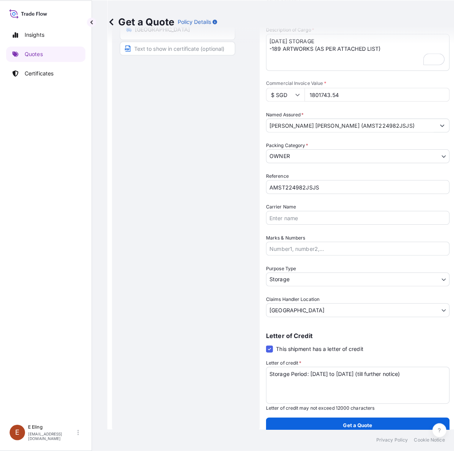
scroll to position [154, 0]
type input "1801743.54"
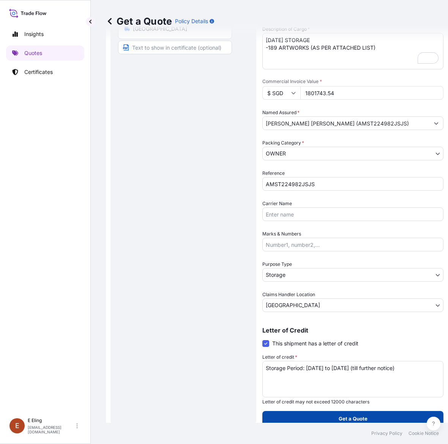
click at [344, 415] on p "Get a Quote" at bounding box center [352, 419] width 29 height 8
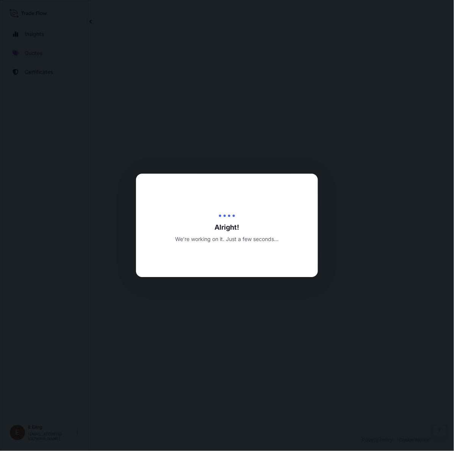
select select "STORAGE"
select select "Transit"
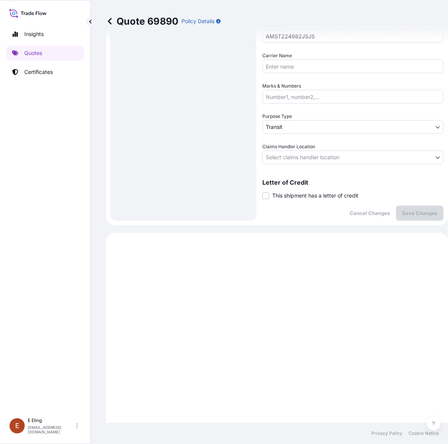
scroll to position [116, 0]
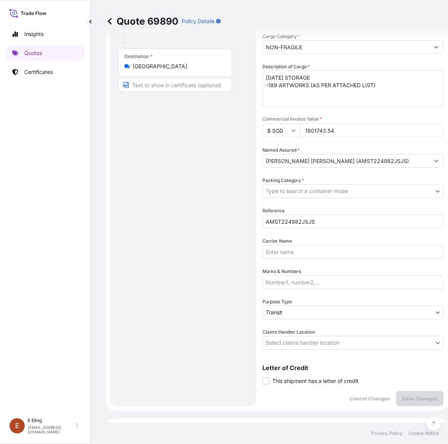
click at [299, 384] on div "Coverage Type Excluding hoisting Including hoisting Packing/unpacking only Ship…" at bounding box center [352, 168] width 181 height 475
click at [302, 377] on span "This shipment has a letter of credit" at bounding box center [315, 381] width 86 height 8
click at [262, 377] on input "This shipment has a letter of credit" at bounding box center [262, 377] width 0 height 0
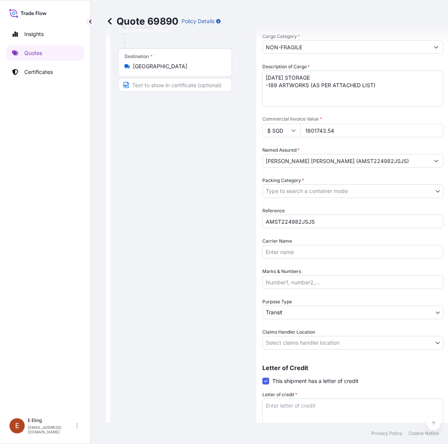
drag, startPoint x: 306, startPoint y: 391, endPoint x: 303, endPoint y: 403, distance: 11.6
click at [306, 394] on div "Letter of credit * Letter of credit may not exceed 12000 characters" at bounding box center [352, 417] width 181 height 52
click at [301, 408] on textarea "Letter of credit *" at bounding box center [352, 417] width 181 height 36
paste textarea "Storage Period: [DATE] to [DATE] (till further notice)"
type textarea "Storage Period: [DATE] to [DATE] (till further notice)"
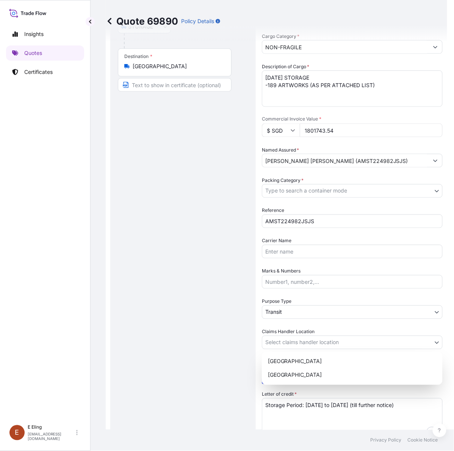
click at [298, 341] on body "Insights Quotes Certificates E E Eling eeling@helutrans.com Quote 69890 Policy …" at bounding box center [224, 225] width 448 height 451
click at [297, 375] on div "[GEOGRAPHIC_DATA]" at bounding box center [352, 376] width 175 height 14
select select "[GEOGRAPHIC_DATA]"
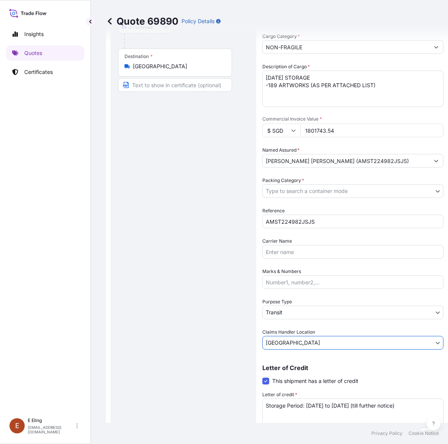
scroll to position [105, 0]
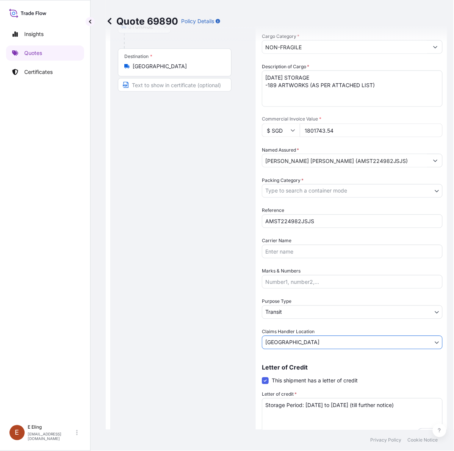
click at [292, 310] on body "Insights Quotes Certificates E E Eling eeling@helutrans.com Quote 69890 Policy …" at bounding box center [227, 225] width 454 height 451
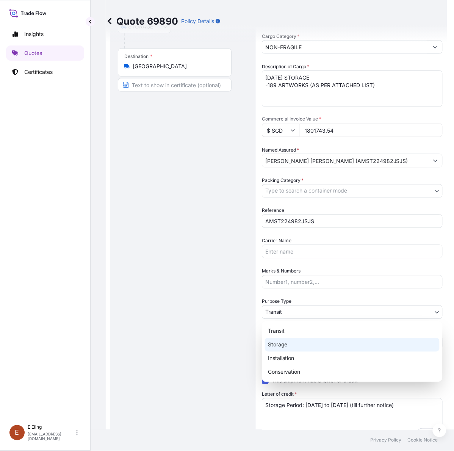
click at [285, 343] on div "Storage" at bounding box center [352, 345] width 175 height 14
select select "Storage"
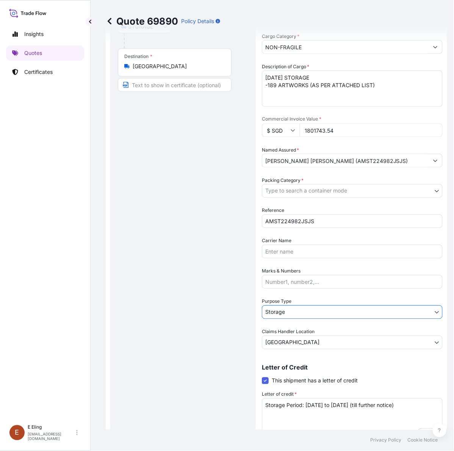
click at [302, 190] on body "Insights Quotes Certificates E E Eling eeling@helutrans.com Quote 69890 Policy …" at bounding box center [227, 225] width 454 height 451
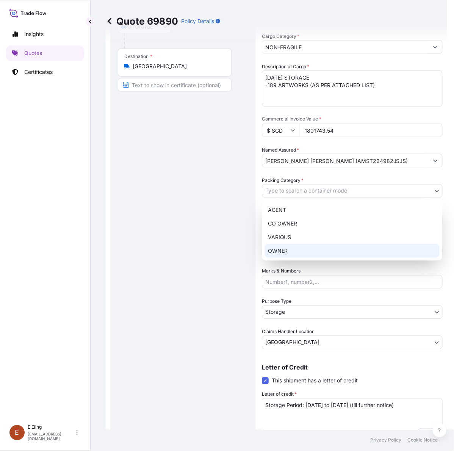
click at [284, 255] on div "OWNER" at bounding box center [352, 251] width 175 height 14
select select "27"
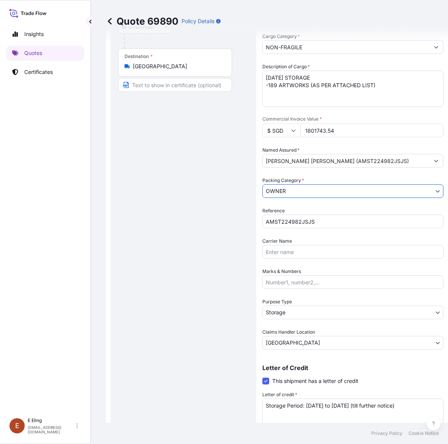
scroll to position [210, 0]
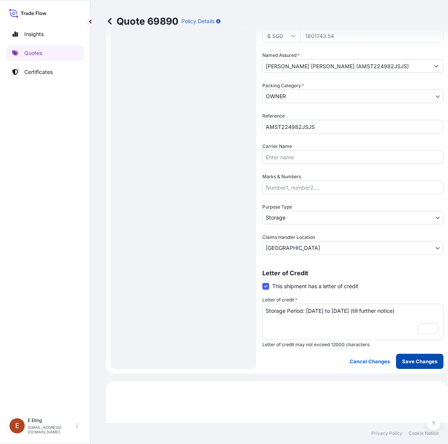
click at [421, 365] on button "Save Changes" at bounding box center [419, 361] width 47 height 15
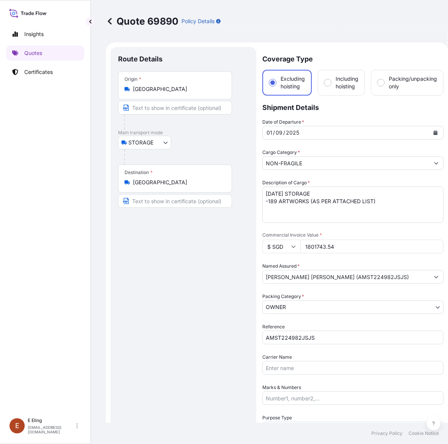
select select "STORAGE"
select select "Storage"
select select "[GEOGRAPHIC_DATA]"
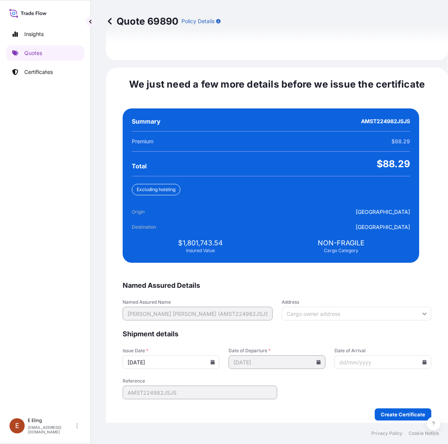
click at [219, 355] on input "[DATE]" at bounding box center [171, 362] width 97 height 14
click at [215, 360] on icon at bounding box center [213, 362] width 4 height 5
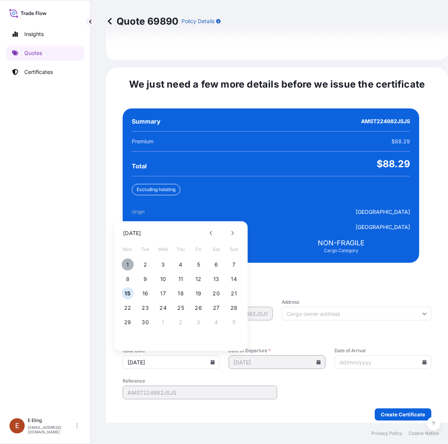
click at [128, 259] on button "1" at bounding box center [127, 265] width 12 height 12
type input "[DATE]"
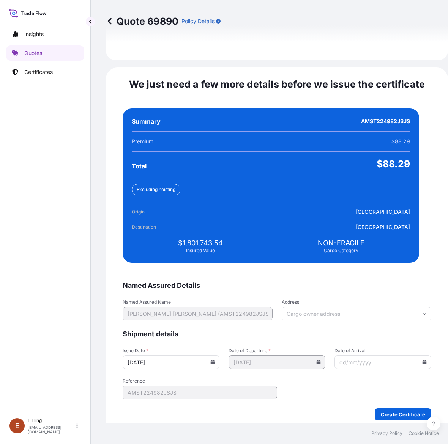
click at [422, 360] on icon at bounding box center [424, 362] width 4 height 5
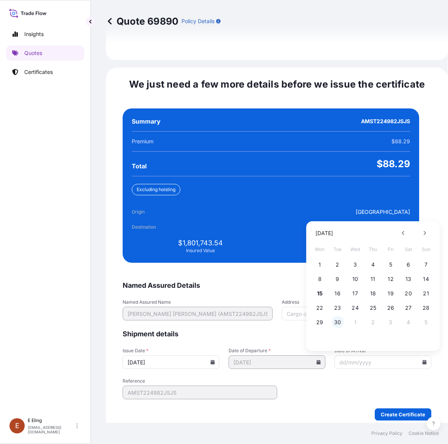
click at [342, 316] on button "30" at bounding box center [337, 322] width 12 height 12
type input "[DATE]"
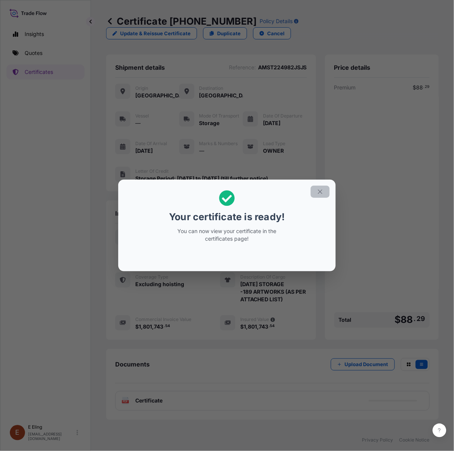
click at [319, 189] on icon "button" at bounding box center [320, 192] width 7 height 7
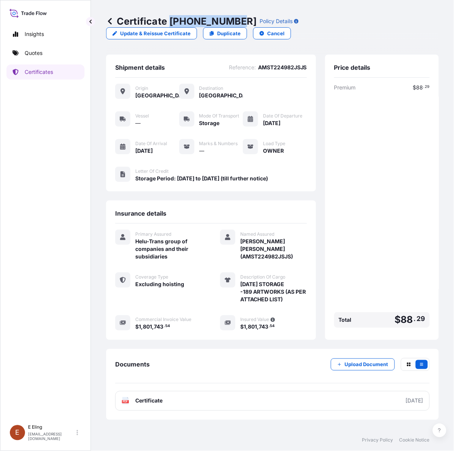
drag, startPoint x: 170, startPoint y: 21, endPoint x: 236, endPoint y: 21, distance: 65.6
click at [236, 21] on p "Certificate 31504-1501-1" at bounding box center [181, 21] width 151 height 12
copy p "[PHONE_NUMBER]"
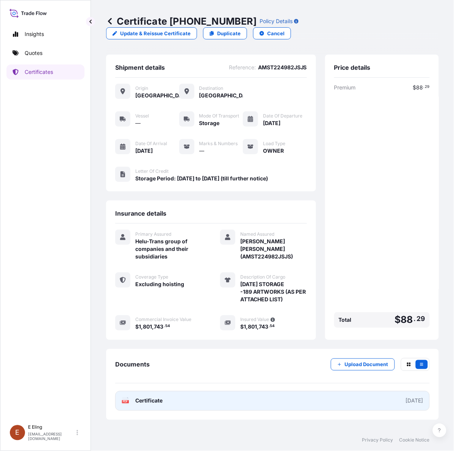
drag, startPoint x: 446, startPoint y: 300, endPoint x: 383, endPoint y: 390, distance: 109.7
click at [445, 300] on div "Certificate 31504-1501-1 Policy Details Update & Reissue Certificate Duplicate …" at bounding box center [272, 215] width 363 height 430
click at [383, 405] on link "PDF Certificate [DATE]" at bounding box center [272, 401] width 315 height 20
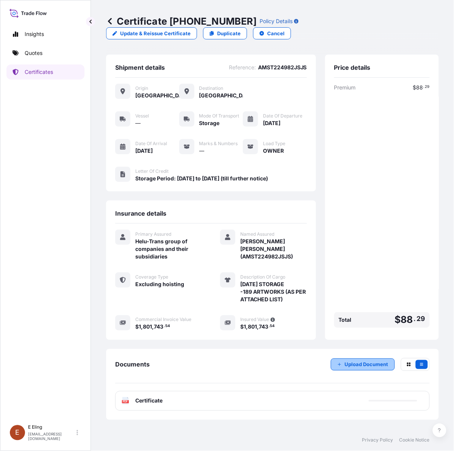
click at [384, 366] on p "Upload Document" at bounding box center [367, 365] width 44 height 8
drag, startPoint x: 59, startPoint y: 356, endPoint x: 201, endPoint y: 190, distance: 217.9
click at [70, 350] on div "Insights Quotes Certificates" at bounding box center [45, 221] width 78 height 402
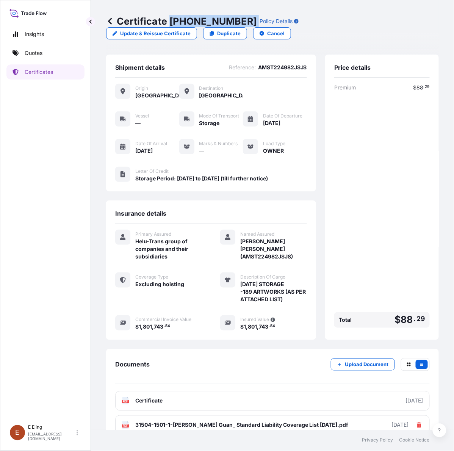
drag, startPoint x: 171, startPoint y: 19, endPoint x: 237, endPoint y: 21, distance: 66.4
click at [237, 21] on div "Certificate 31504-1501-1 Policy Details" at bounding box center [202, 21] width 193 height 12
copy p "[PHONE_NUMBER]"
click at [55, 82] on div "Insights Quotes Certificates" at bounding box center [45, 221] width 78 height 402
click at [72, 69] on link "Certificates" at bounding box center [45, 71] width 78 height 15
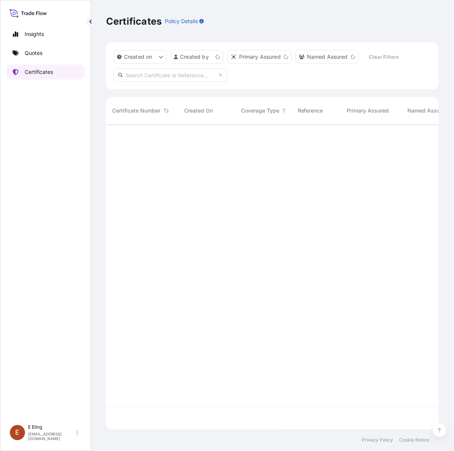
scroll to position [303, 326]
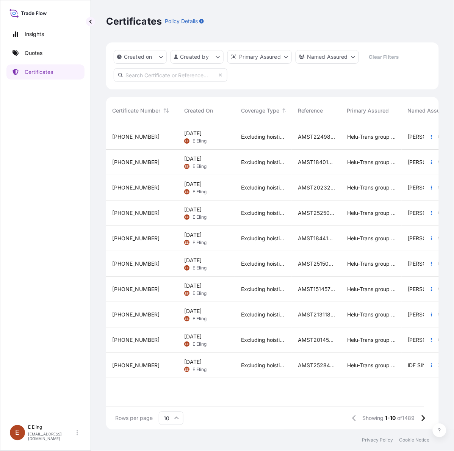
click at [185, 74] on input "text" at bounding box center [171, 75] width 114 height 14
paste input "AMST252970AKAK"
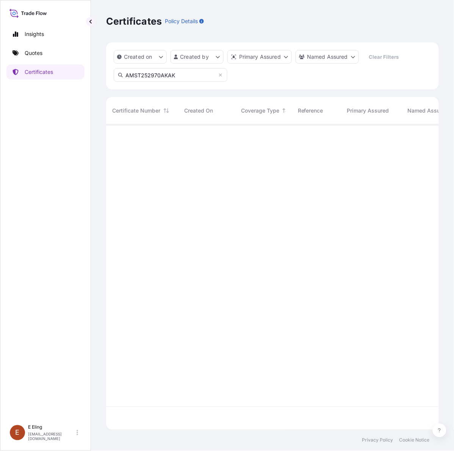
type input "AMST252970AKAK"
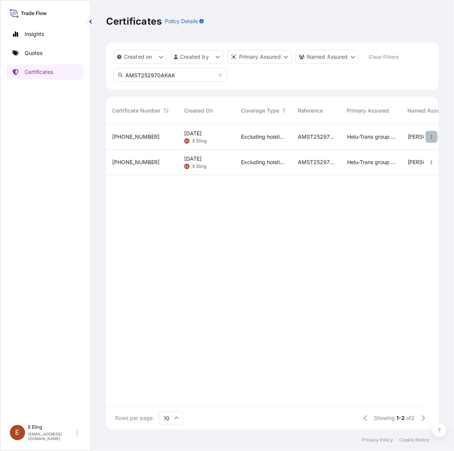
click at [433, 136] on icon "button" at bounding box center [432, 137] width 5 height 5
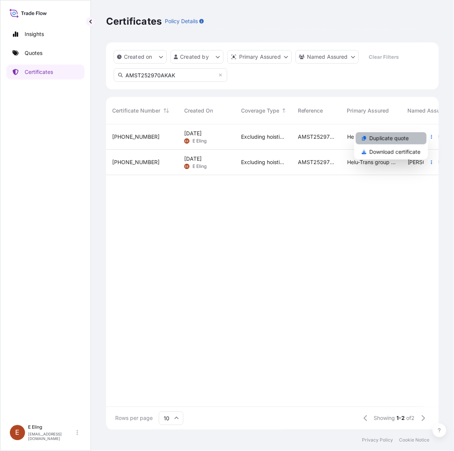
click at [418, 137] on link "Duplicate quote" at bounding box center [391, 138] width 71 height 12
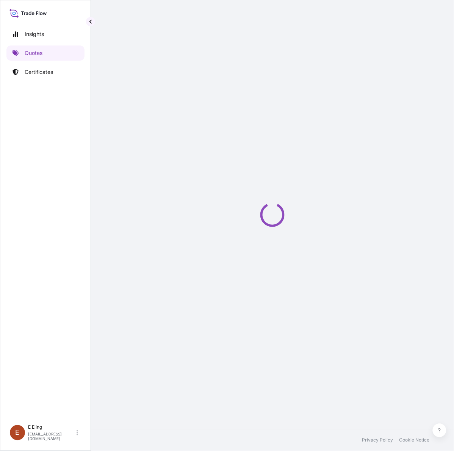
select select "STORAGE"
select select "Storage"
select select "[GEOGRAPHIC_DATA]"
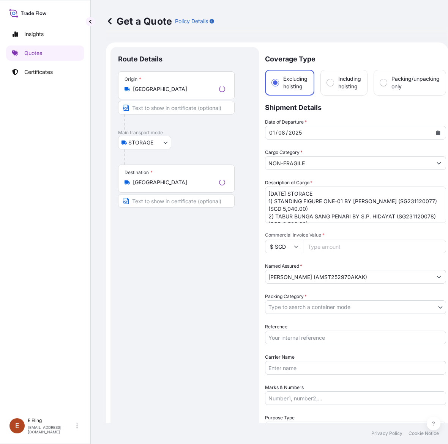
scroll to position [12, 0]
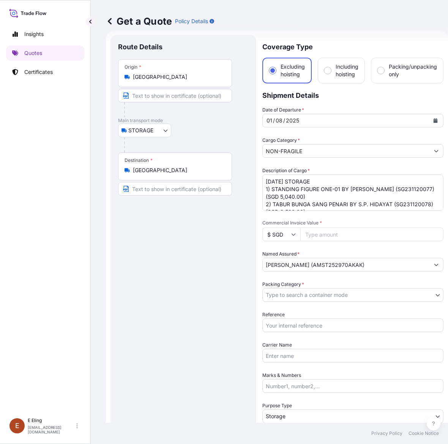
click at [433, 124] on button "Calendar" at bounding box center [435, 121] width 12 height 12
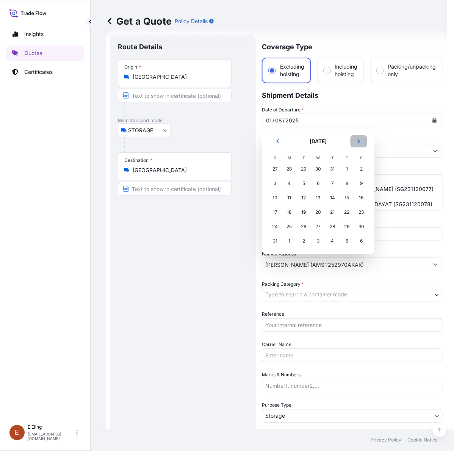
click at [359, 140] on icon "Next" at bounding box center [359, 141] width 5 height 5
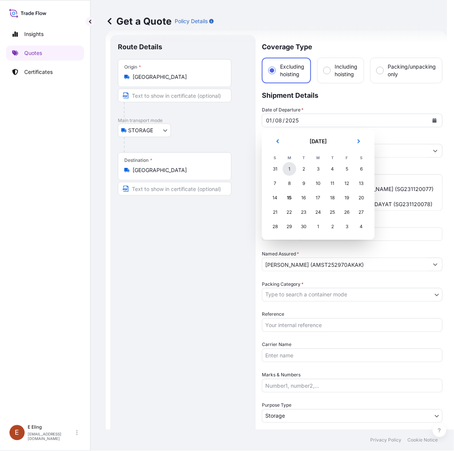
click at [289, 169] on div "1" at bounding box center [290, 169] width 14 height 14
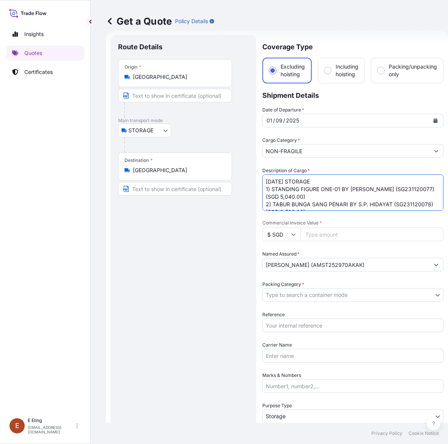
drag, startPoint x: 277, startPoint y: 180, endPoint x: 232, endPoint y: 181, distance: 45.5
click at [232, 181] on form "Route Details Place of loading Road / Inland Road / Inland Origin * Singapore M…" at bounding box center [277, 301] width 342 height 542
type textarea "[DATE] STORAGE 1) STANDING FIGURE ONE-01 BY [PERSON_NAME] (SG231120077) (SGD 5,…"
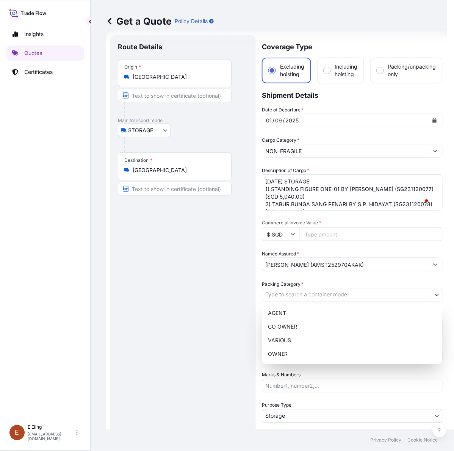
click at [310, 296] on body "September 2025 Selected Date: Monday, 1 September 2025 Insights Quotes Certific…" at bounding box center [224, 225] width 448 height 451
click at [284, 351] on div "OWNER" at bounding box center [352, 355] width 175 height 14
select select "27"
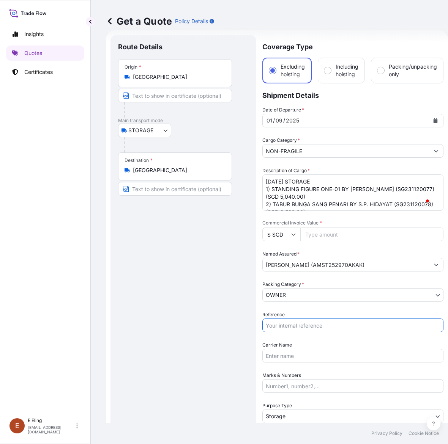
click at [299, 329] on input "Reference" at bounding box center [352, 326] width 181 height 14
paste input "AMST252970AKAK"
type input "AMST252970AKAK"
click at [309, 233] on input "Commercial Invoice Value *" at bounding box center [371, 235] width 143 height 14
paste input "110900.00"
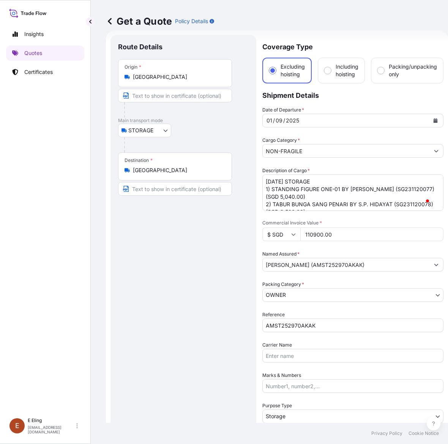
type input "110900.00"
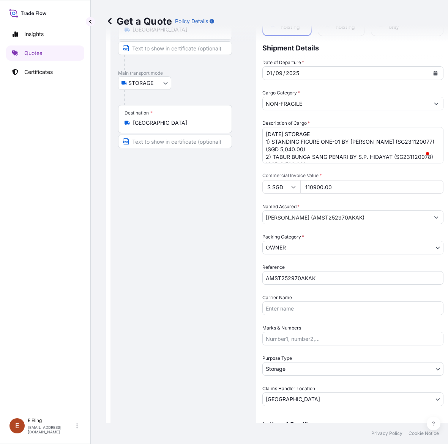
scroll to position [154, 0]
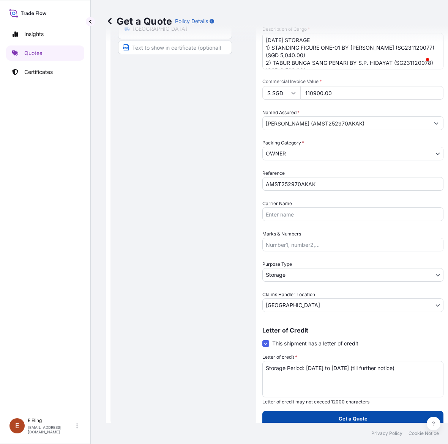
click at [355, 421] on p "Get a Quote" at bounding box center [352, 419] width 29 height 8
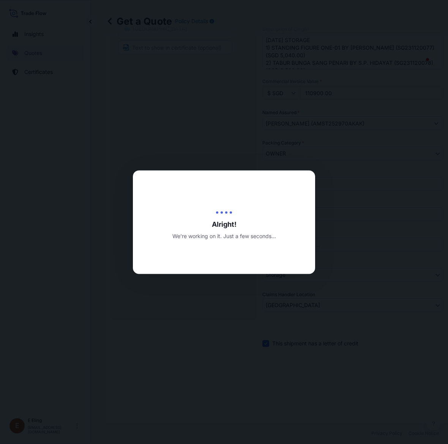
type input "[DATE]"
select select "STORAGE"
select select "Transit"
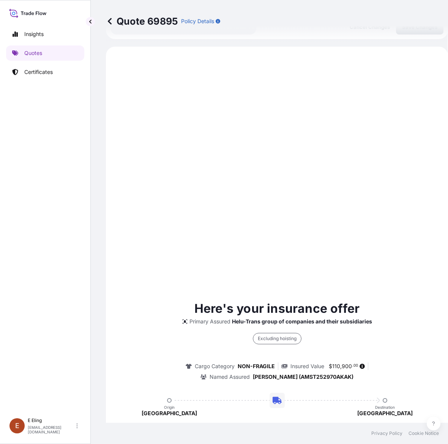
scroll to position [258, 0]
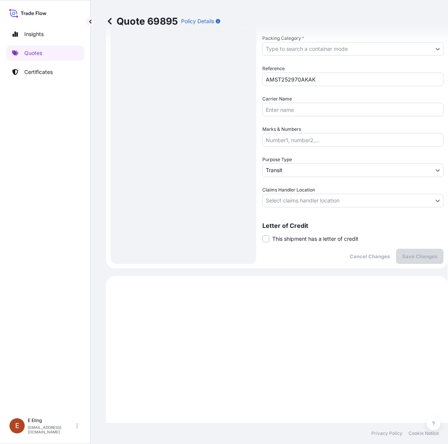
drag, startPoint x: 280, startPoint y: 239, endPoint x: 285, endPoint y: 244, distance: 6.5
click at [282, 239] on span "This shipment has a letter of credit" at bounding box center [315, 239] width 86 height 8
click at [291, 240] on span "This shipment has a letter of credit" at bounding box center [315, 239] width 86 height 8
click at [262, 235] on input "This shipment has a letter of credit" at bounding box center [262, 235] width 0 height 0
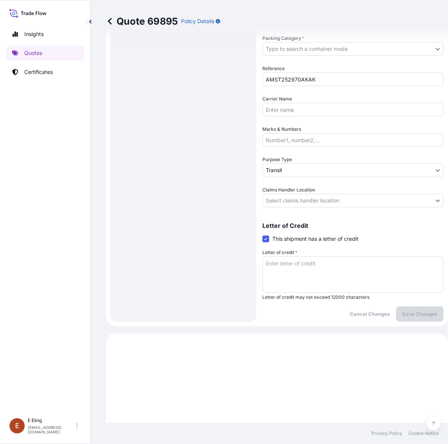
drag, startPoint x: 289, startPoint y: 274, endPoint x: 290, endPoint y: 248, distance: 26.2
click at [289, 274] on textarea "Letter of credit *" at bounding box center [352, 274] width 181 height 36
paste textarea "Storage Period: [DATE] to [DATE] (till further notice)"
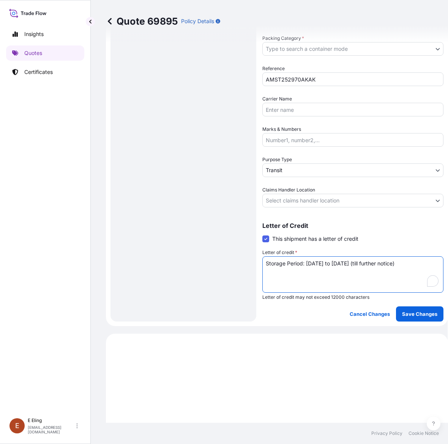
type textarea "Storage Period: [DATE] to [DATE] (till further notice)"
click at [291, 207] on div "Coverage Type Excluding hoisting Including hoisting Packing/unpacking only Ship…" at bounding box center [352, 55] width 181 height 533
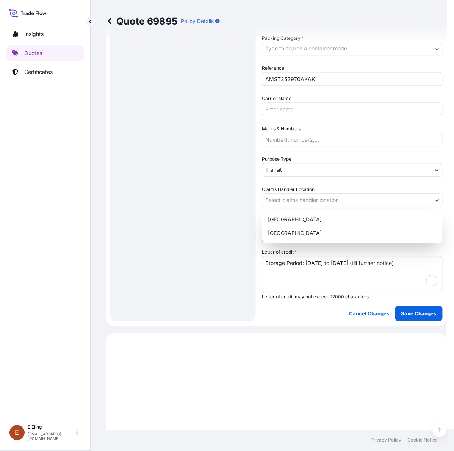
click at [292, 198] on body "Insights Quotes Certificates E E Eling eeling@helutrans.com Quote 69895 Policy …" at bounding box center [224, 225] width 448 height 451
click at [289, 233] on div "[GEOGRAPHIC_DATA]" at bounding box center [352, 233] width 175 height 14
select select "[GEOGRAPHIC_DATA]"
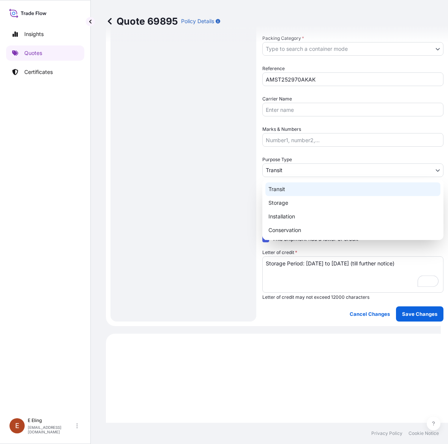
click at [280, 166] on body "Insights Quotes Certificates E E Eling eeling@helutrans.com Quote 69895 Policy …" at bounding box center [220, 222] width 441 height 444
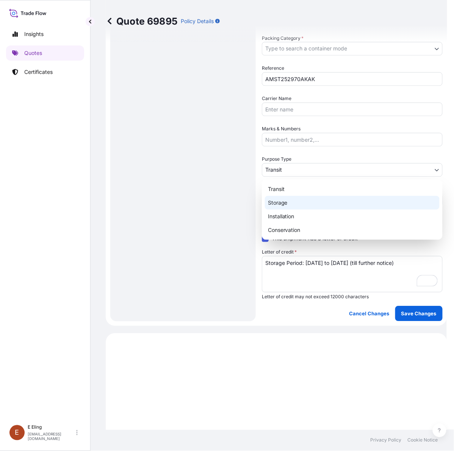
click at [283, 204] on div "Storage" at bounding box center [352, 203] width 175 height 14
select select "Storage"
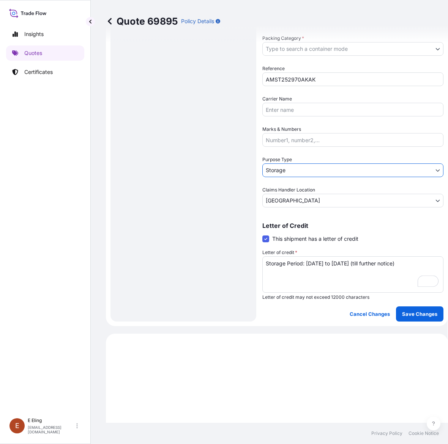
click at [298, 57] on div "Date of Departure * 01 / 09 / 2025 Cargo Category * NON-FRAGILE Description of …" at bounding box center [352, 33] width 181 height 347
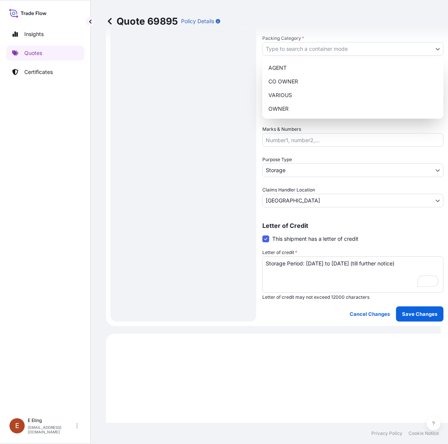
click at [303, 50] on body "Insights Quotes Certificates E E Eling eeling@helutrans.com Quote 69895 Policy …" at bounding box center [220, 222] width 441 height 444
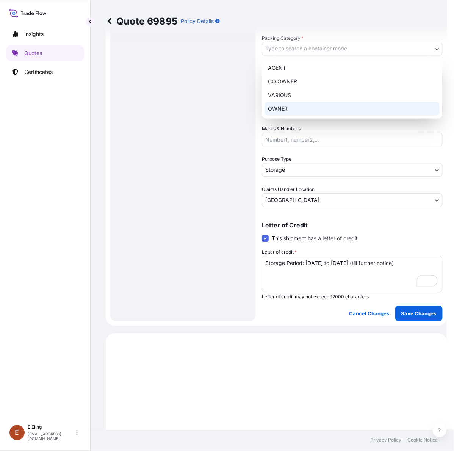
click at [286, 107] on div "OWNER" at bounding box center [352, 109] width 175 height 14
select select "27"
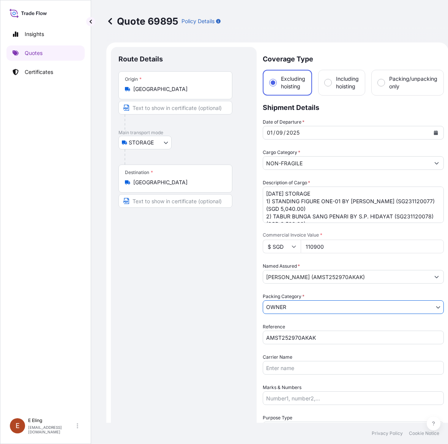
select select "STORAGE"
select select "27"
select select "Storage"
select select "[GEOGRAPHIC_DATA]"
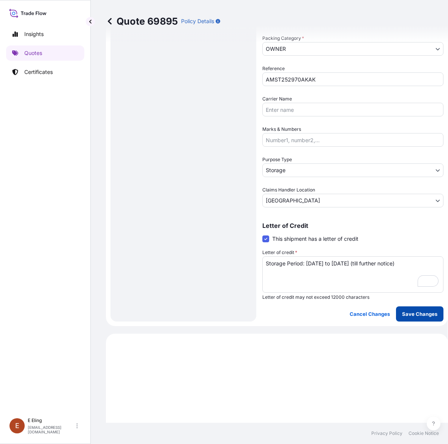
click at [417, 313] on p "Save Changes" at bounding box center [419, 314] width 35 height 8
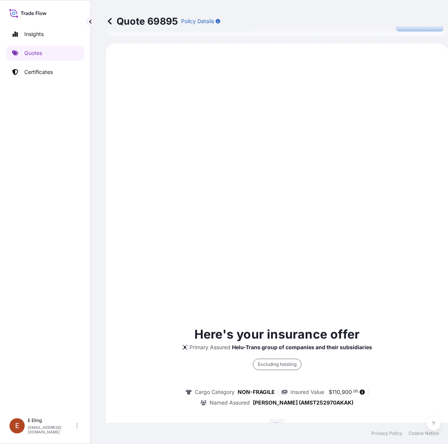
scroll to position [0, 0]
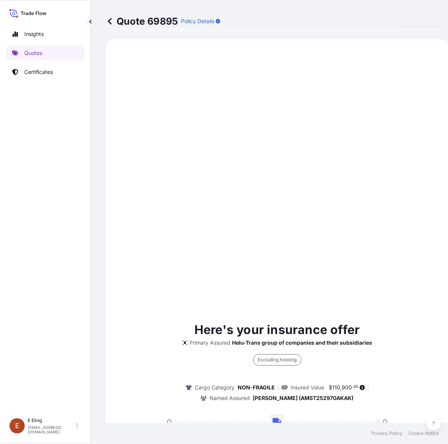
select select "STORAGE"
select select "Storage"
select select "[GEOGRAPHIC_DATA]"
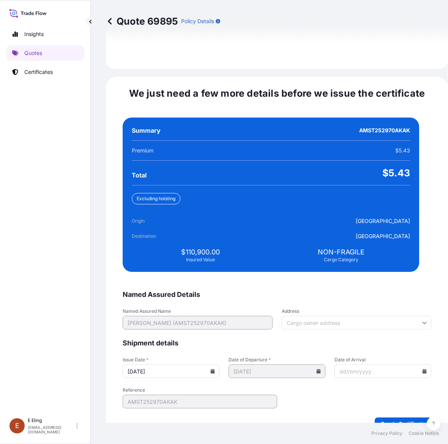
scroll to position [1660, 0]
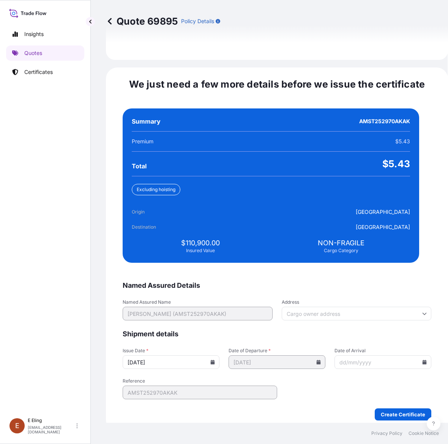
click at [215, 360] on icon at bounding box center [213, 362] width 4 height 5
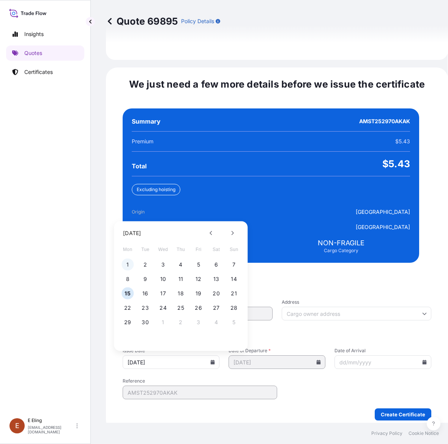
click at [126, 262] on button "1" at bounding box center [127, 265] width 12 height 12
type input "[DATE]"
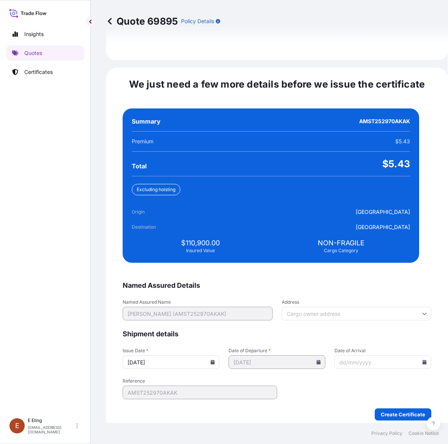
drag, startPoint x: 410, startPoint y: 355, endPoint x: 407, endPoint y: 347, distance: 9.0
click at [422, 360] on icon at bounding box center [424, 362] width 4 height 5
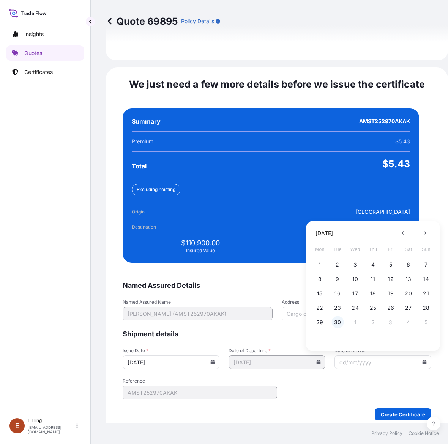
click at [340, 316] on button "30" at bounding box center [337, 322] width 12 height 12
type input "[DATE]"
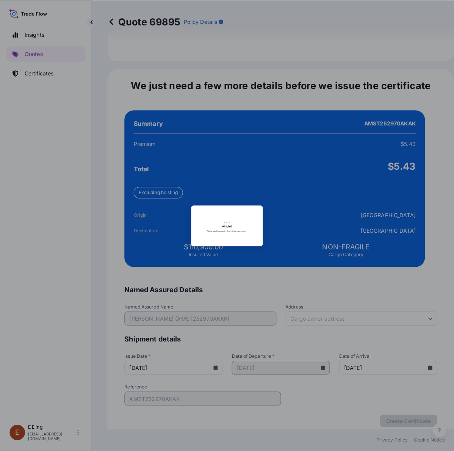
scroll to position [0, 0]
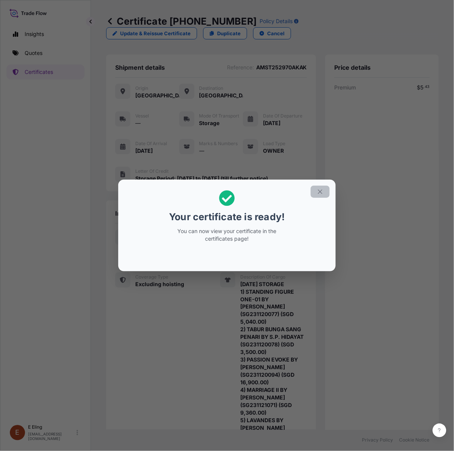
click at [321, 190] on icon "button" at bounding box center [320, 192] width 7 height 7
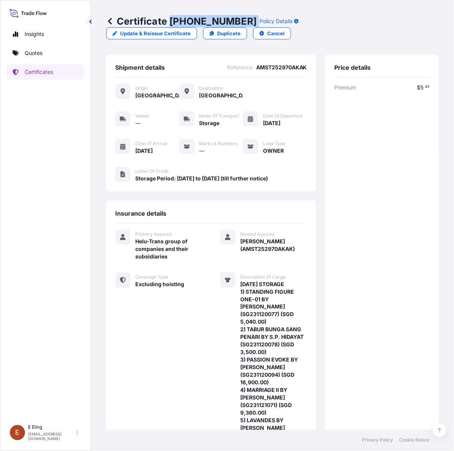
drag, startPoint x: 172, startPoint y: 23, endPoint x: 241, endPoint y: 18, distance: 69.6
click at [241, 18] on div "Certificate [PHONE_NUMBER] Policy Details" at bounding box center [202, 21] width 193 height 12
copy p "[PHONE_NUMBER]"
click at [407, 132] on div "Premium $ 5 . 43 Total $ 5 . 43" at bounding box center [383, 363] width 96 height 558
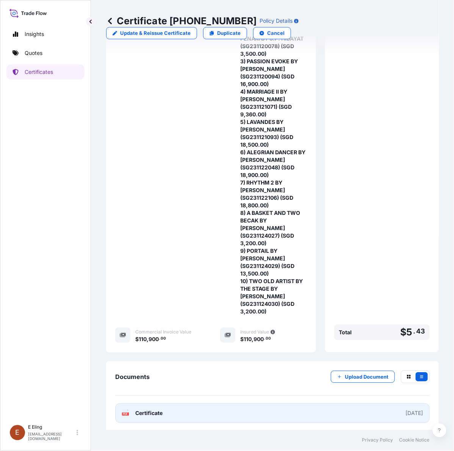
scroll to position [306, 0]
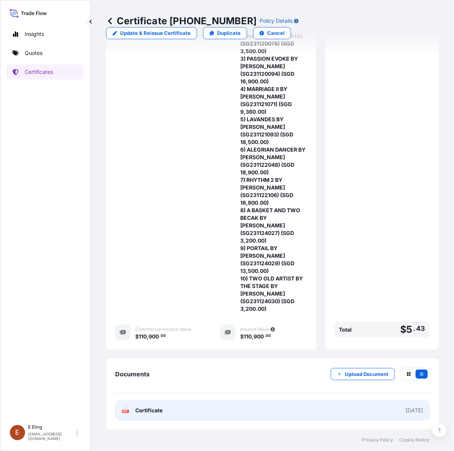
click at [277, 408] on link "PDF Certificate [DATE]" at bounding box center [272, 411] width 315 height 20
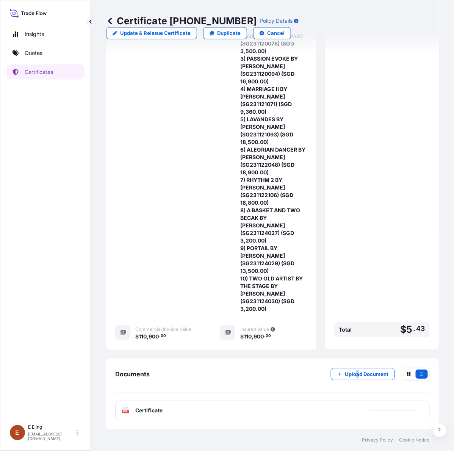
drag, startPoint x: 351, startPoint y: 366, endPoint x: 352, endPoint y: 375, distance: 8.4
click at [352, 370] on div "Documents Upload Document PDF Certificate" at bounding box center [272, 394] width 333 height 71
click at [352, 375] on p "Upload Document" at bounding box center [367, 375] width 44 height 8
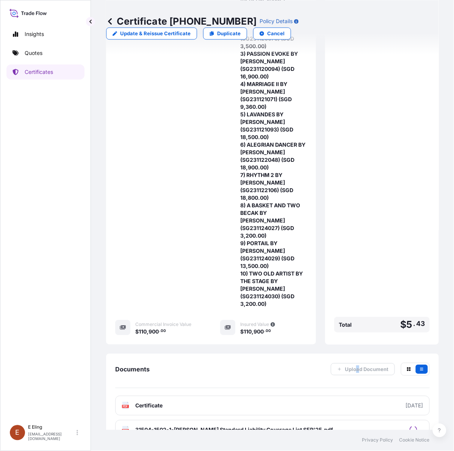
scroll to position [331, 0]
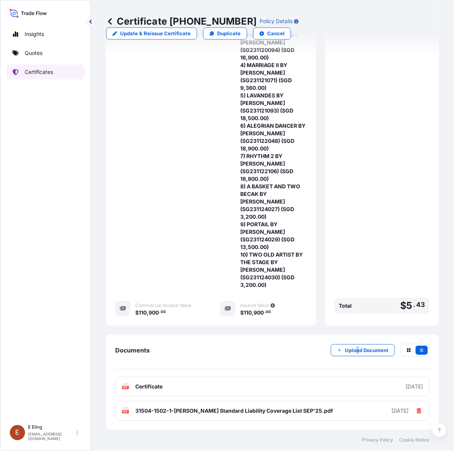
click at [49, 75] on p "Certificates" at bounding box center [39, 72] width 28 height 8
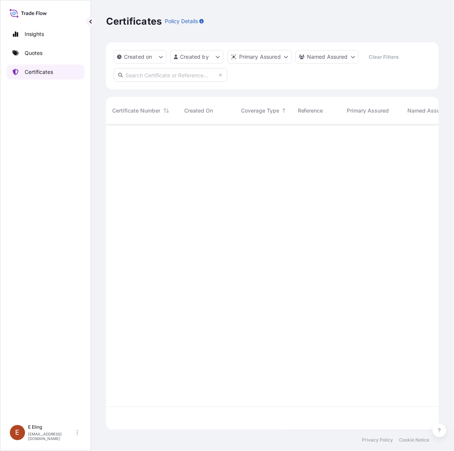
scroll to position [303, 326]
click at [160, 71] on input "text" at bounding box center [171, 75] width 114 height 14
paste input "AMST152311INCJ"
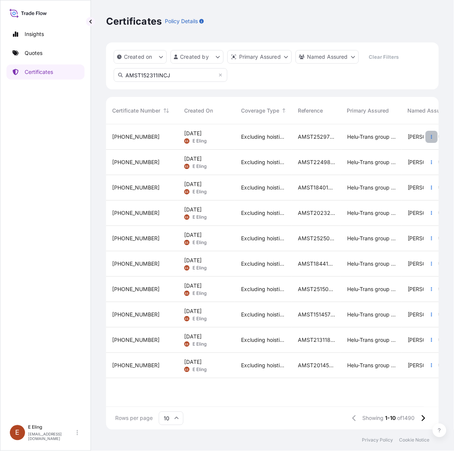
click at [431, 135] on icon "button" at bounding box center [432, 137] width 5 height 5
click at [195, 76] on input "AMST152311INCJ" at bounding box center [171, 75] width 114 height 14
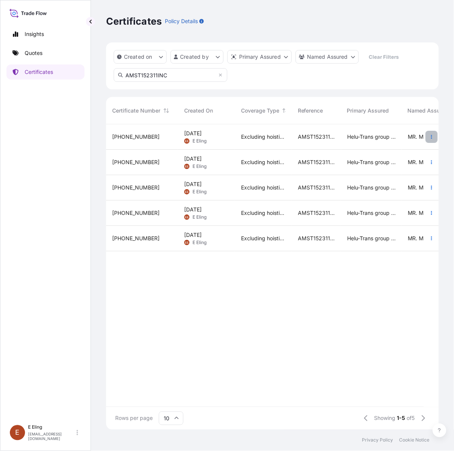
type input "AMST152311INC"
click at [433, 137] on icon "button" at bounding box center [432, 137] width 5 height 5
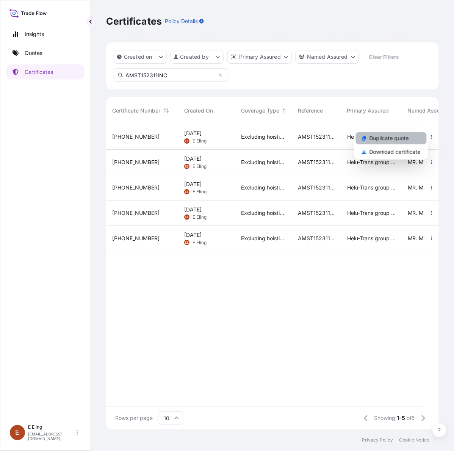
click at [404, 137] on p "Duplicate quote" at bounding box center [389, 139] width 39 height 8
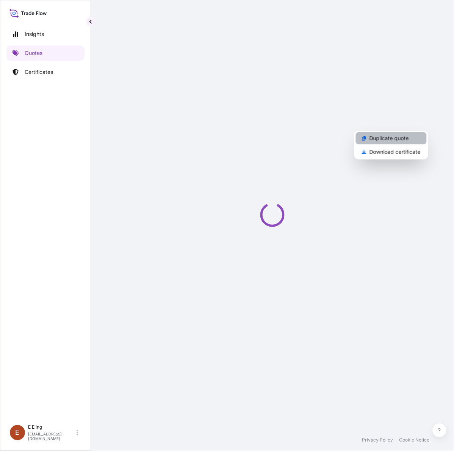
select select "STORAGE"
select select "Storage"
select select "[GEOGRAPHIC_DATA]"
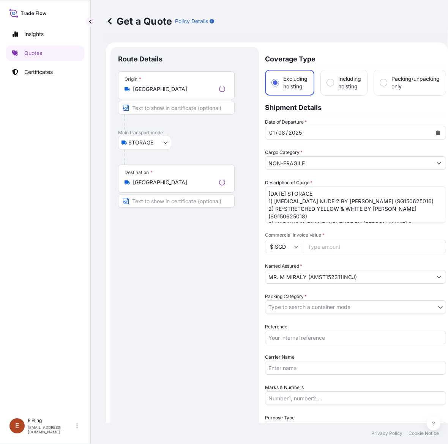
scroll to position [12, 0]
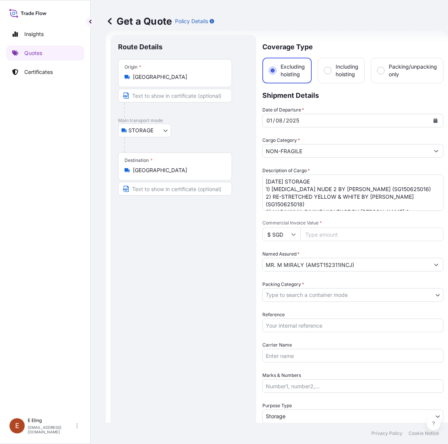
click at [435, 120] on icon "Calendar" at bounding box center [435, 120] width 4 height 5
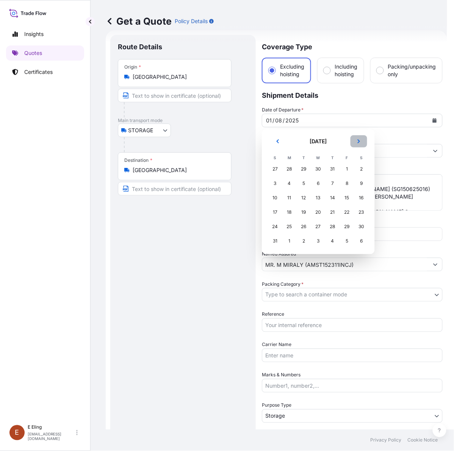
click at [361, 139] on button "Next" at bounding box center [359, 141] width 17 height 12
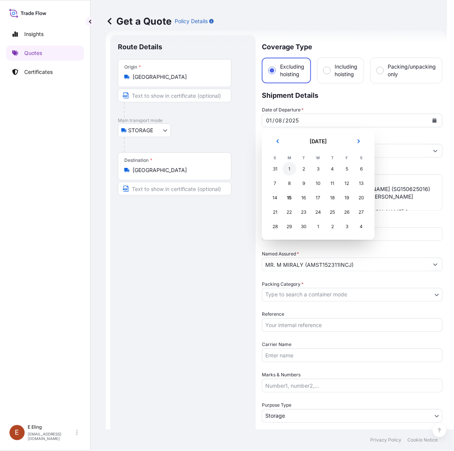
click at [291, 170] on div "1" at bounding box center [290, 169] width 14 height 14
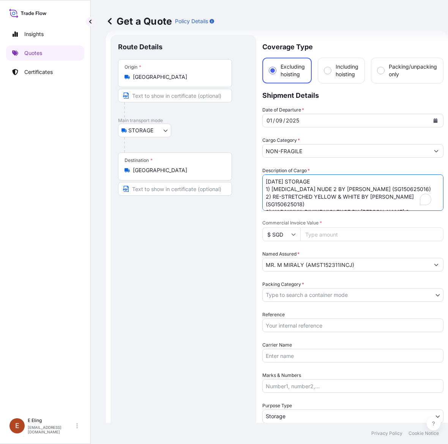
drag, startPoint x: 275, startPoint y: 182, endPoint x: 228, endPoint y: 179, distance: 47.1
click at [228, 179] on form "Route Details Place of loading Road / Inland Road / Inland Origin * [GEOGRAPHIC…" at bounding box center [277, 301] width 342 height 542
type textarea "[DATE] STORAGE 1) [MEDICAL_DATA] NUDE 2 BY [PERSON_NAME] (SG150625016) 2) RE-ST…"
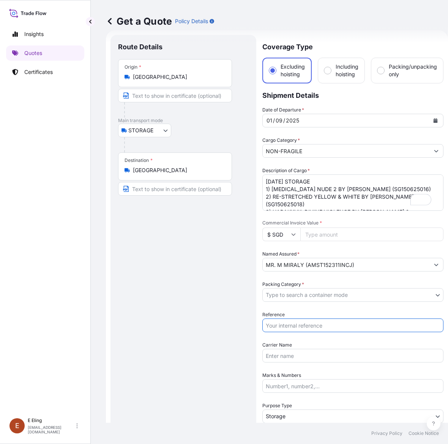
click at [300, 321] on input "Reference" at bounding box center [352, 326] width 181 height 14
paste input "AMST152311INCJ"
type input "AMST152311INCJ"
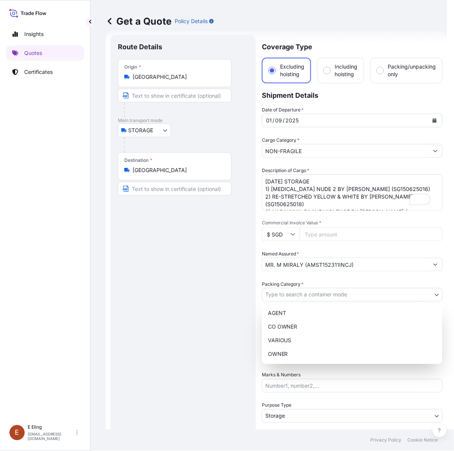
click at [302, 291] on body "[DATE] Insights Quotes Certificates [PERSON_NAME] [EMAIL_ADDRESS][DOMAIN_NAME] …" at bounding box center [224, 225] width 448 height 451
click at [295, 353] on div "AGENT CO OWNER VARIOUS OWNER" at bounding box center [352, 334] width 181 height 61
select select "27"
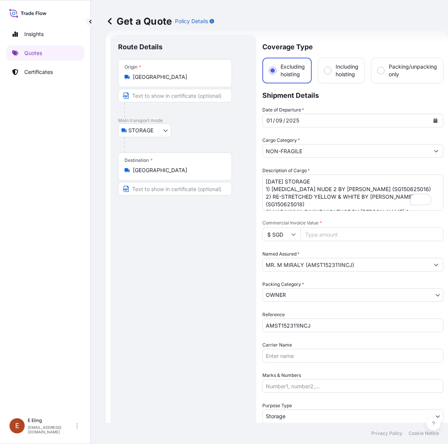
click at [332, 234] on input "Commercial Invoice Value *" at bounding box center [371, 235] width 143 height 14
paste input "82751.92"
type input "82751.92"
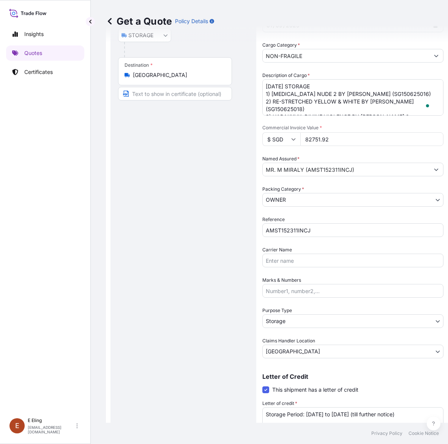
scroll to position [154, 0]
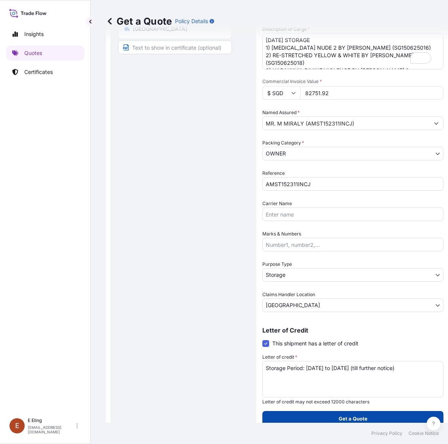
click at [358, 418] on p "Get a Quote" at bounding box center [352, 419] width 29 height 8
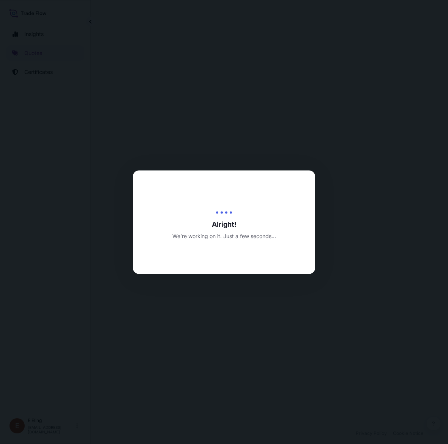
select select "STORAGE"
select select "Transit"
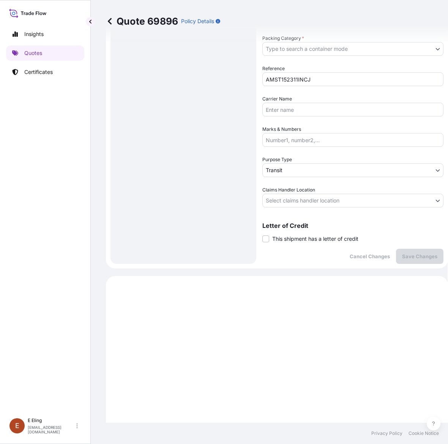
click at [289, 241] on span "This shipment has a letter of credit" at bounding box center [315, 239] width 86 height 8
click at [262, 235] on input "This shipment has a letter of credit" at bounding box center [262, 235] width 0 height 0
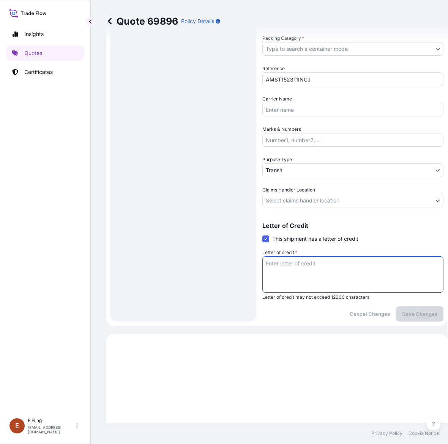
click at [298, 272] on textarea "Letter of credit *" at bounding box center [352, 274] width 181 height 36
paste textarea "Storage Period: [DATE] to [DATE] (till further notice)"
type textarea "Storage Period: [DATE] to [DATE] (till further notice)"
click at [299, 201] on body "Insights Quotes Certificates [PERSON_NAME] [EMAIL_ADDRESS][DOMAIN_NAME] Quote 6…" at bounding box center [224, 222] width 448 height 444
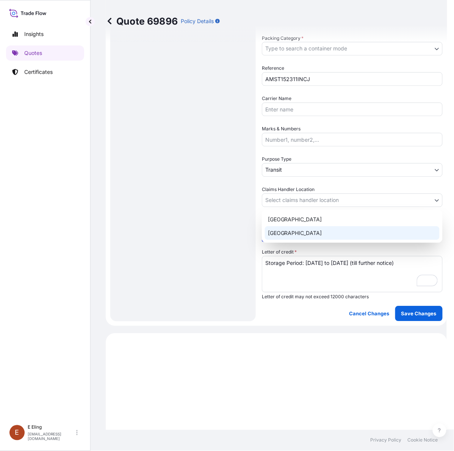
click at [289, 227] on div "[GEOGRAPHIC_DATA]" at bounding box center [352, 233] width 175 height 14
select select "[GEOGRAPHIC_DATA]"
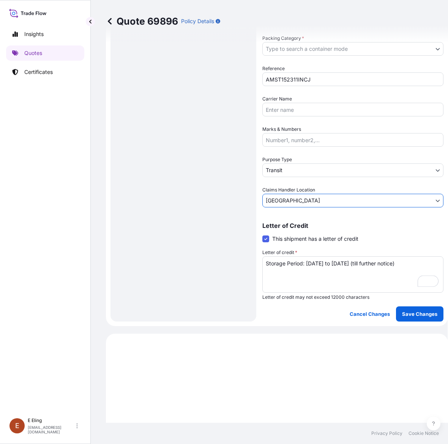
click at [285, 174] on body "Insights Quotes Certificates [PERSON_NAME] [EMAIL_ADDRESS][DOMAIN_NAME] Quote 6…" at bounding box center [224, 222] width 448 height 444
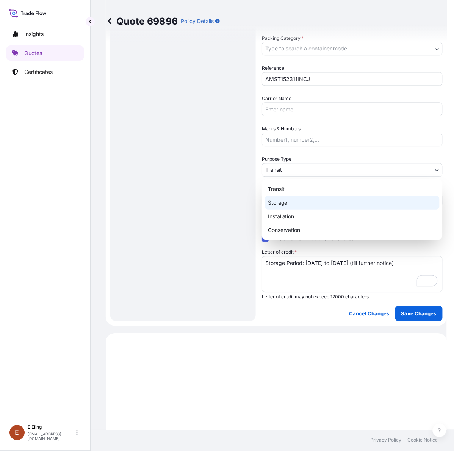
click at [280, 198] on div "Storage" at bounding box center [352, 203] width 175 height 14
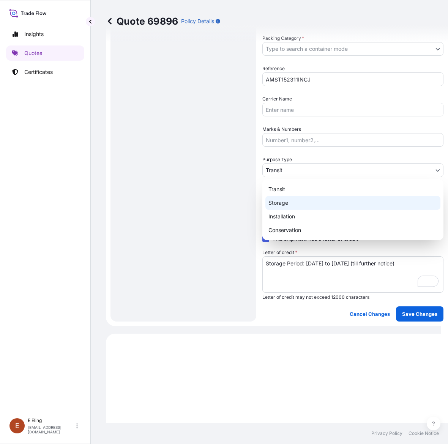
select select "Storage"
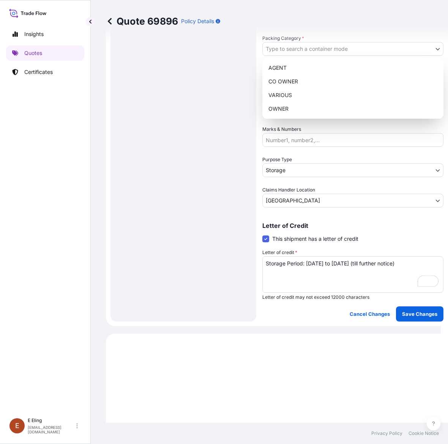
click at [303, 46] on body "Insights Quotes Certificates [PERSON_NAME] [EMAIL_ADDRESS][DOMAIN_NAME] Quote 6…" at bounding box center [220, 222] width 441 height 444
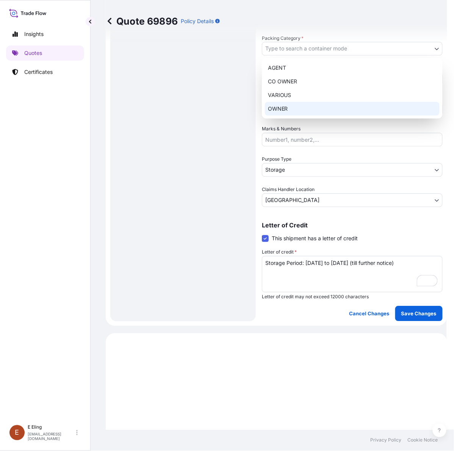
click at [286, 106] on div "OWNER" at bounding box center [352, 109] width 175 height 14
select select "27"
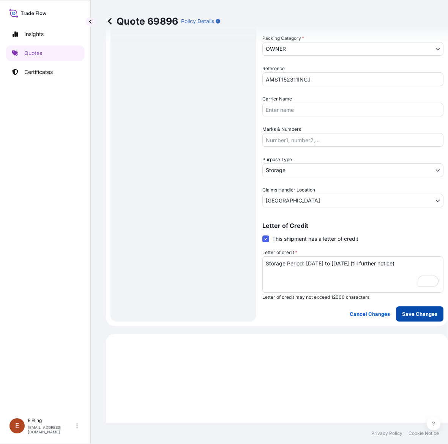
click at [413, 312] on p "Save Changes" at bounding box center [419, 314] width 35 height 8
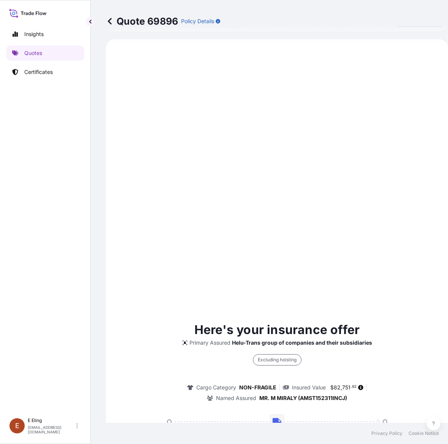
select select "STORAGE"
select select "Storage"
select select "[GEOGRAPHIC_DATA]"
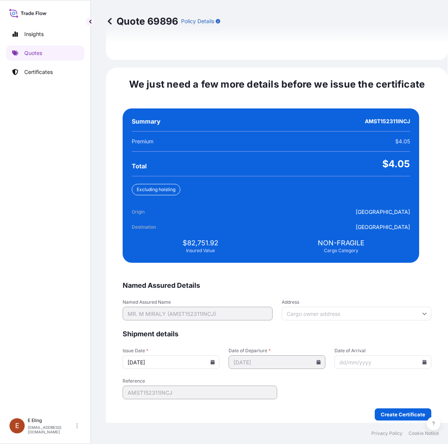
click at [215, 360] on icon at bounding box center [213, 362] width 4 height 5
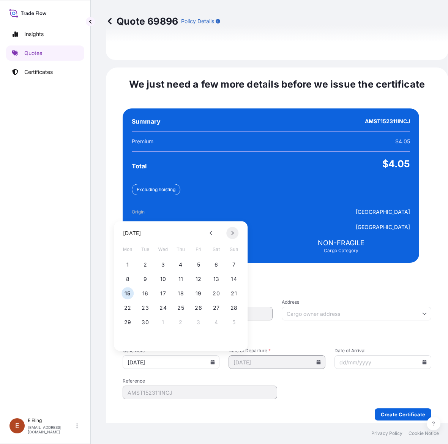
click at [232, 231] on icon at bounding box center [232, 233] width 2 height 4
click at [209, 229] on button at bounding box center [211, 233] width 12 height 12
drag, startPoint x: 129, startPoint y: 256, endPoint x: 249, endPoint y: 288, distance: 123.9
click at [128, 259] on button "1" at bounding box center [127, 265] width 12 height 12
type input "[DATE]"
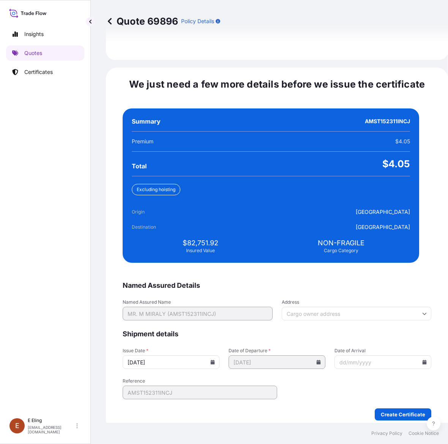
click at [422, 360] on icon at bounding box center [424, 362] width 4 height 5
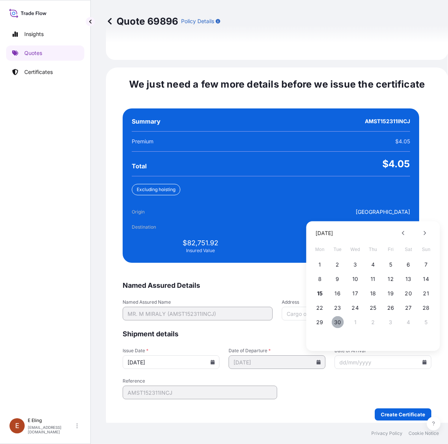
click at [335, 316] on button "30" at bounding box center [337, 322] width 12 height 12
type input "[DATE]"
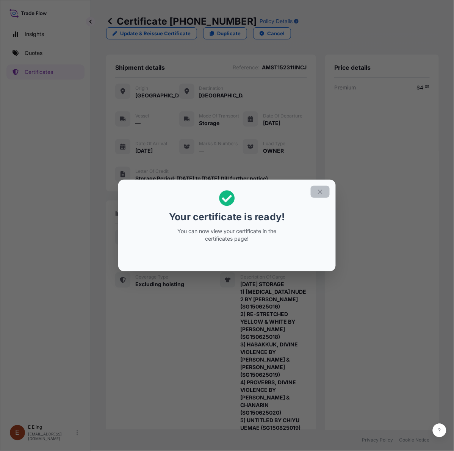
click at [317, 194] on icon "button" at bounding box center [320, 192] width 7 height 7
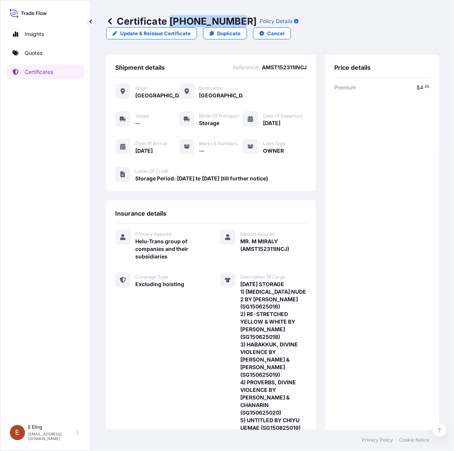
drag, startPoint x: 172, startPoint y: 21, endPoint x: 236, endPoint y: 20, distance: 63.7
click at [236, 20] on p "Certificate [PHONE_NUMBER]" at bounding box center [181, 21] width 151 height 12
copy p "[PHONE_NUMBER]"
click at [434, 145] on div "Certificate [PHONE_NUMBER] Policy Details Update & Reissue Certificate Duplicat…" at bounding box center [272, 215] width 363 height 430
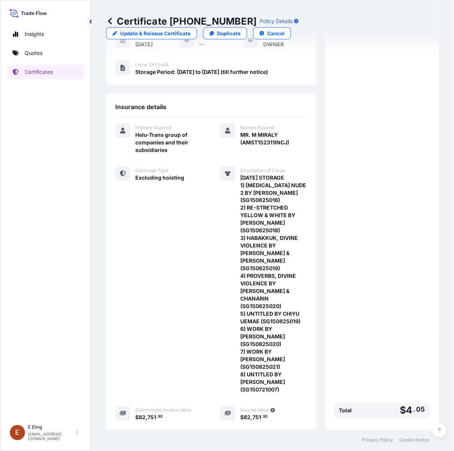
scroll to position [178, 0]
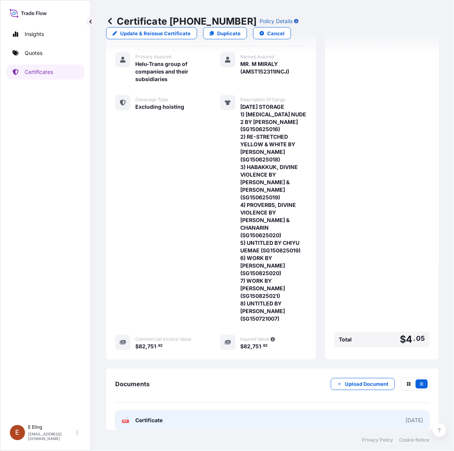
click at [262, 415] on link "PDF Certificate [DATE]" at bounding box center [272, 421] width 315 height 20
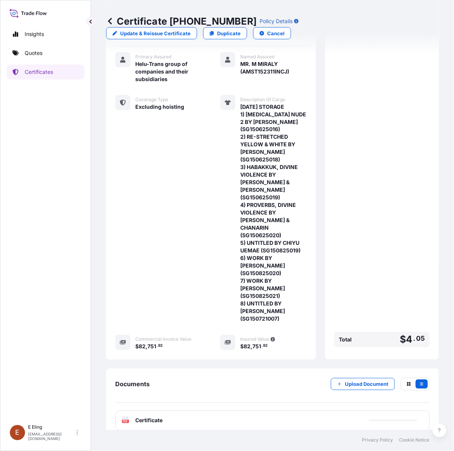
click at [354, 381] on p "Upload Document" at bounding box center [367, 385] width 44 height 8
click at [42, 64] on div "Insights Quotes Certificates" at bounding box center [45, 221] width 78 height 402
click at [42, 69] on p "Certificates" at bounding box center [39, 72] width 28 height 8
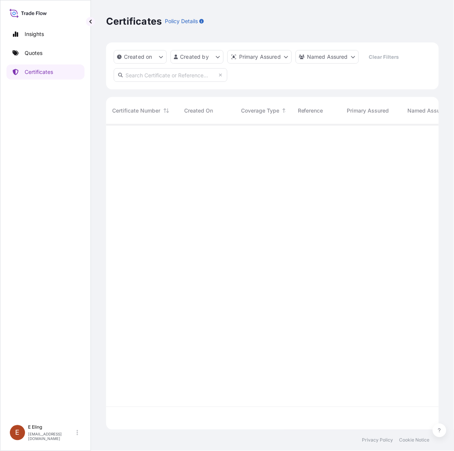
scroll to position [303, 326]
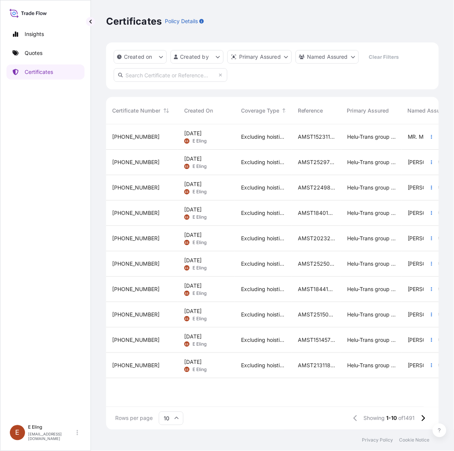
click at [157, 79] on input "text" at bounding box center [171, 75] width 114 height 14
paste input "AMST174599JHJH"
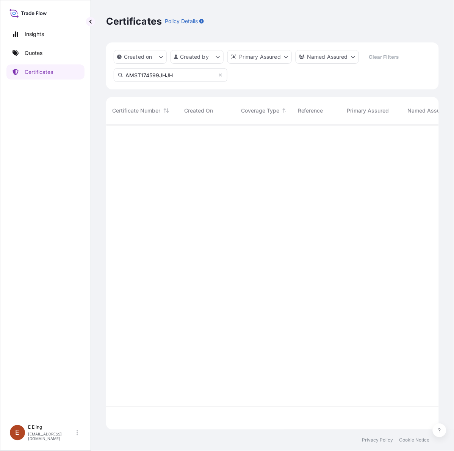
type input "AMST174599JHJH"
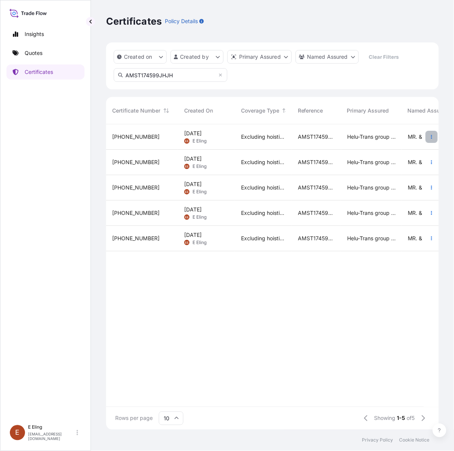
click at [429, 140] on button "button" at bounding box center [432, 137] width 12 height 12
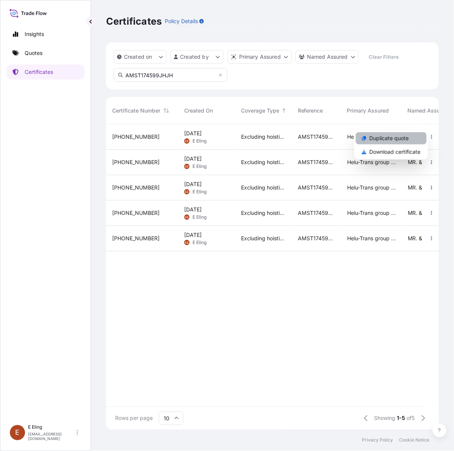
click at [405, 141] on p "Duplicate quote" at bounding box center [389, 139] width 39 height 8
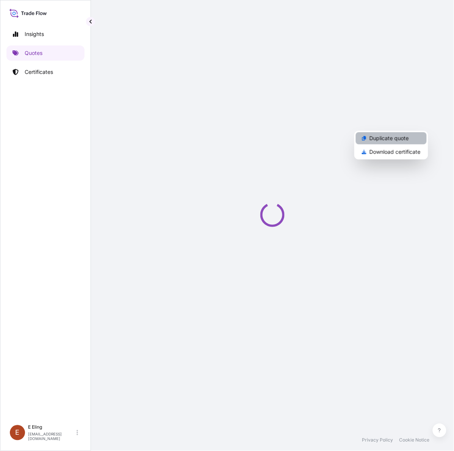
select select "STORAGE"
select select "Storage"
select select "[GEOGRAPHIC_DATA]"
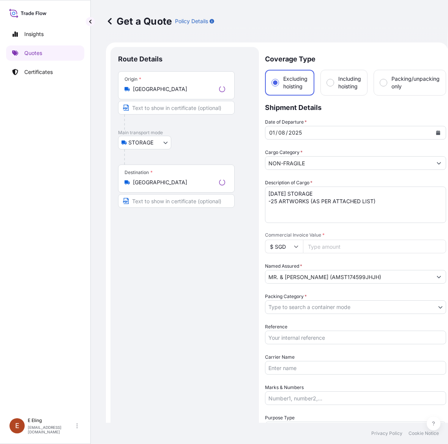
scroll to position [12, 0]
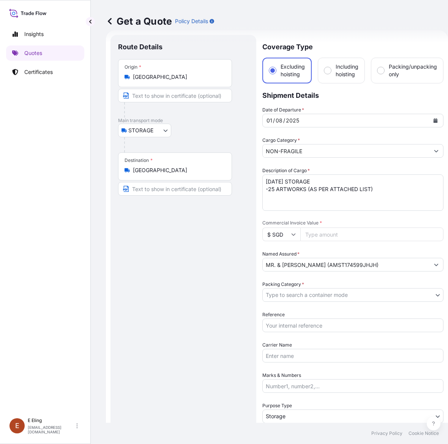
click at [434, 120] on icon "Calendar" at bounding box center [435, 120] width 4 height 5
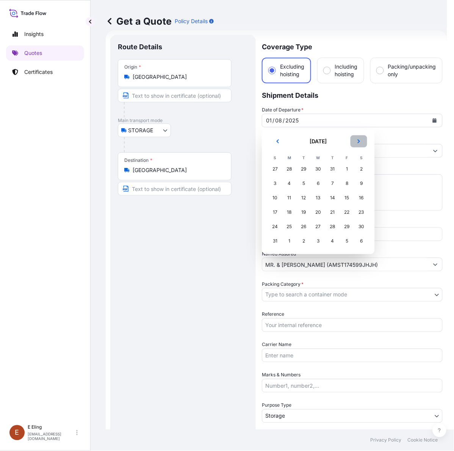
click at [356, 141] on button "Next" at bounding box center [359, 141] width 17 height 12
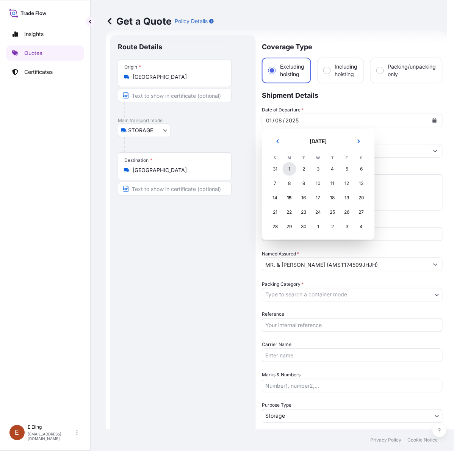
click at [291, 169] on div "1" at bounding box center [290, 169] width 14 height 14
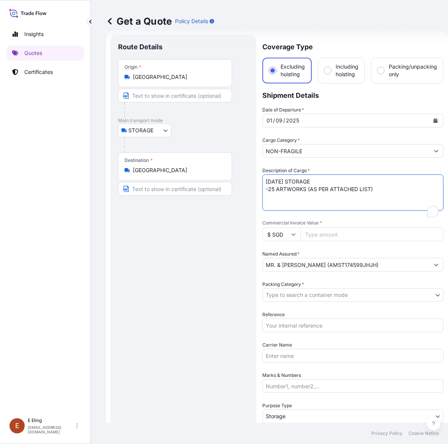
drag, startPoint x: 278, startPoint y: 179, endPoint x: 232, endPoint y: 183, distance: 45.6
click at [232, 183] on form "Route Details Place of loading Road / Inland Road / Inland Origin * [GEOGRAPHIC…" at bounding box center [277, 301] width 342 height 542
type textarea "[DATE] STORAGE -25 ARTWORKS (AS PER ATTACHED LIST)"
click at [302, 292] on body "[DATE] Insights Quotes Certificates [PERSON_NAME] [EMAIL_ADDRESS][DOMAIN_NAME] …" at bounding box center [224, 222] width 448 height 444
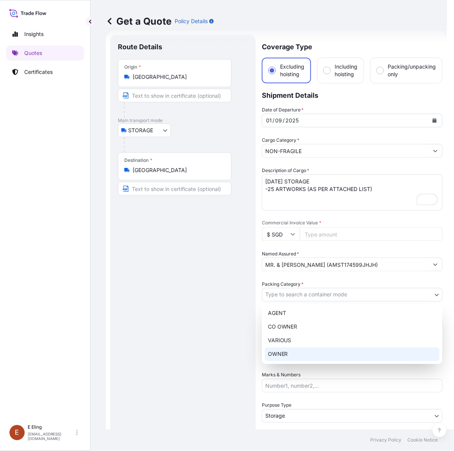
click at [295, 353] on div "OWNER" at bounding box center [352, 355] width 175 height 14
select select "27"
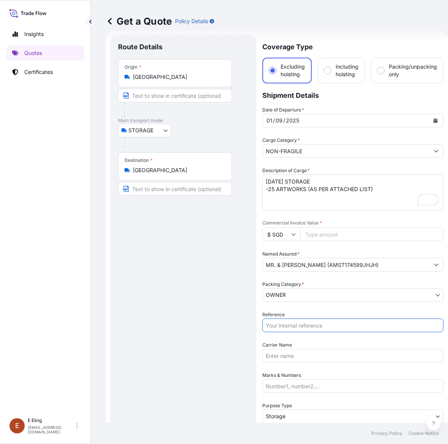
click at [308, 323] on input "Reference" at bounding box center [352, 326] width 181 height 14
paste input "AMST174599JHJH"
type input "AMST174599JHJH"
click at [336, 238] on input "Commercial Invoice Value *" at bounding box center [371, 235] width 143 height 14
paste input "1500000.00"
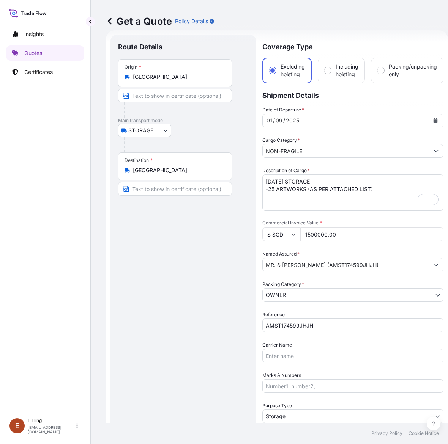
type input "1500000.00"
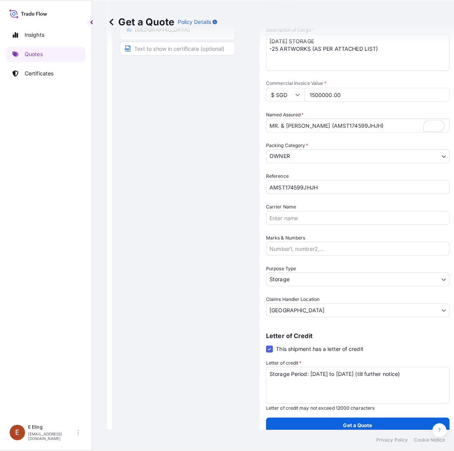
scroll to position [154, 0]
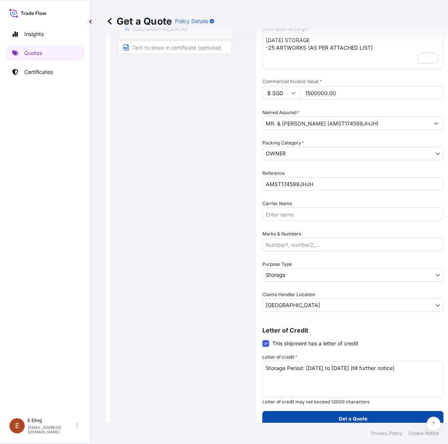
click at [348, 420] on p "Get a Quote" at bounding box center [352, 419] width 29 height 8
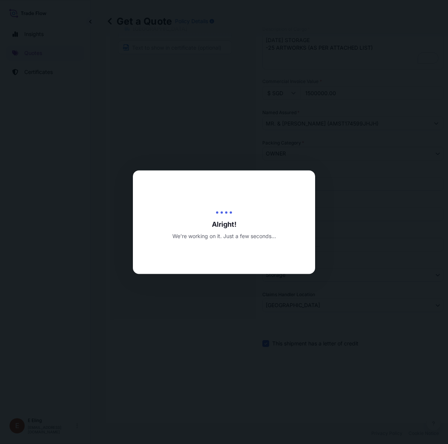
type input "[DATE]"
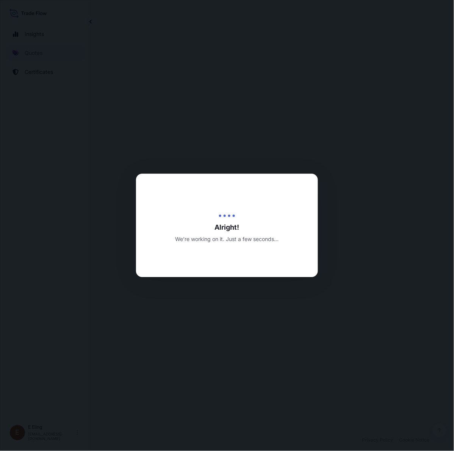
select select "STORAGE"
select select "Transit"
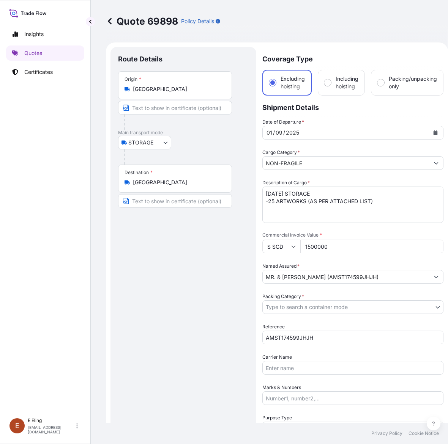
drag, startPoint x: 134, startPoint y: 363, endPoint x: 285, endPoint y: 246, distance: 191.2
click at [135, 363] on div "Route Details Place of loading Road / [GEOGRAPHIC_DATA] / Inland Origin * [GEOG…" at bounding box center [183, 285] width 130 height 460
click at [112, 21] on icon at bounding box center [110, 21] width 8 height 8
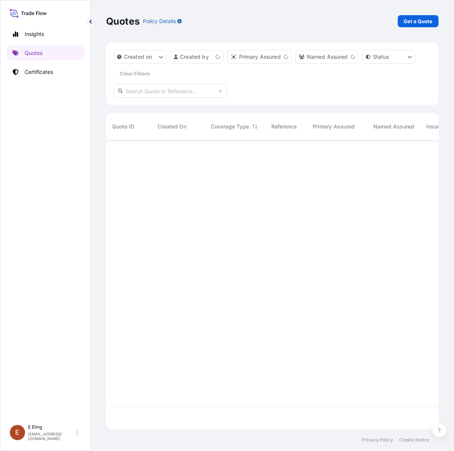
scroll to position [287, 326]
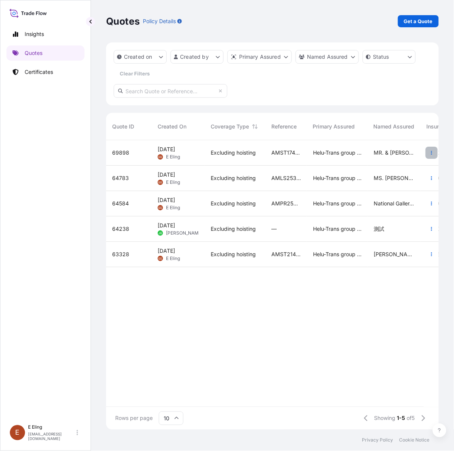
click at [429, 154] on button "button" at bounding box center [432, 153] width 12 height 12
click at [253, 154] on span "Excluding hoisting" at bounding box center [233, 153] width 45 height 8
click at [253, 154] on div "Quotes Policy Details Get a Quote Created on Created by Primary Assured Named A…" at bounding box center [272, 215] width 363 height 430
select select "STORAGE"
select select "Transit"
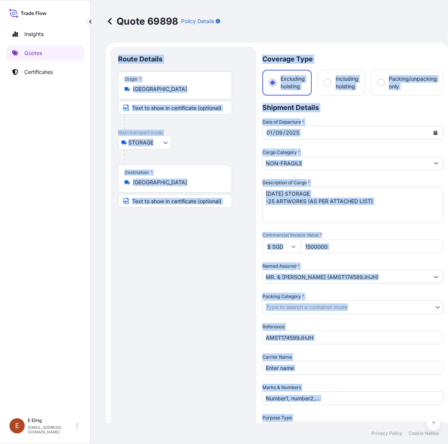
click at [333, 248] on input "1500000" at bounding box center [371, 247] width 143 height 14
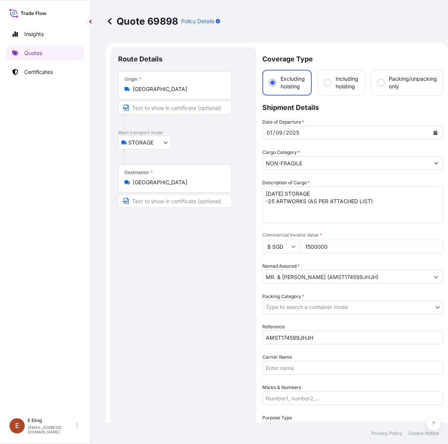
drag, startPoint x: 332, startPoint y: 248, endPoint x: 279, endPoint y: 247, distance: 53.1
click at [279, 247] on div "$ SGD 1500000" at bounding box center [352, 247] width 181 height 14
paste input "480000."
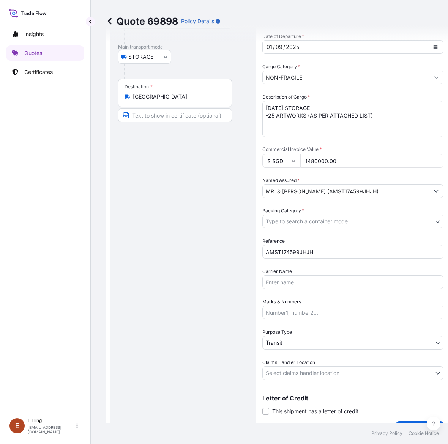
scroll to position [95, 0]
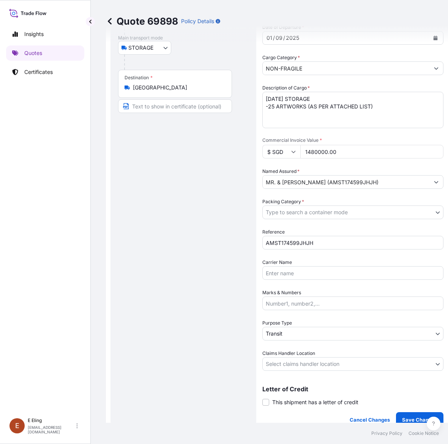
type input "1480000.00"
drag, startPoint x: 293, startPoint y: 402, endPoint x: 296, endPoint y: 407, distance: 5.2
click at [293, 402] on span "This shipment has a letter of credit" at bounding box center [315, 403] width 86 height 8
click at [262, 398] on input "This shipment has a letter of credit" at bounding box center [262, 398] width 0 height 0
click at [296, 420] on textarea "Letter of credit *" at bounding box center [352, 438] width 181 height 36
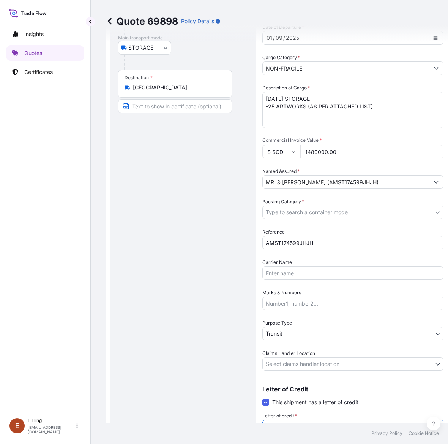
paste textarea "Storage Period: [DATE] to [DATE] (till further notice)"
type textarea "Storage Period: [DATE] to [DATE] (till further notice)"
click at [294, 363] on body "Insights Quotes Certificates [PERSON_NAME] [EMAIL_ADDRESS][DOMAIN_NAME] Quote 6…" at bounding box center [224, 222] width 448 height 444
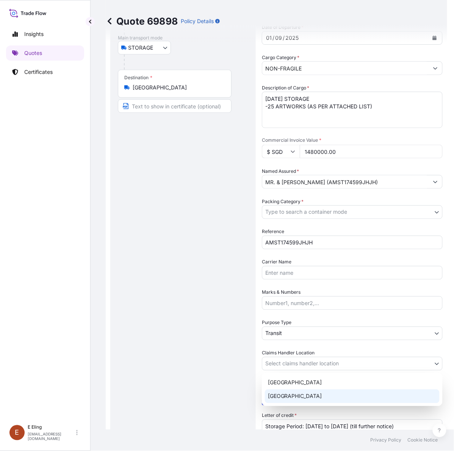
click at [286, 391] on div "[GEOGRAPHIC_DATA]" at bounding box center [352, 397] width 175 height 14
select select "[GEOGRAPHIC_DATA]"
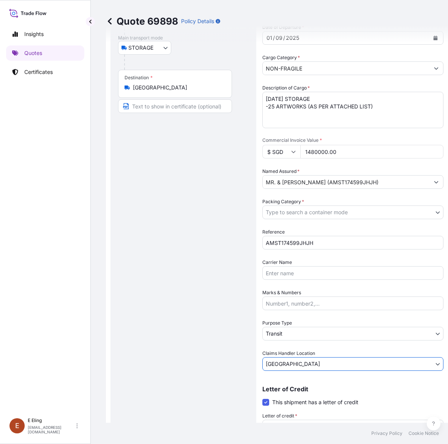
click at [283, 331] on body "Insights Quotes Certificates [PERSON_NAME] [EMAIL_ADDRESS][DOMAIN_NAME] Quote 6…" at bounding box center [224, 222] width 448 height 444
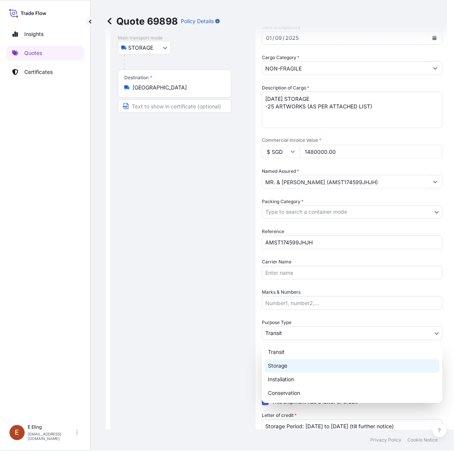
click at [283, 363] on div "Storage" at bounding box center [352, 367] width 175 height 14
select select "Storage"
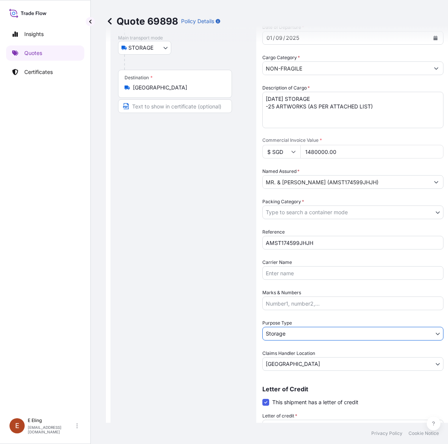
click at [290, 209] on body "Insights Quotes Certificates [PERSON_NAME] [EMAIL_ADDRESS][DOMAIN_NAME] Quote 6…" at bounding box center [224, 222] width 448 height 444
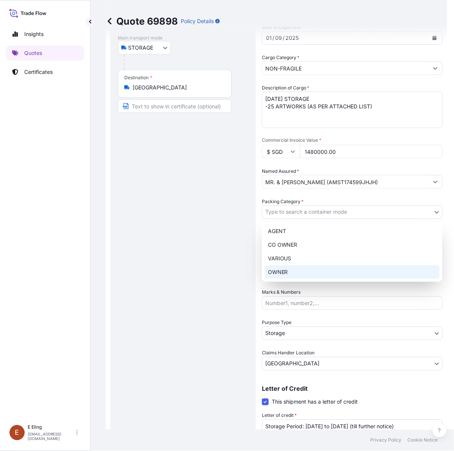
click at [282, 272] on div "OWNER" at bounding box center [352, 273] width 175 height 14
select select "27"
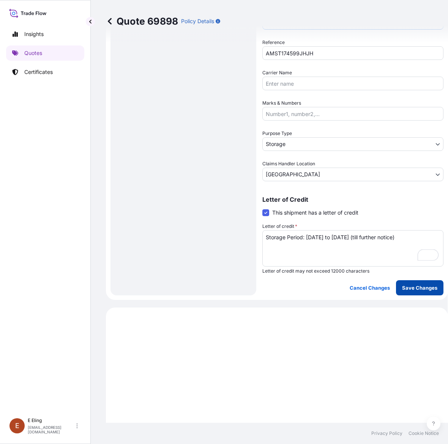
scroll to position [284, 0]
click at [413, 289] on p "Save Changes" at bounding box center [419, 288] width 35 height 8
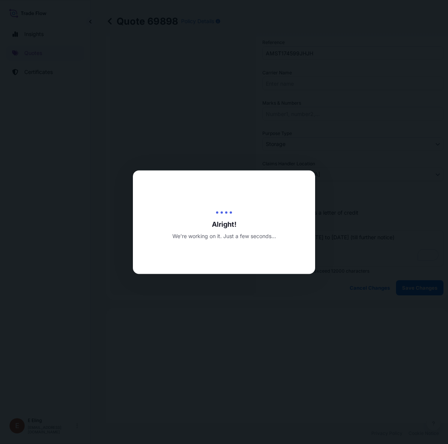
type input "[DATE]"
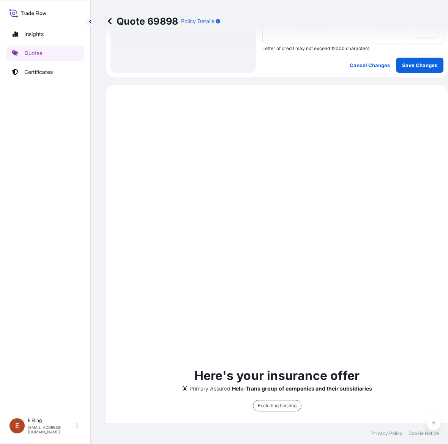
scroll to position [547, 0]
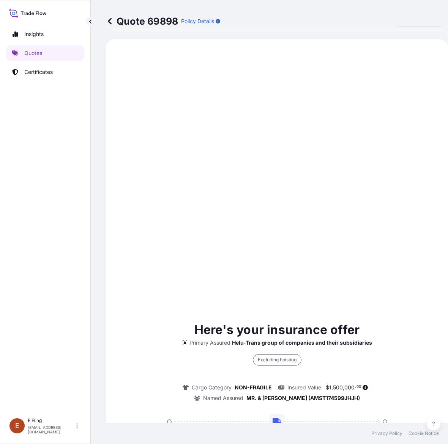
select select "STORAGE"
select select "Storage"
select select "[GEOGRAPHIC_DATA]"
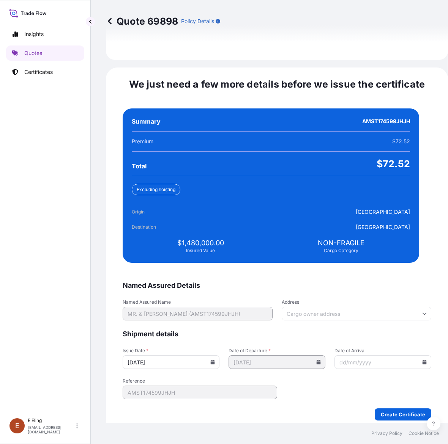
click at [215, 360] on icon at bounding box center [213, 362] width 4 height 5
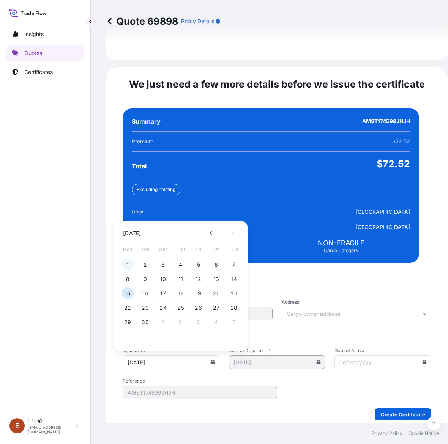
click at [124, 259] on button "1" at bounding box center [127, 265] width 12 height 12
type input "[DATE]"
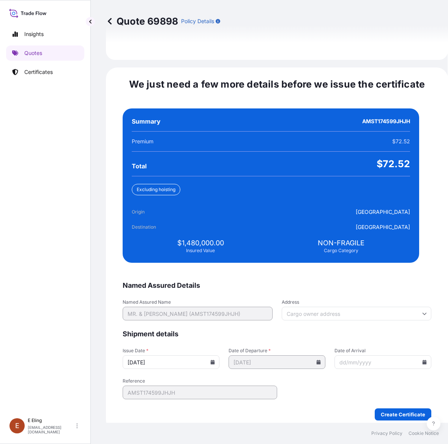
click at [410, 356] on input "Date of Arrival" at bounding box center [382, 362] width 97 height 14
click at [422, 360] on icon at bounding box center [424, 362] width 4 height 5
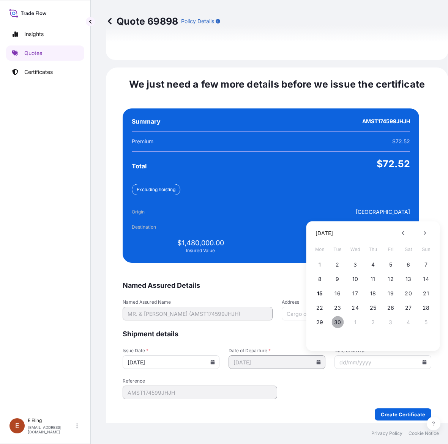
drag, startPoint x: 336, startPoint y: 314, endPoint x: 378, endPoint y: 378, distance: 76.8
click at [336, 316] on button "30" at bounding box center [337, 322] width 12 height 12
type input "[DATE]"
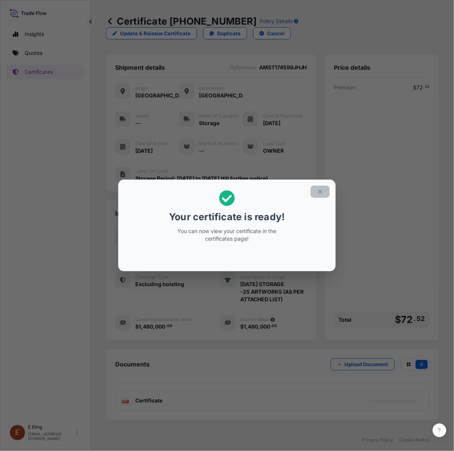
click at [316, 192] on button "button" at bounding box center [320, 192] width 19 height 12
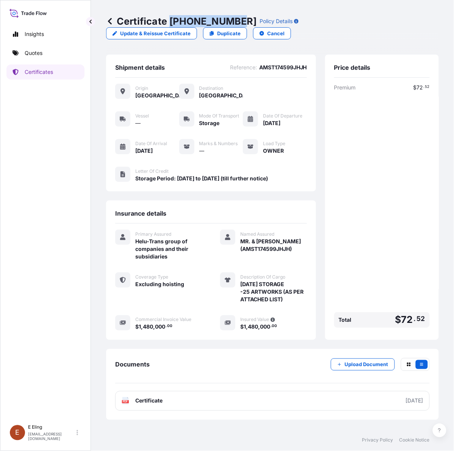
drag, startPoint x: 170, startPoint y: 20, endPoint x: 237, endPoint y: 22, distance: 67.5
click at [237, 22] on p "Certificate [PHONE_NUMBER]" at bounding box center [181, 21] width 151 height 12
copy p "[PHONE_NUMBER]"
click at [412, 135] on div "Premium $ 72 . 52 Total $ 72 . 52" at bounding box center [383, 207] width 96 height 247
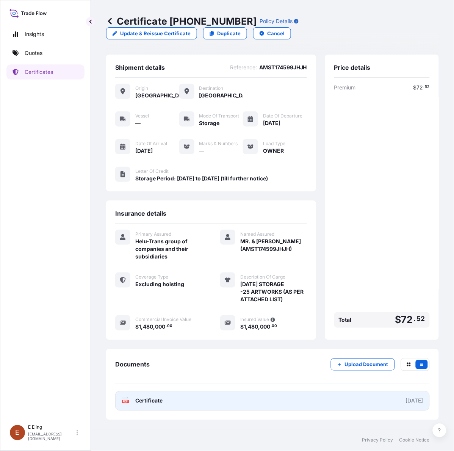
click at [245, 398] on link "PDF Certificate [DATE]" at bounding box center [272, 401] width 315 height 20
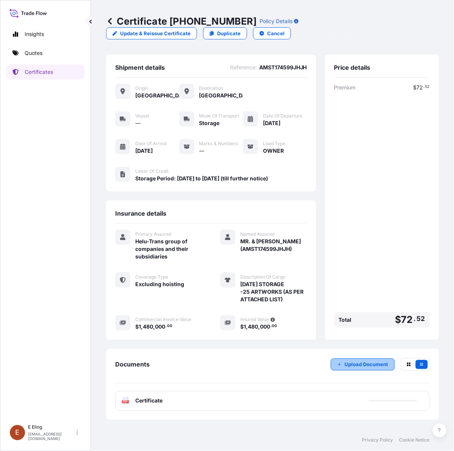
click at [376, 363] on p "Upload Document" at bounding box center [367, 365] width 44 height 8
click at [353, 366] on p "Upload Document" at bounding box center [367, 365] width 44 height 8
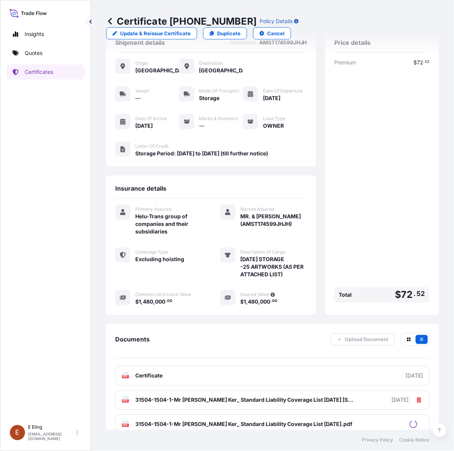
scroll to position [36, 0]
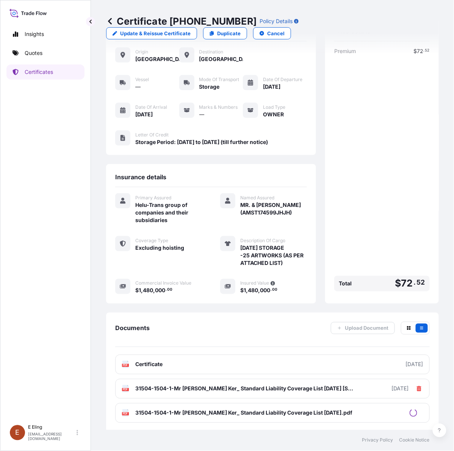
click at [364, 139] on div "Premium $ 72 . 52 Total $ 72 . 52" at bounding box center [383, 170] width 96 height 247
click at [367, 177] on div "Premium $ 72 . 52 Total $ 72 . 52" at bounding box center [383, 170] width 96 height 247
click at [41, 69] on p "Certificates" at bounding box center [39, 72] width 28 height 8
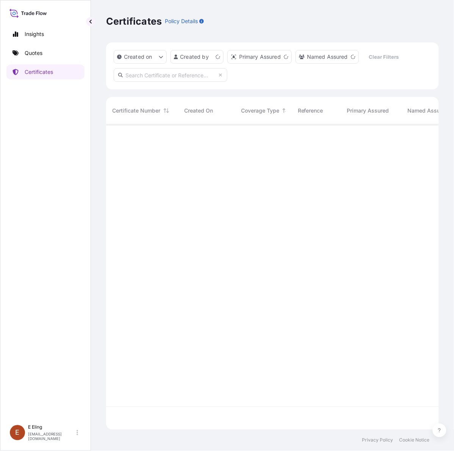
scroll to position [303, 326]
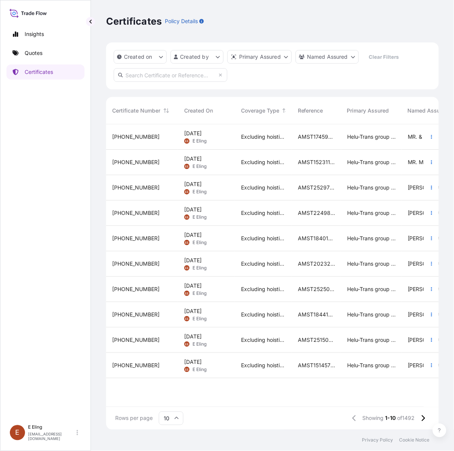
click at [153, 72] on input "text" at bounding box center [171, 75] width 114 height 14
paste input "AMST213177SYZJ"
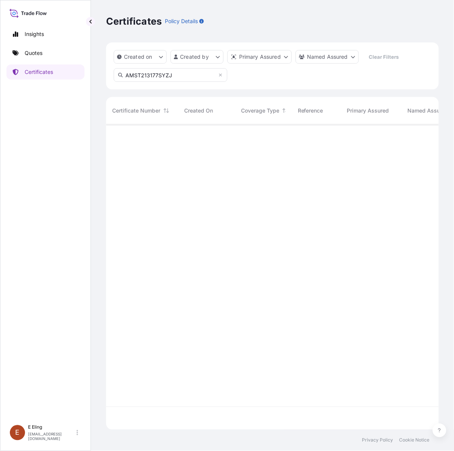
type input "AMST213177SYZJ"
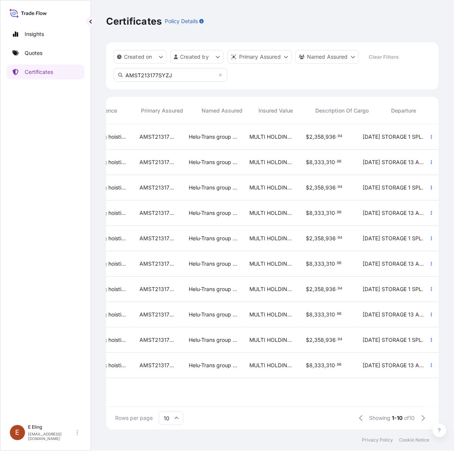
scroll to position [0, 245]
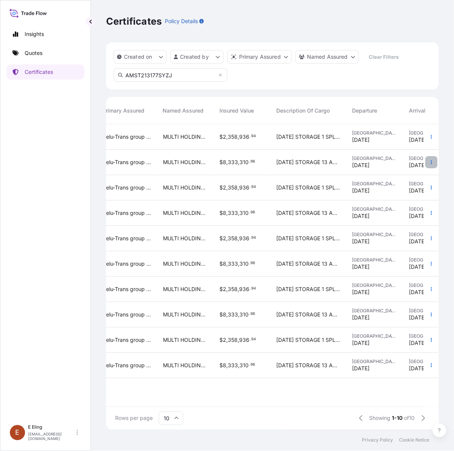
click at [430, 161] on icon "button" at bounding box center [432, 162] width 5 height 5
click at [408, 163] on p "Duplicate quote" at bounding box center [389, 164] width 39 height 8
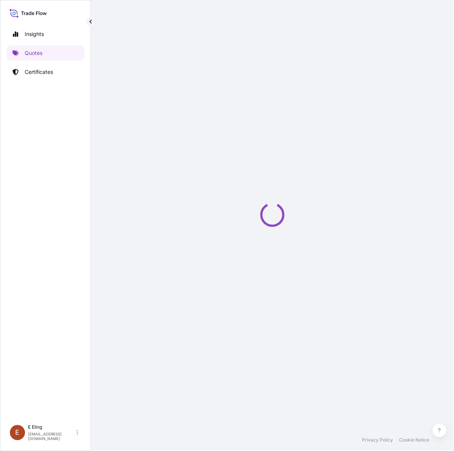
select select "STORAGE"
select select "Storage"
select select "[GEOGRAPHIC_DATA]"
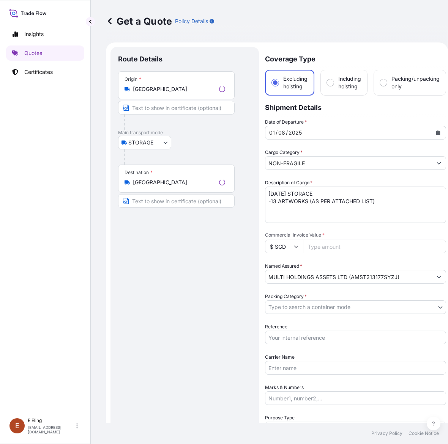
scroll to position [12, 0]
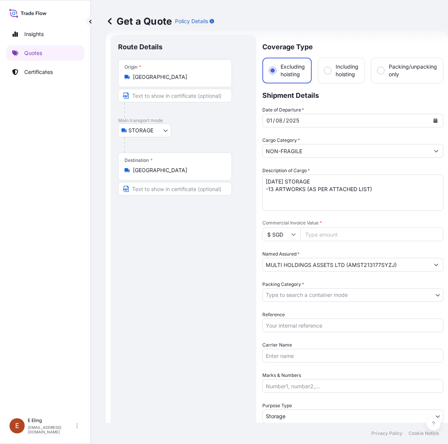
click at [435, 120] on button "Calendar" at bounding box center [435, 121] width 12 height 12
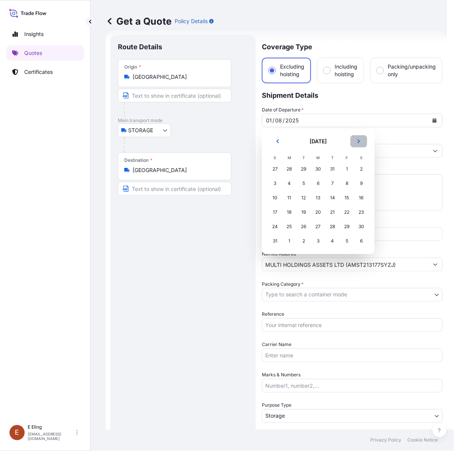
click at [357, 143] on icon "Next" at bounding box center [359, 141] width 5 height 5
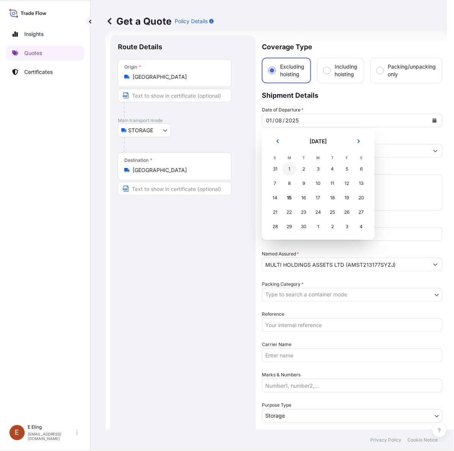
click at [290, 170] on div "1" at bounding box center [290, 169] width 14 height 14
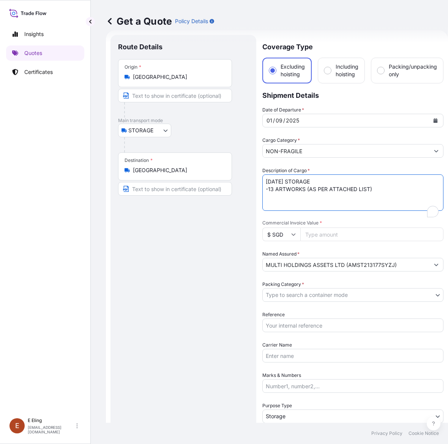
drag, startPoint x: 248, startPoint y: 181, endPoint x: 220, endPoint y: 179, distance: 27.7
click at [221, 182] on form "Route Details Place of loading Road / Inland Road / Inland Origin * [GEOGRAPHIC…" at bounding box center [277, 301] width 342 height 542
type textarea "[DATE] STORAGE -13 ARTWORKS (AS PER ATTACHED LIST)"
click at [318, 326] on input "Reference" at bounding box center [352, 326] width 181 height 14
paste input "AMST213177SYZJ"
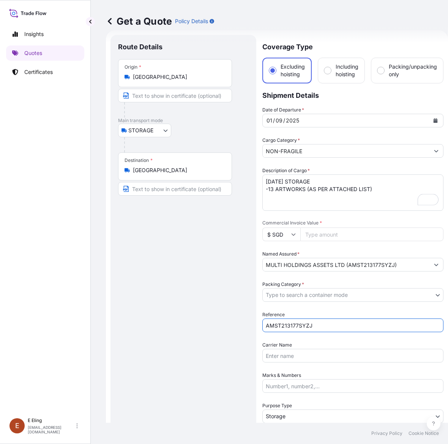
type input "AMST213177SYZJ"
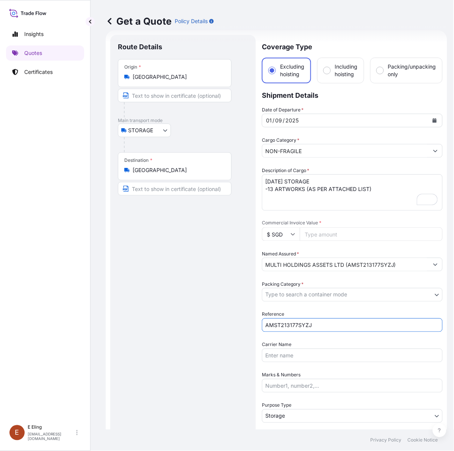
click at [320, 295] on body "[DATE] Insights Quotes Certificates [PERSON_NAME] [EMAIL_ADDRESS][DOMAIN_NAME] …" at bounding box center [227, 225] width 454 height 451
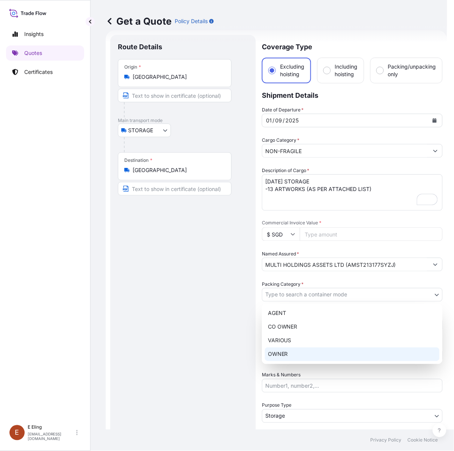
click at [292, 350] on div "OWNER" at bounding box center [352, 355] width 175 height 14
select select "27"
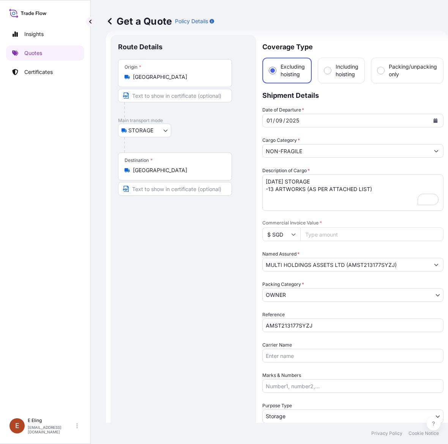
click at [319, 228] on input "Commercial Invoice Value *" at bounding box center [371, 235] width 143 height 14
paste input "8333310.96"
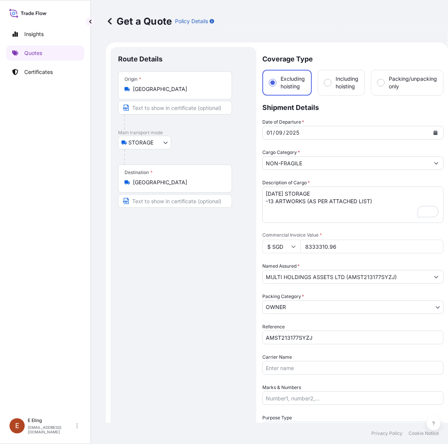
scroll to position [60, 0]
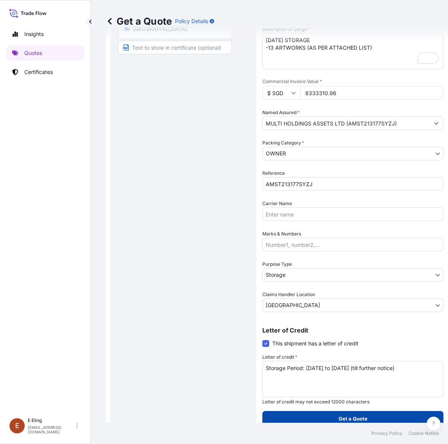
type input "8333310.96"
click at [376, 411] on button "Get a Quote" at bounding box center [352, 418] width 181 height 15
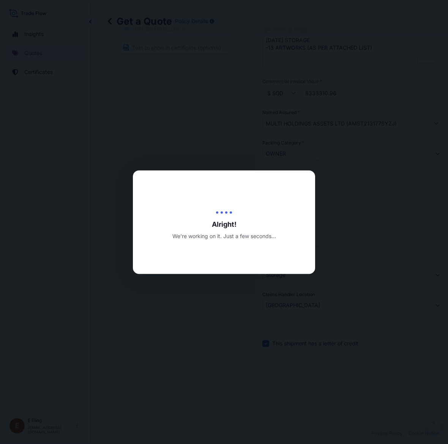
type input "[DATE]"
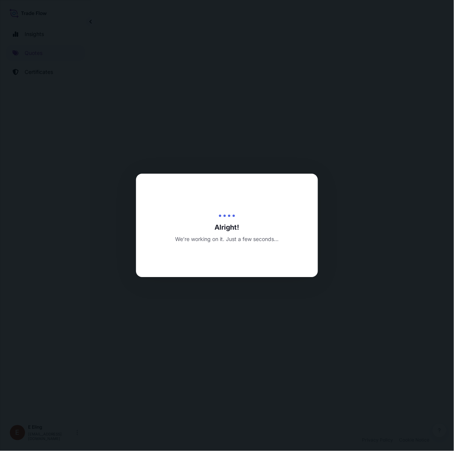
select select "STORAGE"
select select "Transit"
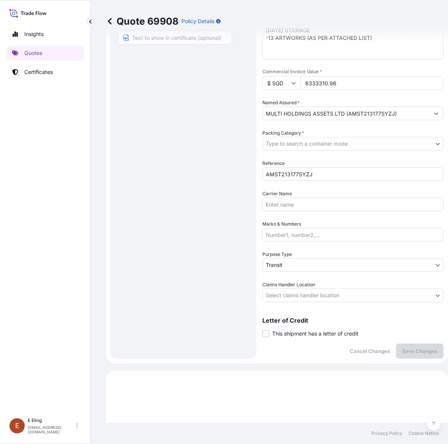
click at [306, 333] on span "This shipment has a letter of credit" at bounding box center [315, 334] width 86 height 8
click at [262, 330] on input "This shipment has a letter of credit" at bounding box center [262, 330] width 0 height 0
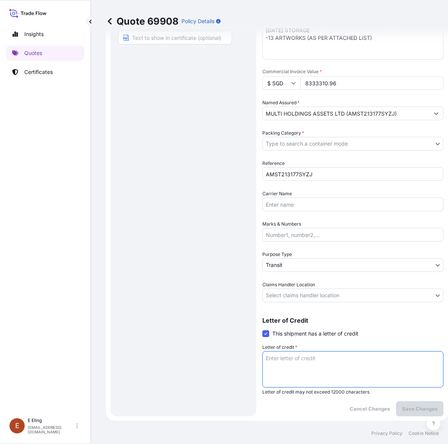
click at [303, 359] on textarea "Letter of credit *" at bounding box center [352, 369] width 181 height 36
paste textarea "Storage Period: [DATE] to [DATE] (till further notice)"
type textarea "Storage Period: [DATE] to [DATE] (till further notice)"
click at [325, 292] on body "Insights Quotes Certificates [PERSON_NAME] [EMAIL_ADDRESS][DOMAIN_NAME] Quote 6…" at bounding box center [224, 222] width 448 height 444
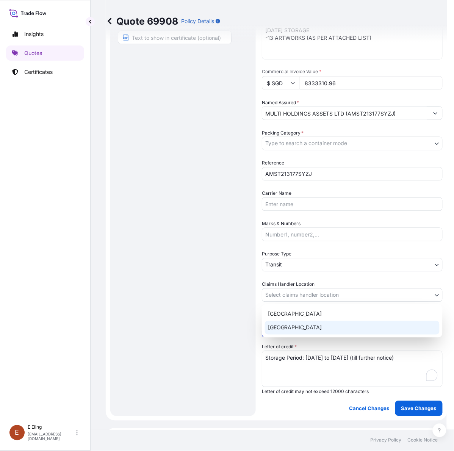
click at [297, 327] on div "[GEOGRAPHIC_DATA]" at bounding box center [352, 328] width 175 height 14
select select "[GEOGRAPHIC_DATA]"
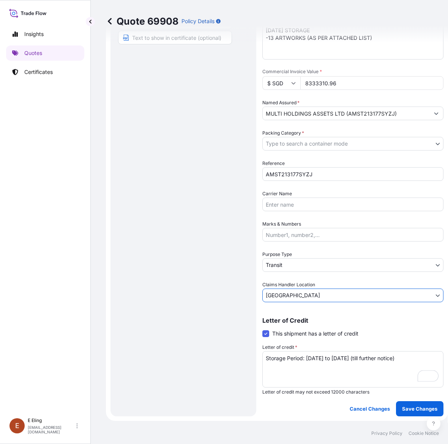
click at [291, 268] on body "Insights Quotes Certificates [PERSON_NAME] [EMAIL_ADDRESS][DOMAIN_NAME] Quote 6…" at bounding box center [224, 222] width 448 height 444
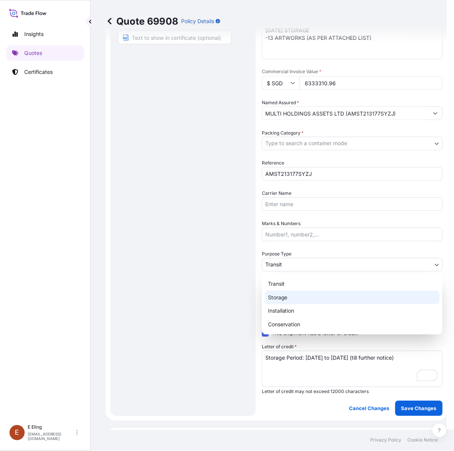
click at [282, 301] on div "Storage" at bounding box center [352, 298] width 175 height 14
select select "Storage"
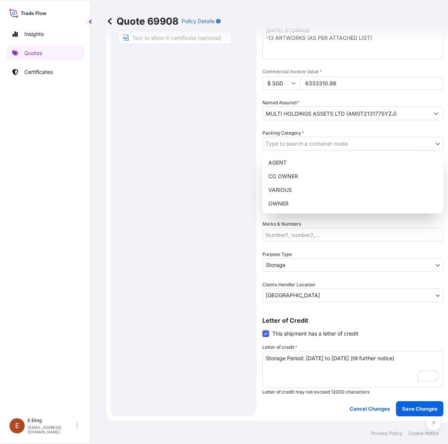
click at [319, 143] on body "Insights Quotes Certificates [PERSON_NAME] [EMAIL_ADDRESS][DOMAIN_NAME] Quote 6…" at bounding box center [220, 222] width 441 height 444
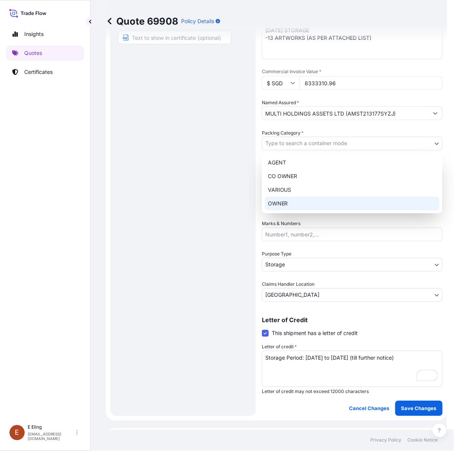
click at [291, 205] on div "OWNER" at bounding box center [352, 204] width 175 height 14
select select "27"
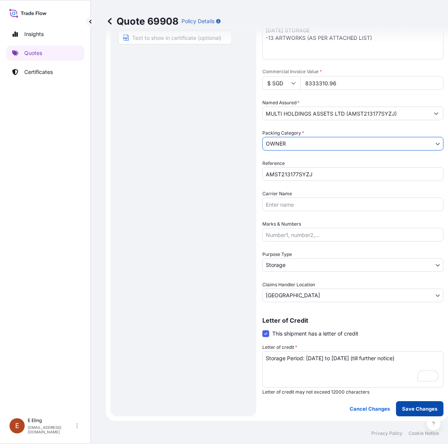
click at [423, 401] on button "Save Changes" at bounding box center [419, 408] width 47 height 15
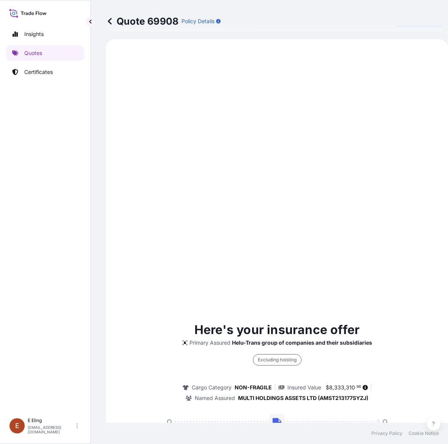
select select "STORAGE"
select select "Storage"
select select "[GEOGRAPHIC_DATA]"
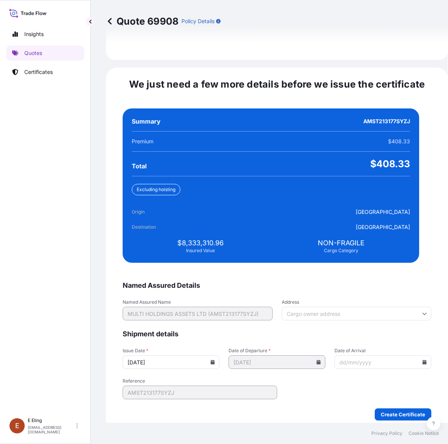
click at [215, 360] on icon at bounding box center [212, 362] width 5 height 5
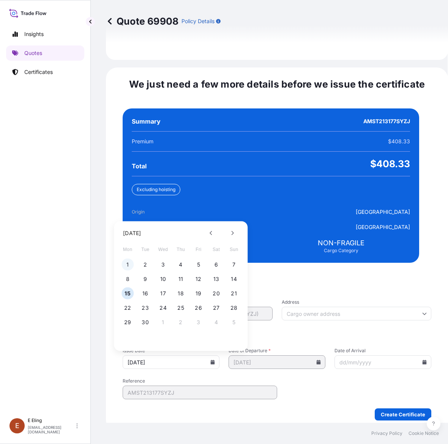
click at [127, 259] on button "1" at bounding box center [127, 265] width 12 height 12
type input "[DATE]"
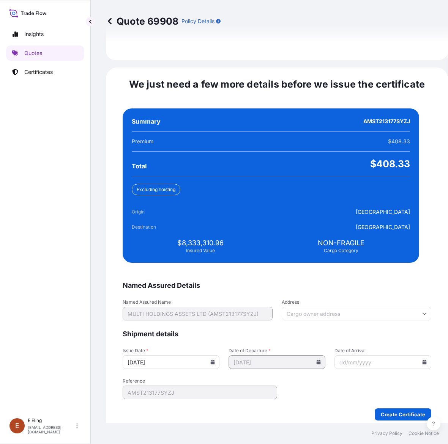
click at [422, 360] on icon at bounding box center [424, 362] width 5 height 5
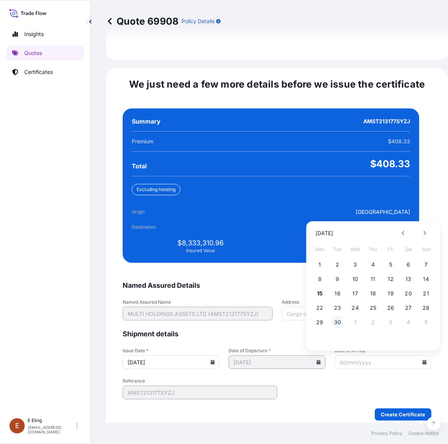
click at [336, 316] on button "30" at bounding box center [337, 322] width 12 height 12
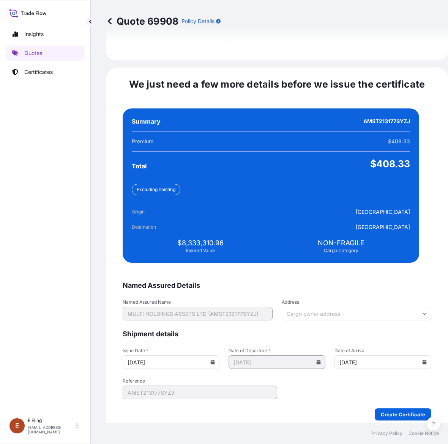
type input "[DATE]"
click at [395, 412] on div "We just need a few more details before we issue the certificate Named Assured D…" at bounding box center [277, 250] width 342 height 364
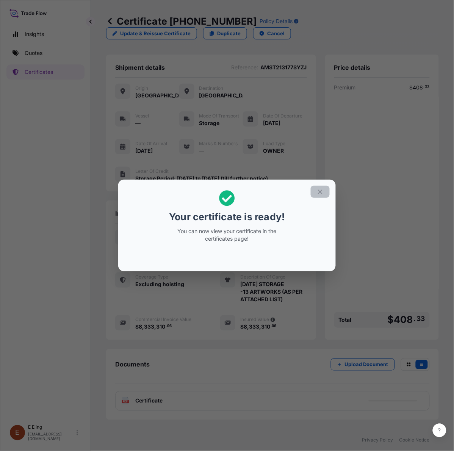
click at [324, 187] on button "button" at bounding box center [320, 192] width 19 height 12
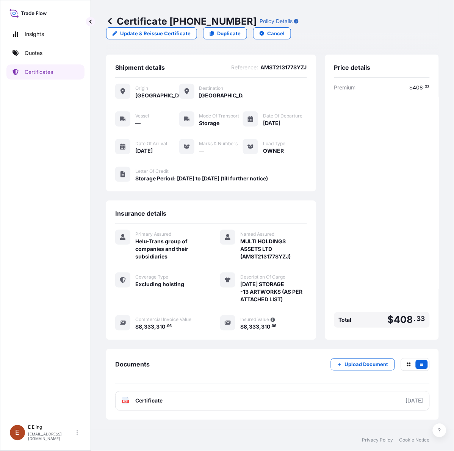
click at [187, 400] on link "PDF Certificate [DATE]" at bounding box center [272, 401] width 315 height 20
click at [55, 68] on link "Certificates" at bounding box center [45, 71] width 78 height 15
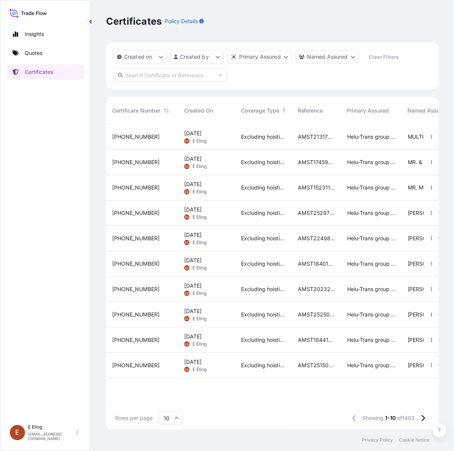
click at [153, 73] on input "text" at bounding box center [171, 75] width 114 height 14
paste input "AMST213177SYZJ"
type input "AMST213177SYZJ"
click at [431, 192] on button "button" at bounding box center [432, 188] width 12 height 12
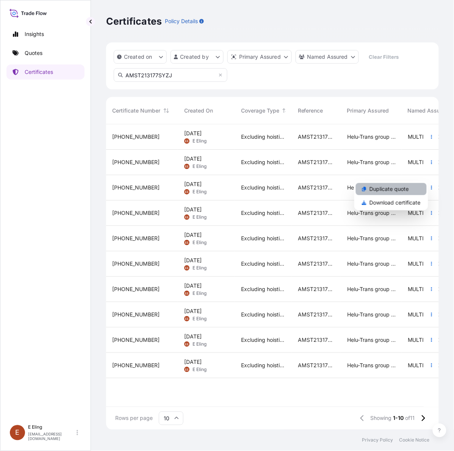
click at [409, 188] on link "Duplicate quote" at bounding box center [391, 189] width 71 height 12
select select "STORAGE"
select select "Storage"
select select "[GEOGRAPHIC_DATA]"
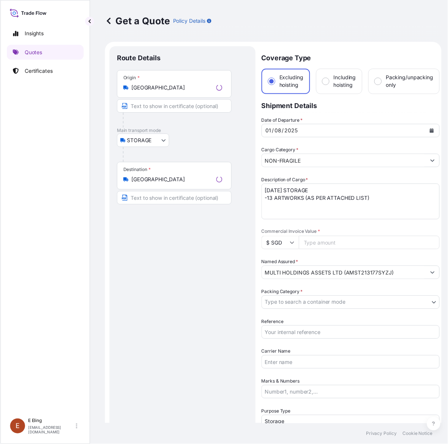
scroll to position [0, 0]
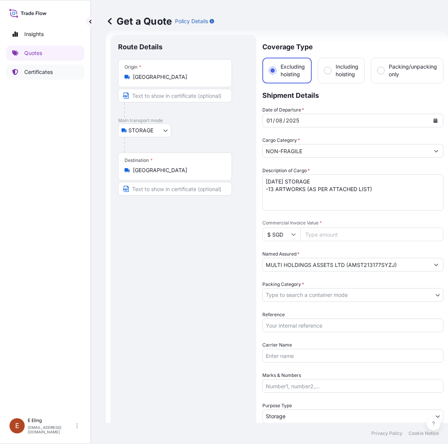
click at [52, 73] on p "Certificates" at bounding box center [38, 72] width 28 height 8
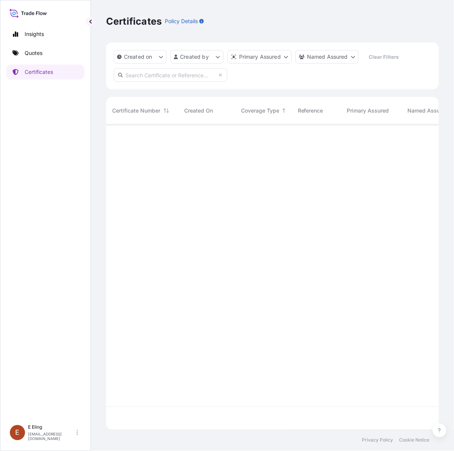
scroll to position [303, 326]
click at [186, 77] on input "text" at bounding box center [171, 75] width 114 height 14
paste input "AMST213177SYZJ"
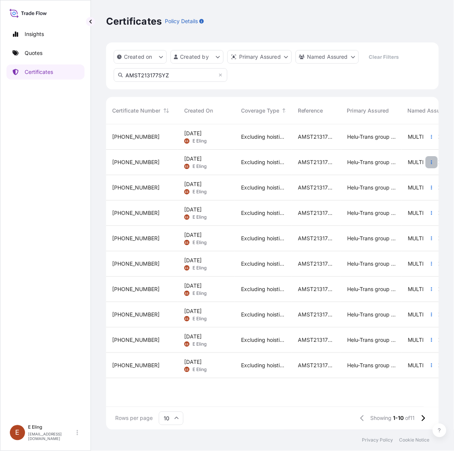
type input "AMST213177SYZ"
click at [432, 162] on icon "button" at bounding box center [432, 162] width 1 height 4
click at [420, 165] on link "Duplicate quote" at bounding box center [391, 164] width 71 height 12
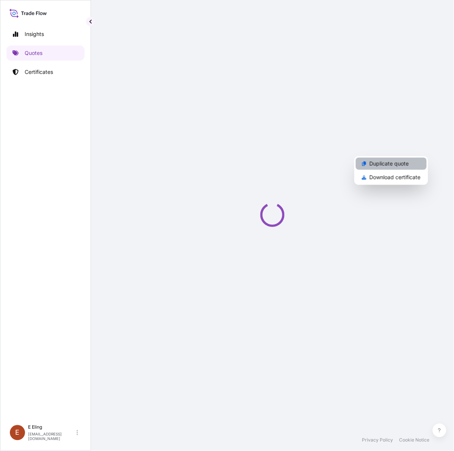
select select "STORAGE"
select select "Storage"
select select "[GEOGRAPHIC_DATA]"
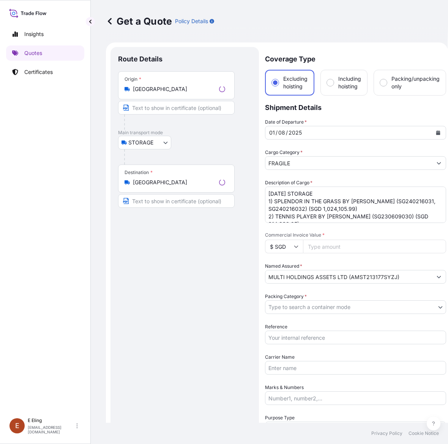
scroll to position [12, 0]
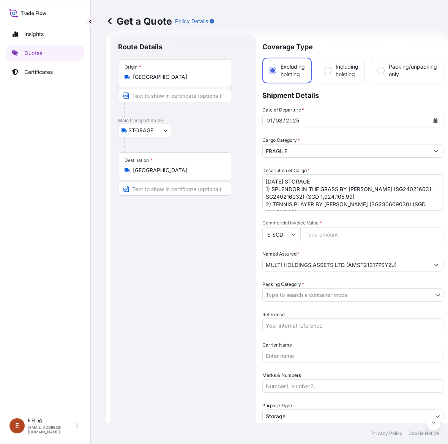
click at [434, 122] on button "Calendar" at bounding box center [435, 121] width 12 height 12
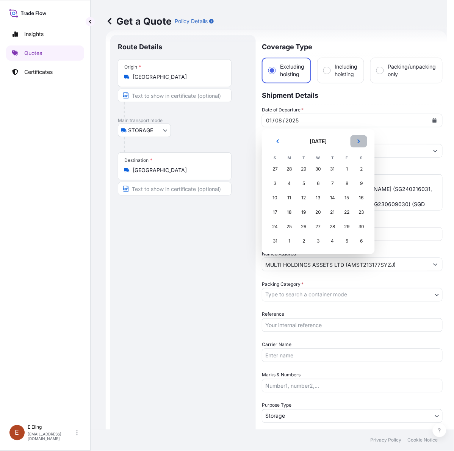
click at [357, 141] on icon "Next" at bounding box center [359, 141] width 5 height 5
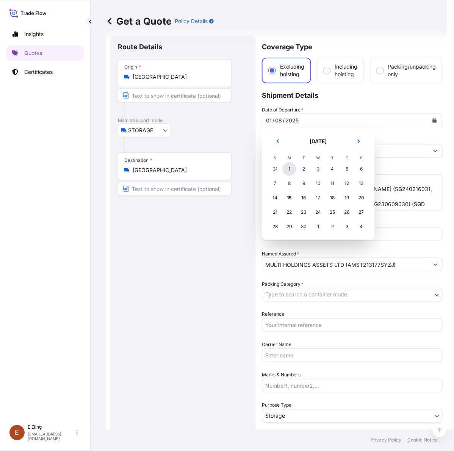
click at [292, 166] on div "1" at bounding box center [290, 169] width 14 height 14
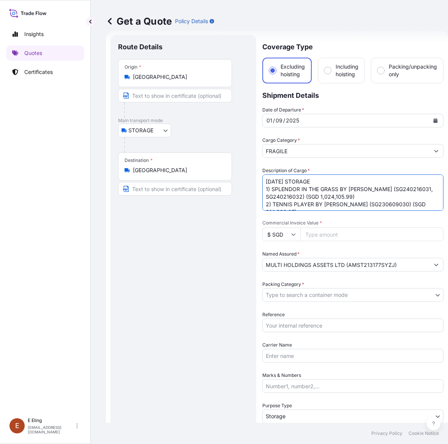
drag, startPoint x: 262, startPoint y: 179, endPoint x: 240, endPoint y: 177, distance: 22.1
click at [240, 177] on form "Route Details Place of loading Road / Inland Road / Inland Origin * [GEOGRAPHIC…" at bounding box center [277, 301] width 342 height 542
type textarea "[DATE] STORAGE 1) SPLENDOR IN THE GRASS BY [PERSON_NAME] (SG240216031, SG240216…"
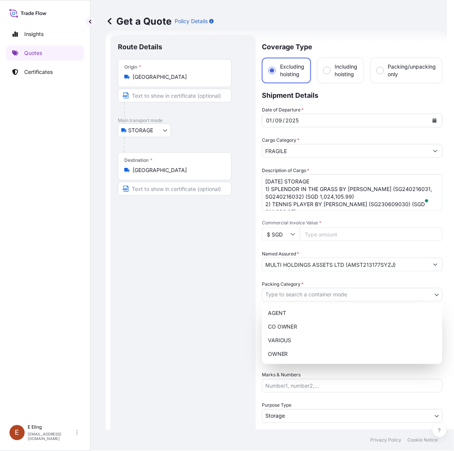
click at [320, 292] on body "[DATE] Selected Date: [DATE] Insights Quotes Certificates [PERSON_NAME] [EMAIL_…" at bounding box center [224, 225] width 448 height 451
click at [284, 354] on div "OWNER" at bounding box center [352, 355] width 175 height 14
select select "27"
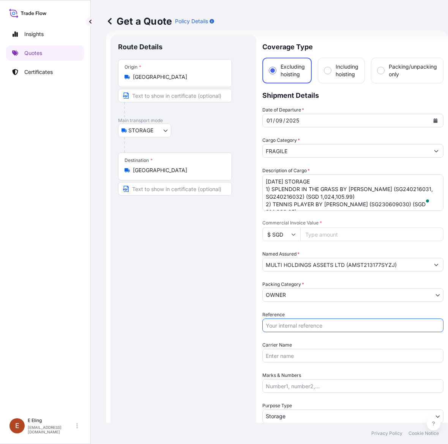
click at [290, 319] on input "Reference" at bounding box center [352, 326] width 181 height 14
paste input "AMST213177SYZJ"
type input "AMST213177SYZJ"
click at [330, 234] on input "Commercial Invoice Value *" at bounding box center [371, 235] width 143 height 14
paste input "2358936.94"
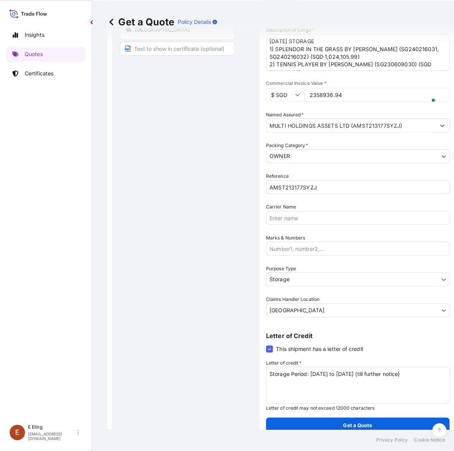
scroll to position [154, 0]
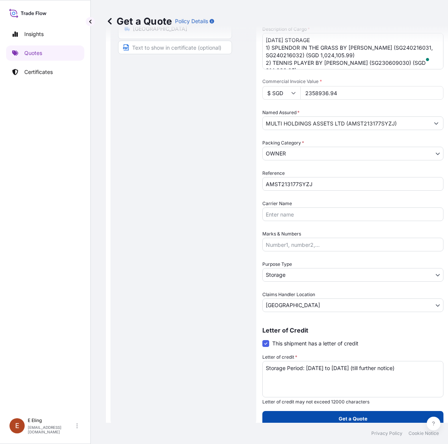
type input "2358936.94"
click at [334, 412] on button "Get a Quote" at bounding box center [352, 418] width 181 height 15
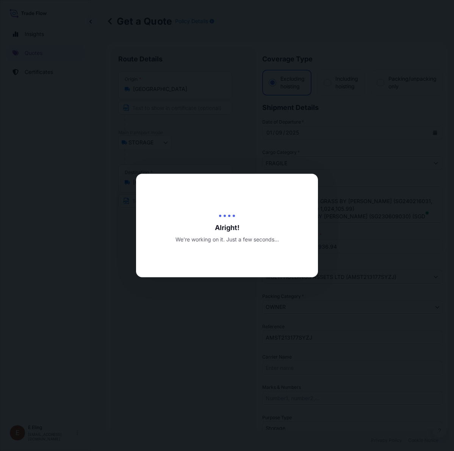
select select "STORAGE"
select select "27"
select select "Storage"
select select "[GEOGRAPHIC_DATA]"
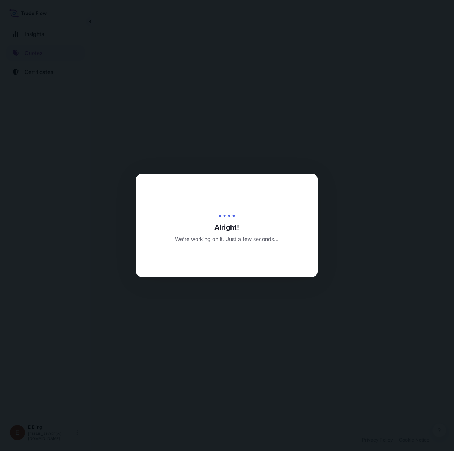
select select "STORAGE"
select select "Transit"
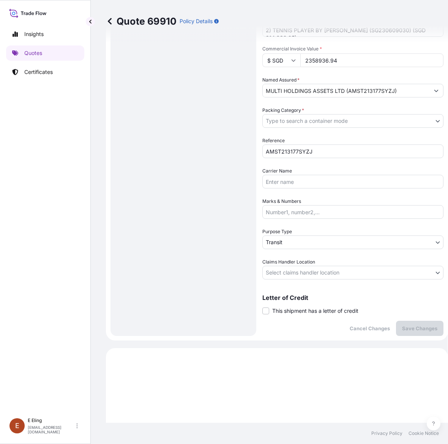
scroll to position [163, 0]
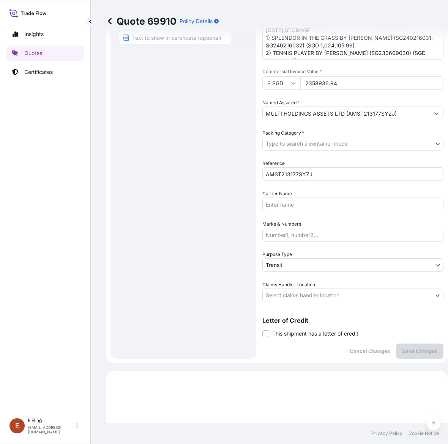
click at [273, 330] on span "This shipment has a letter of credit" at bounding box center [315, 334] width 86 height 8
click at [262, 330] on input "This shipment has a letter of credit" at bounding box center [262, 330] width 0 height 0
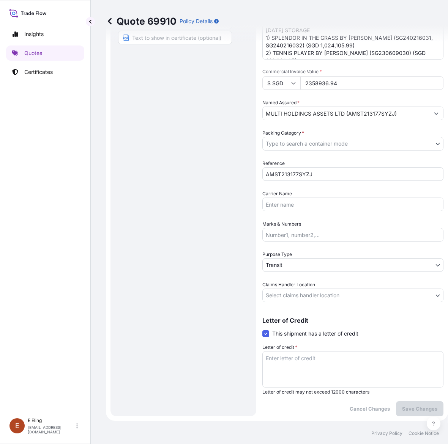
click at [284, 360] on textarea "Letter of credit *" at bounding box center [352, 369] width 181 height 36
paste textarea "Storage Period: [DATE] to [DATE] (till further notice)"
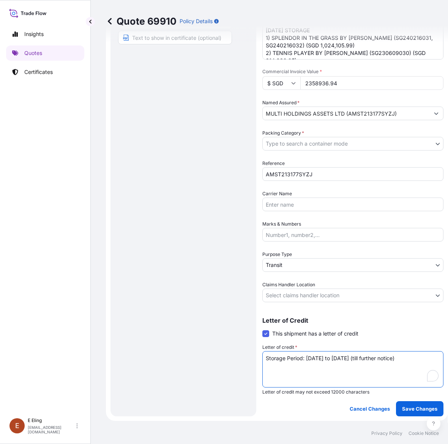
type textarea "Storage Period: [DATE] to [DATE] (till further notice)"
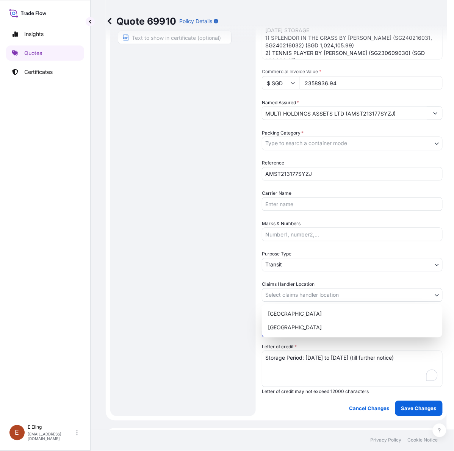
click at [299, 291] on body "Insights Quotes Certificates E E Eling eeling@helutrans.com Quote 69910 Policy …" at bounding box center [224, 225] width 448 height 451
click at [289, 329] on div "[GEOGRAPHIC_DATA]" at bounding box center [352, 328] width 175 height 14
select select "[GEOGRAPHIC_DATA]"
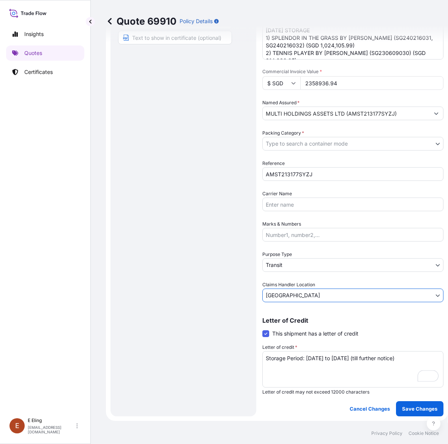
click at [289, 264] on body "Insights Quotes Certificates E E Eling eeling@helutrans.com Quote 69910 Policy …" at bounding box center [224, 222] width 448 height 444
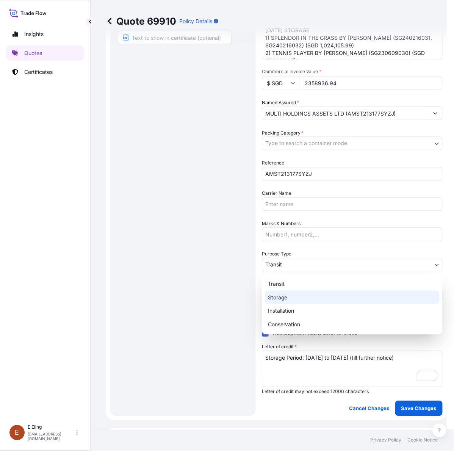
click at [285, 294] on div "Storage" at bounding box center [352, 298] width 175 height 14
select select "Storage"
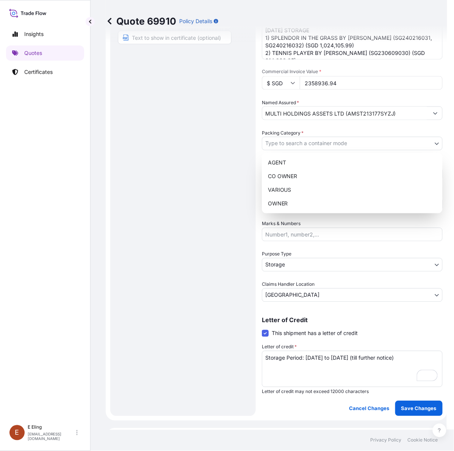
click at [292, 145] on body "Insights Quotes Certificates E E Eling eeling@helutrans.com Quote 69910 Policy …" at bounding box center [224, 225] width 448 height 451
click at [281, 204] on div "OWNER" at bounding box center [352, 204] width 175 height 14
select select "27"
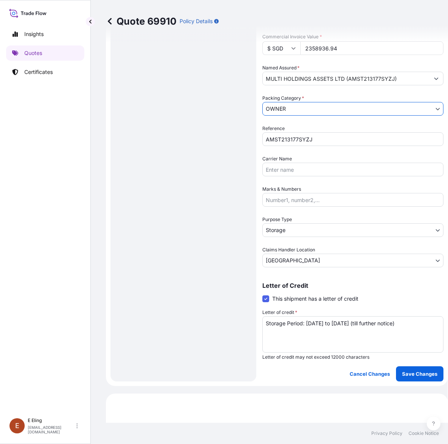
scroll to position [0, 0]
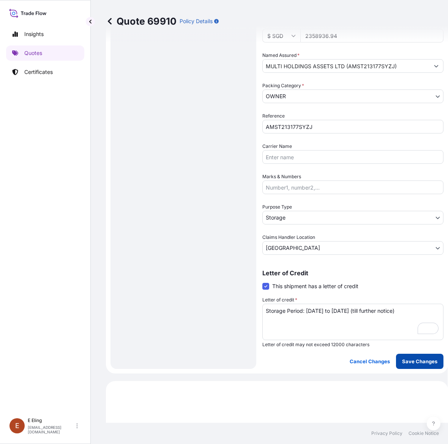
click at [406, 363] on p "Save Changes" at bounding box center [419, 362] width 35 height 8
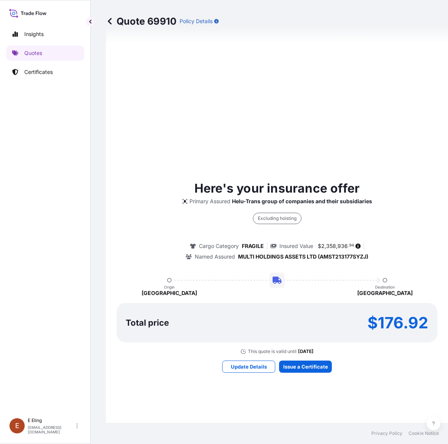
select select "STORAGE"
select select "Storage"
select select "[GEOGRAPHIC_DATA]"
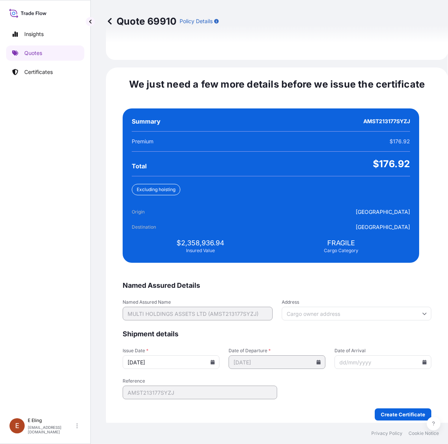
click at [215, 360] on icon at bounding box center [213, 362] width 4 height 5
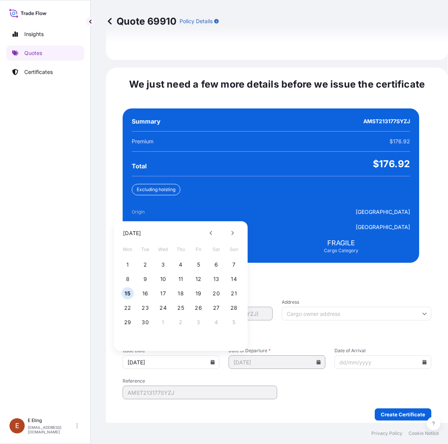
click at [125, 258] on div "1 2 3 4 5 6 7" at bounding box center [180, 265] width 121 height 14
click at [129, 259] on button "1" at bounding box center [127, 265] width 12 height 12
type input "[DATE]"
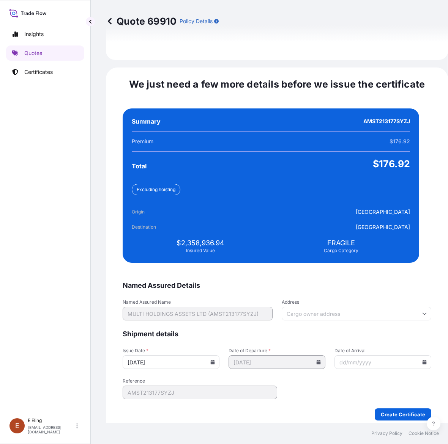
click at [405, 355] on input "Date of Arrival" at bounding box center [382, 362] width 97 height 14
click at [406, 355] on input "Date of Arrival" at bounding box center [382, 362] width 97 height 14
click at [422, 360] on icon at bounding box center [424, 362] width 5 height 5
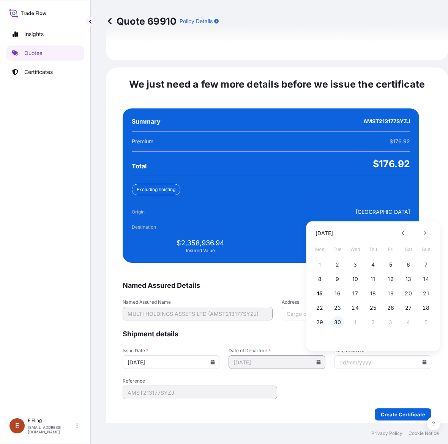
click at [335, 316] on button "30" at bounding box center [337, 322] width 12 height 12
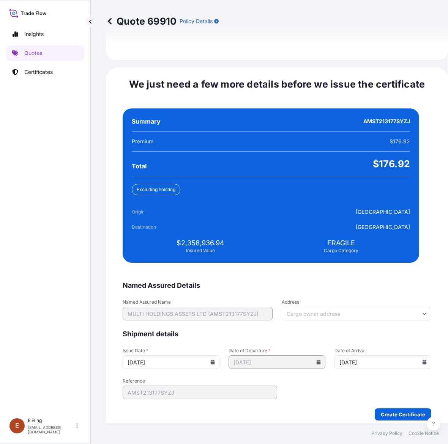
type input "[DATE]"
click at [387, 412] on div "We just need a few more details before we issue the certificate Named Assured D…" at bounding box center [277, 250] width 342 height 364
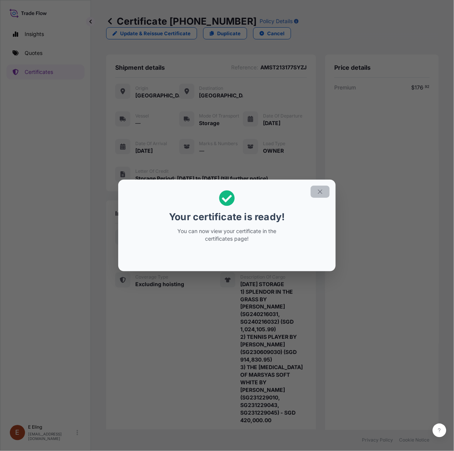
click at [317, 192] on button "button" at bounding box center [320, 192] width 19 height 12
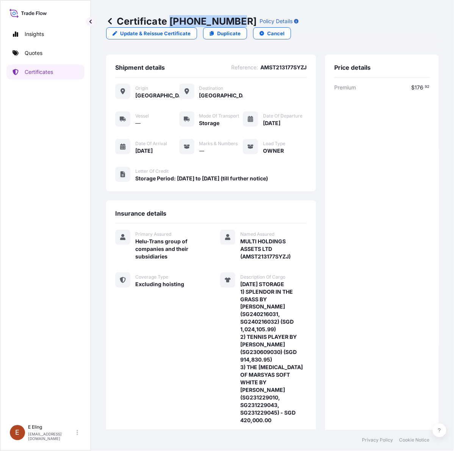
copy p "31504-1506-1"
drag, startPoint x: 173, startPoint y: 22, endPoint x: 236, endPoint y: 20, distance: 63.8
click at [236, 20] on p "Certificate 31504-1506-1" at bounding box center [181, 21] width 151 height 12
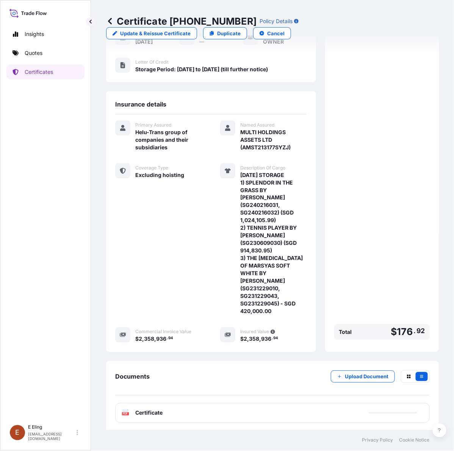
click at [281, 413] on div "PDF Certificate" at bounding box center [272, 414] width 315 height 20
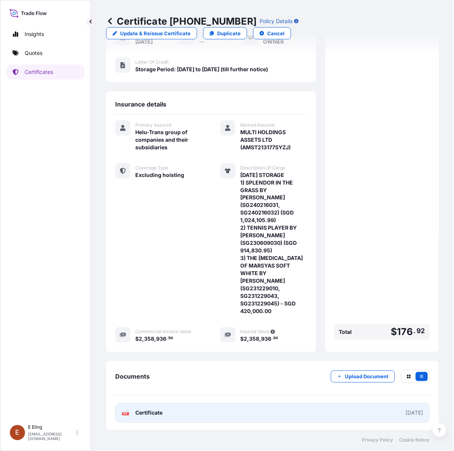
click at [312, 408] on link "PDF Certificate [DATE]" at bounding box center [272, 414] width 315 height 20
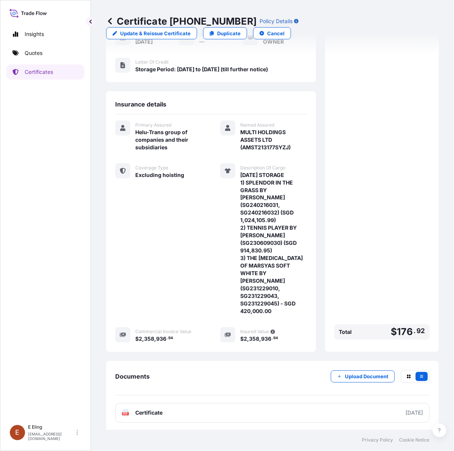
click at [422, 148] on div "Premium $ 176 . 92 Total $ 176 . 92" at bounding box center [383, 159] width 96 height 369
click at [111, 20] on icon at bounding box center [110, 21] width 8 height 8
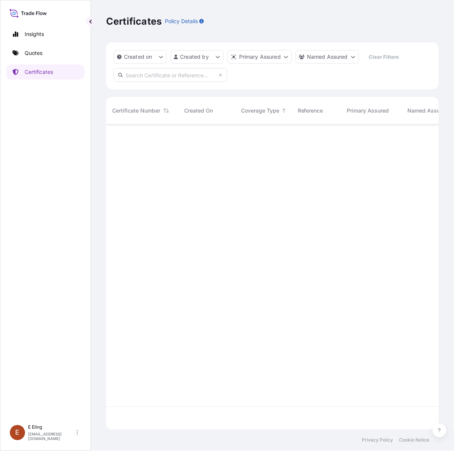
scroll to position [303, 326]
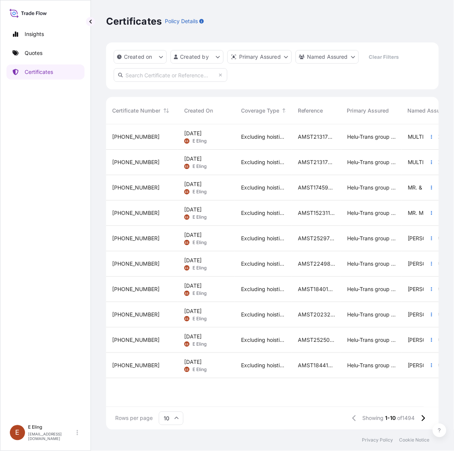
click at [310, 163] on span "AMST213177SYZJ" at bounding box center [316, 163] width 37 height 8
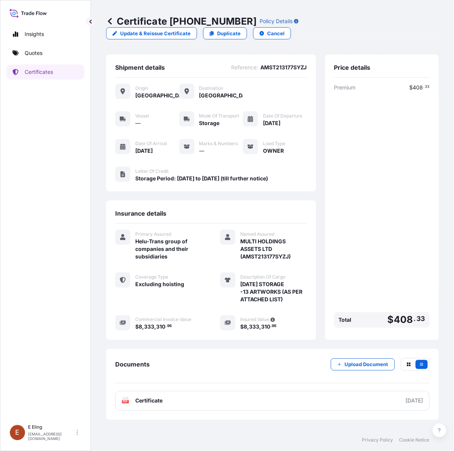
click at [412, 225] on div "Premium $ 408 . 33 Total $ 408 . 33" at bounding box center [383, 207] width 96 height 247
click at [226, 366] on div "Documents Upload Document" at bounding box center [272, 370] width 315 height 25
click at [368, 243] on div "Premium $ 408 . 33 Total $ 408 . 33" at bounding box center [383, 207] width 96 height 247
click at [341, 365] on icon "button" at bounding box center [340, 365] width 5 height 5
click at [56, 75] on link "Certificates" at bounding box center [45, 71] width 78 height 15
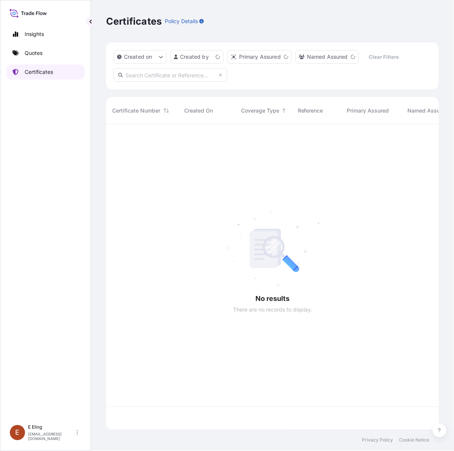
scroll to position [303, 326]
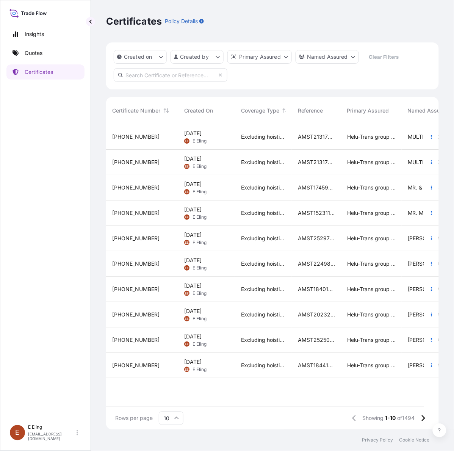
click at [262, 162] on span "Excluding hoisting" at bounding box center [263, 163] width 45 height 8
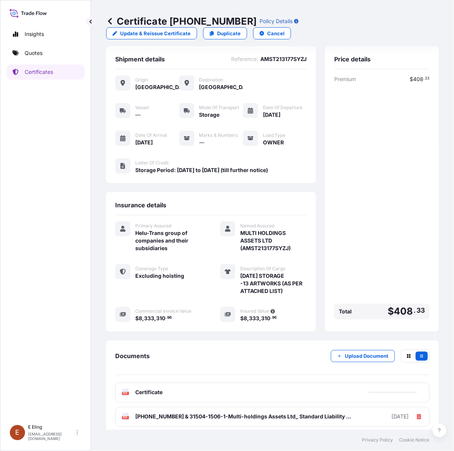
scroll to position [12, 0]
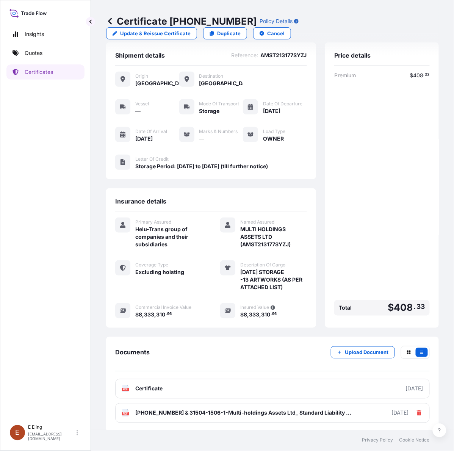
click at [109, 17] on icon at bounding box center [110, 21] width 8 height 8
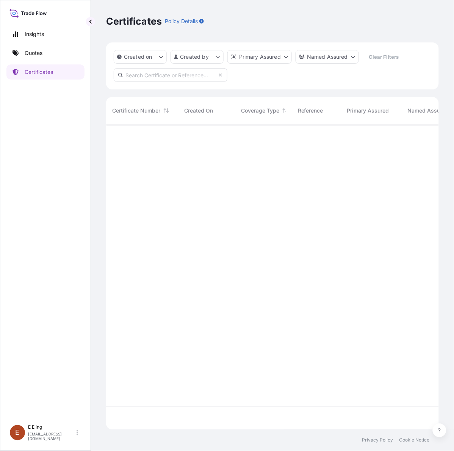
scroll to position [303, 326]
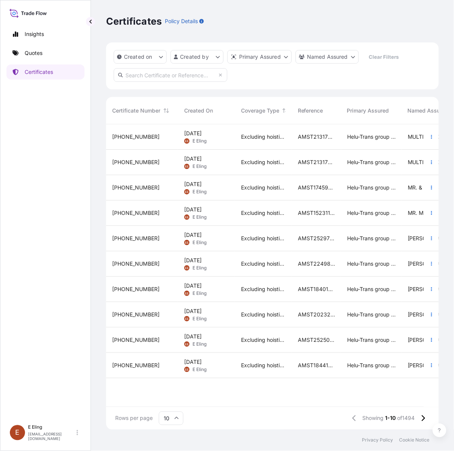
click at [54, 352] on div "Insights Quotes Certificates" at bounding box center [45, 221] width 78 height 402
click at [167, 161] on div "[PHONE_NUMBER]" at bounding box center [142, 163] width 60 height 8
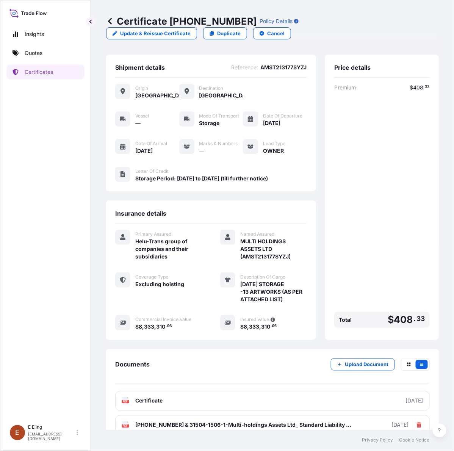
click at [110, 22] on icon at bounding box center [110, 21] width 4 height 6
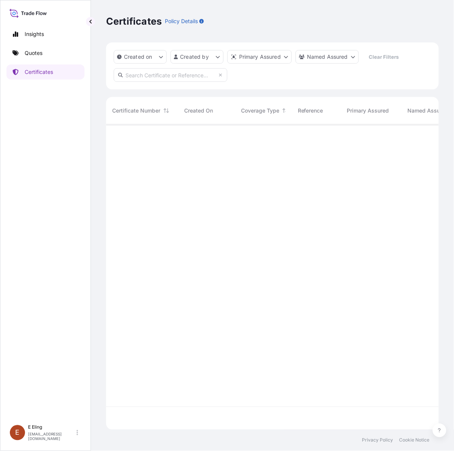
scroll to position [303, 326]
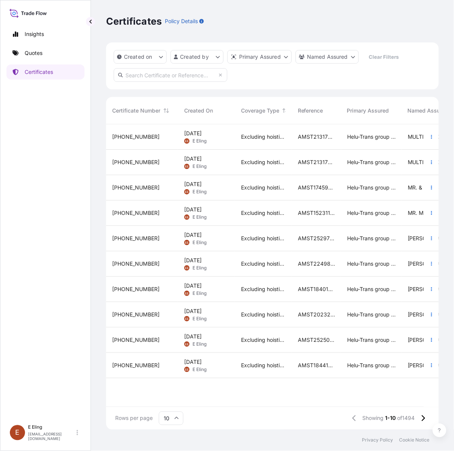
click at [390, 139] on span "Helu-Trans group of companies and their subsidiaries" at bounding box center [371, 137] width 49 height 8
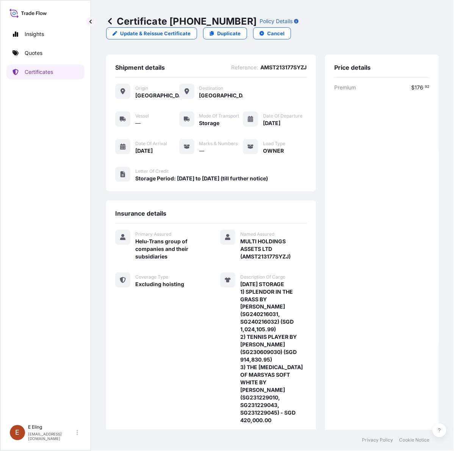
scroll to position [109, 0]
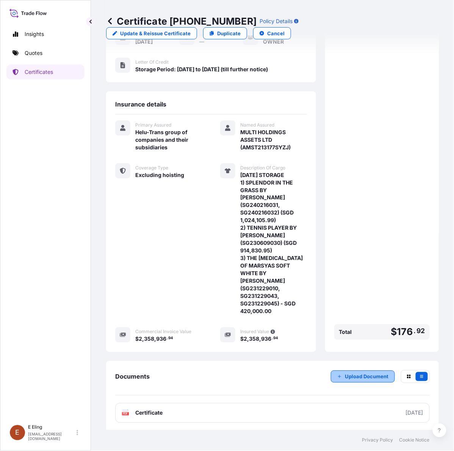
click at [358, 373] on p "Upload Document" at bounding box center [367, 377] width 44 height 8
